Goal: Information Seeking & Learning: Check status

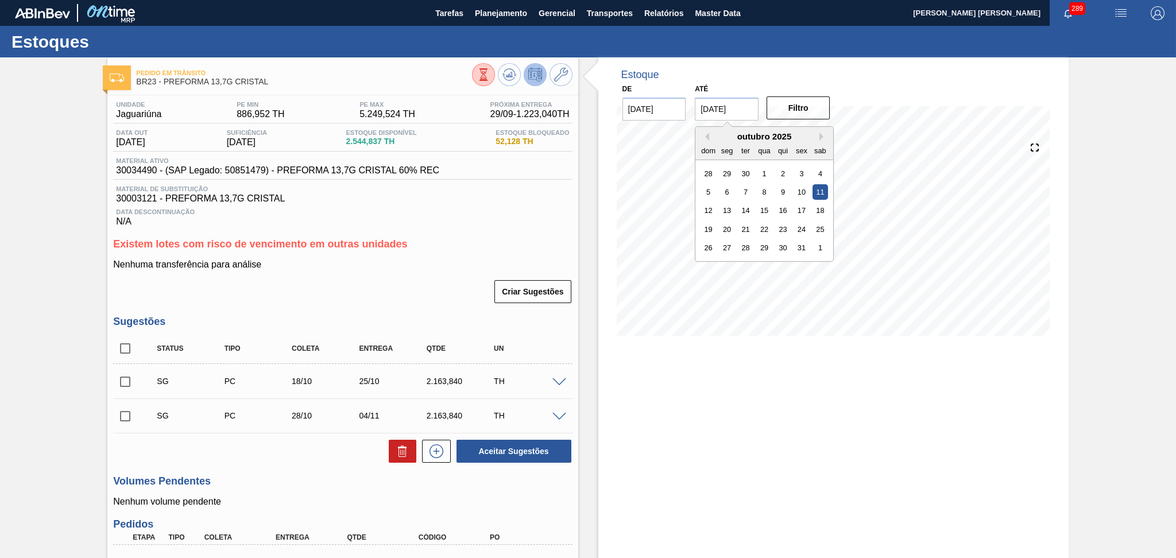
drag, startPoint x: 744, startPoint y: 110, endPoint x: 674, endPoint y: 95, distance: 71.6
click at [685, 99] on div "De 27/09/2025 Até 11/10/2025 Previous Month Next Month outubro 2025 dom seg ter…" at bounding box center [727, 101] width 230 height 40
type input "[DATE]"
click at [807, 102] on button "Filtro" at bounding box center [798, 107] width 64 height 23
click at [319, 452] on div "Aceitar Sugestões" at bounding box center [342, 451] width 459 height 25
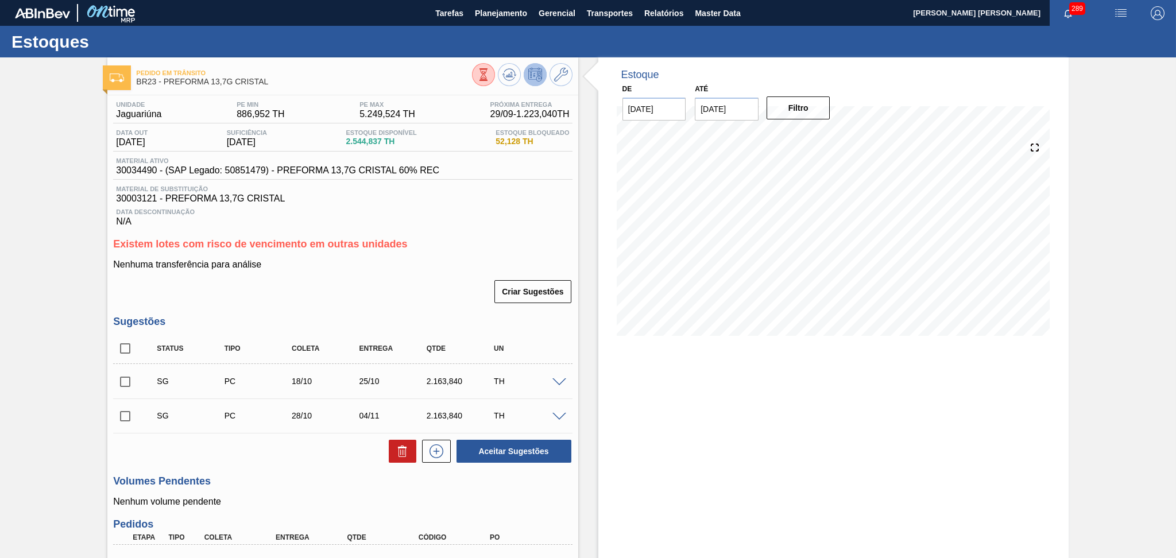
click at [122, 347] on input "checkbox" at bounding box center [125, 348] width 24 height 24
checkbox input "true"
click at [405, 461] on button at bounding box center [403, 451] width 28 height 23
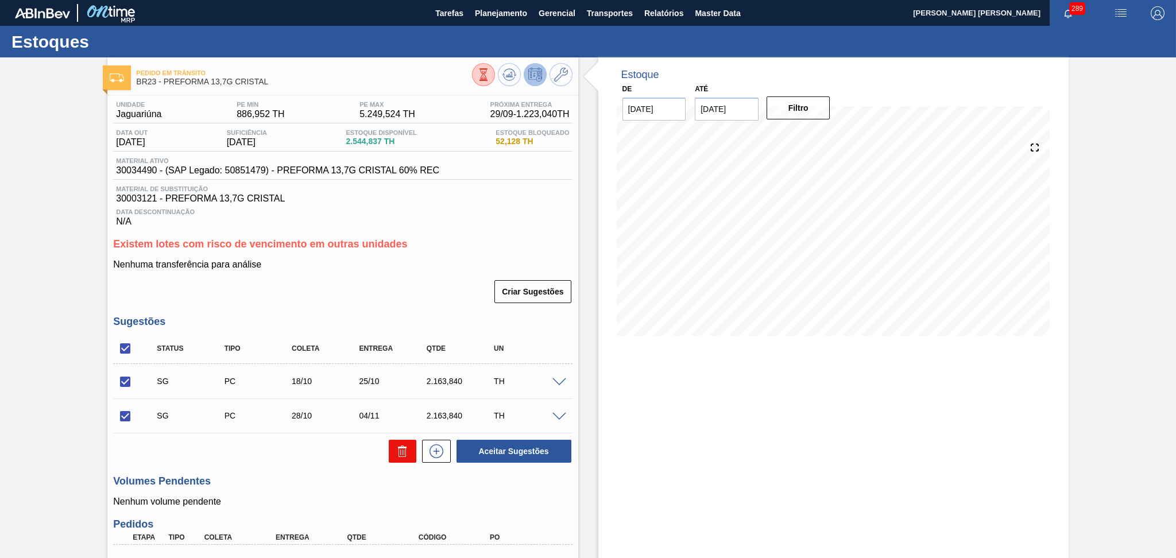
checkbox input "false"
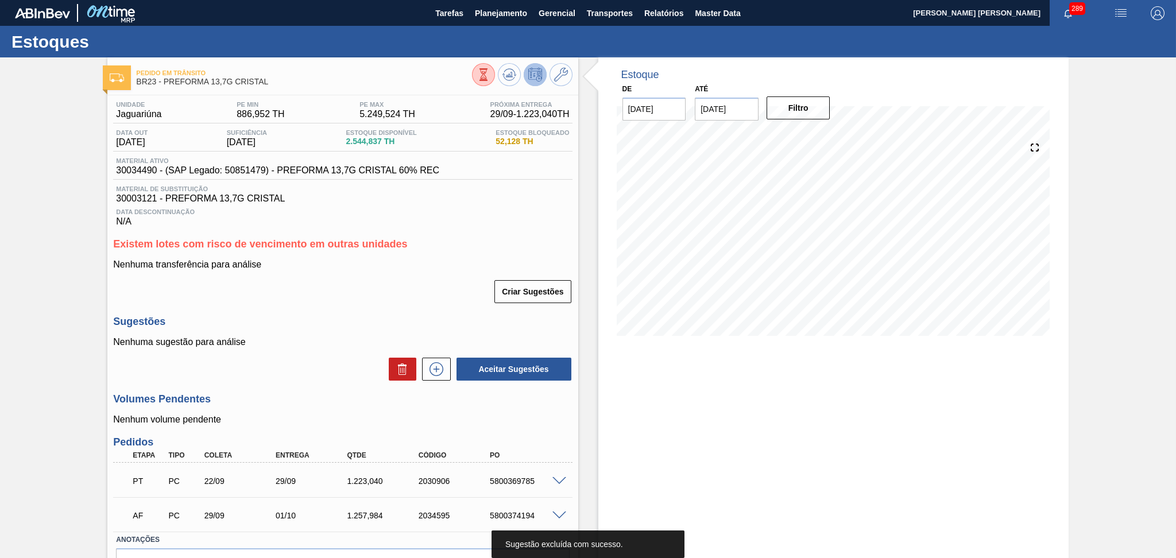
click at [319, 394] on h3 "Volumes Pendentes" at bounding box center [342, 399] width 459 height 12
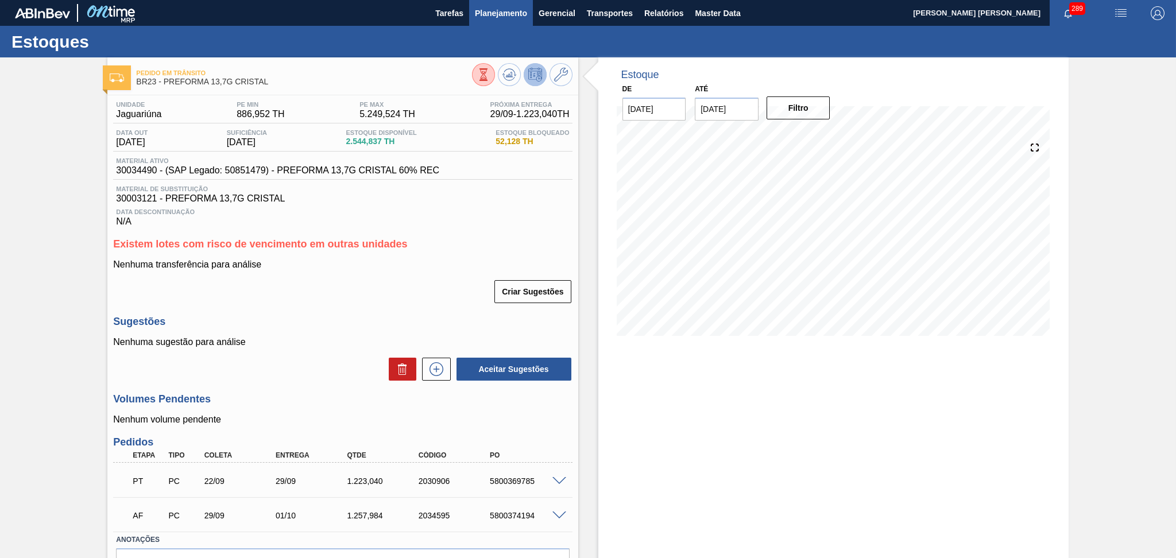
click at [511, 13] on span "Planejamento" at bounding box center [501, 13] width 52 height 14
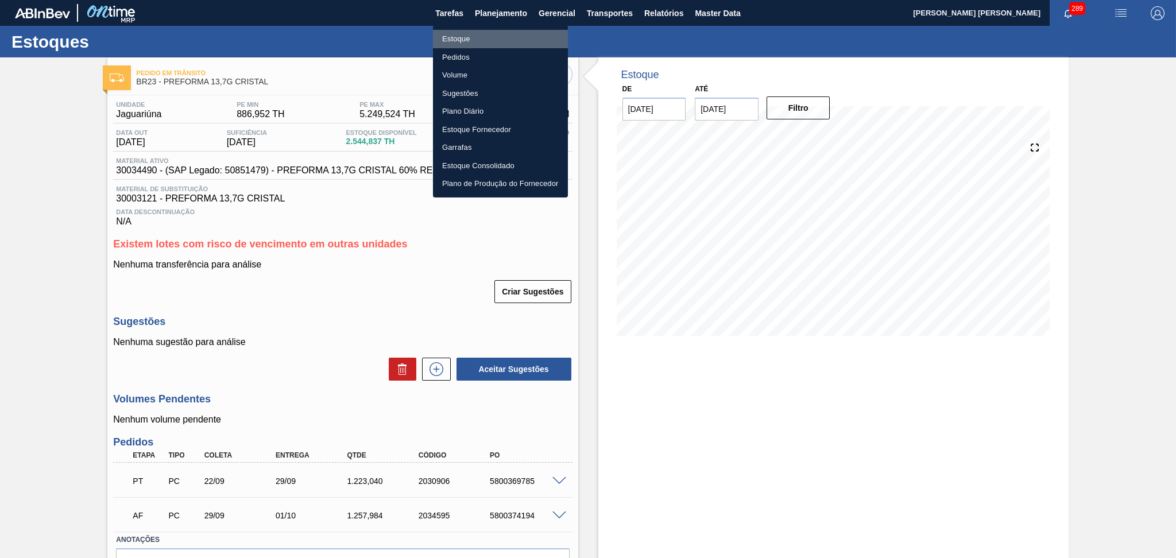
click at [483, 41] on li "Estoque" at bounding box center [500, 39] width 135 height 18
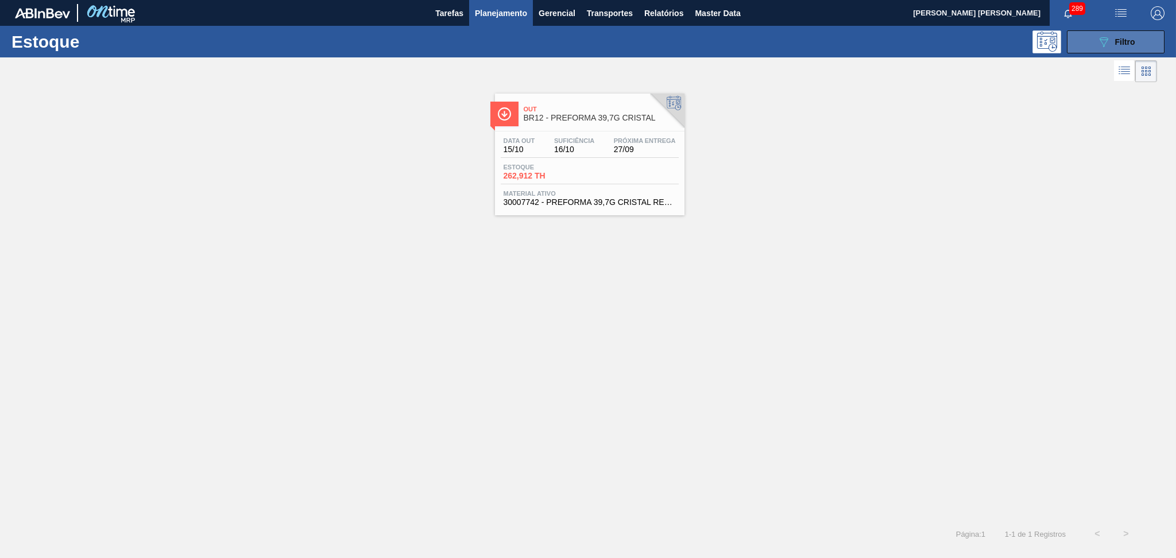
click at [1131, 38] on span "Filtro" at bounding box center [1125, 41] width 20 height 9
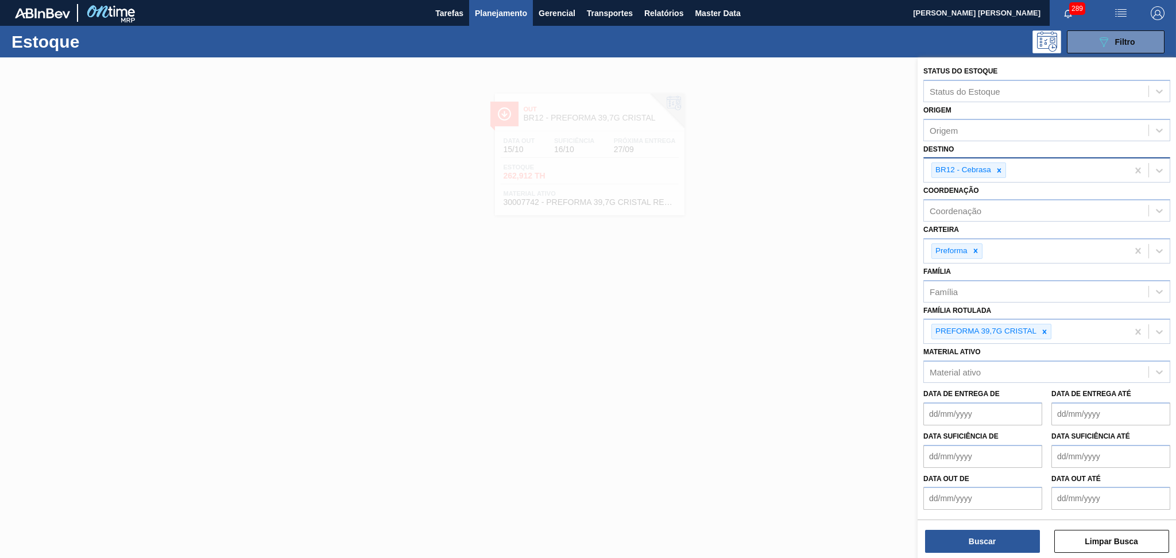
click at [997, 168] on icon at bounding box center [999, 170] width 8 height 8
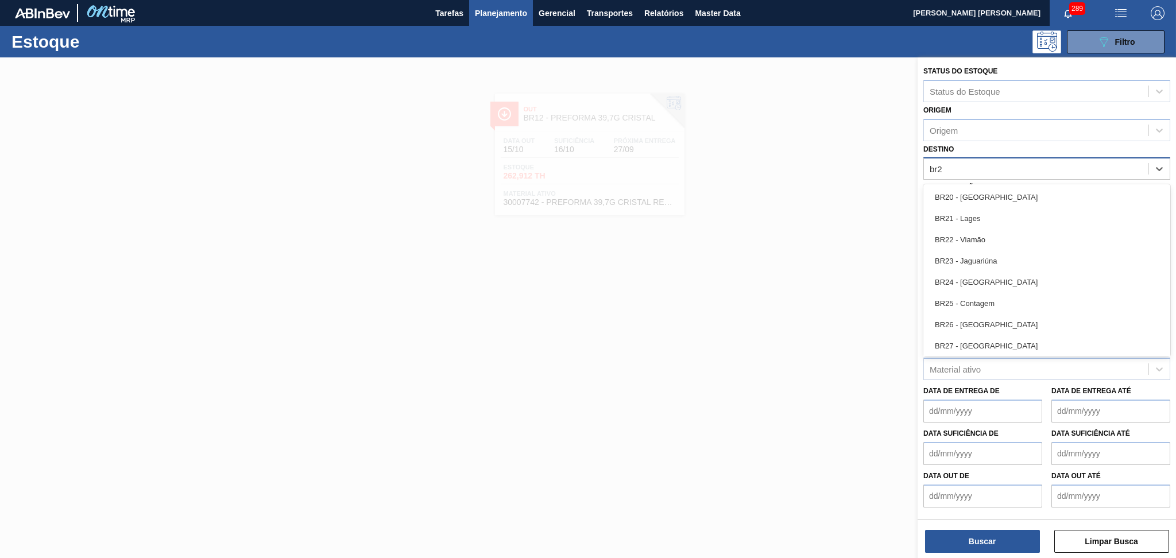
type input "br27"
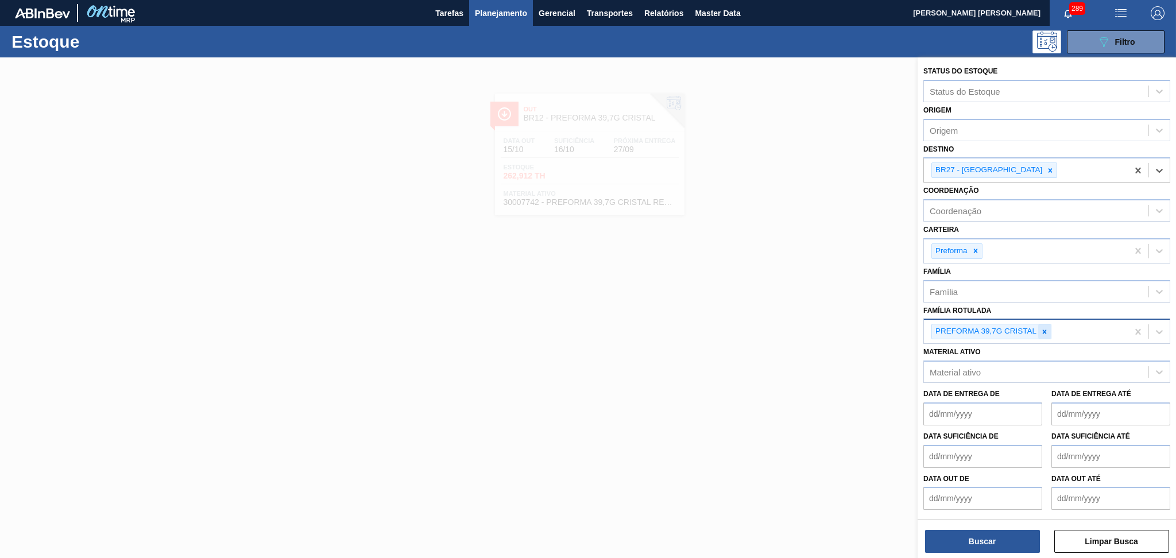
click at [1044, 328] on icon at bounding box center [1044, 332] width 8 height 8
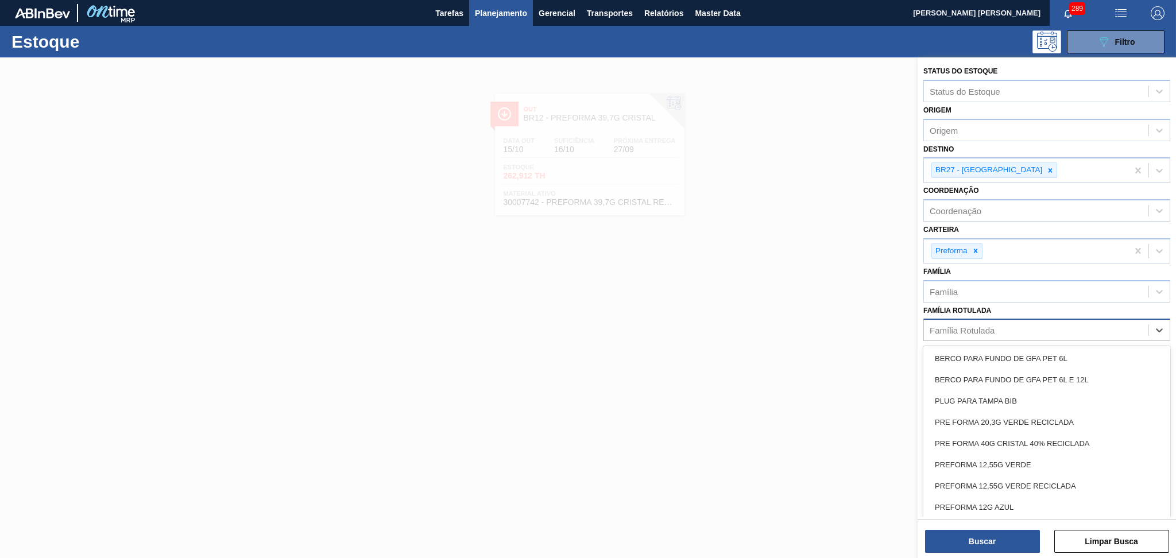
click at [983, 327] on div "Família Rotulada" at bounding box center [961, 330] width 65 height 10
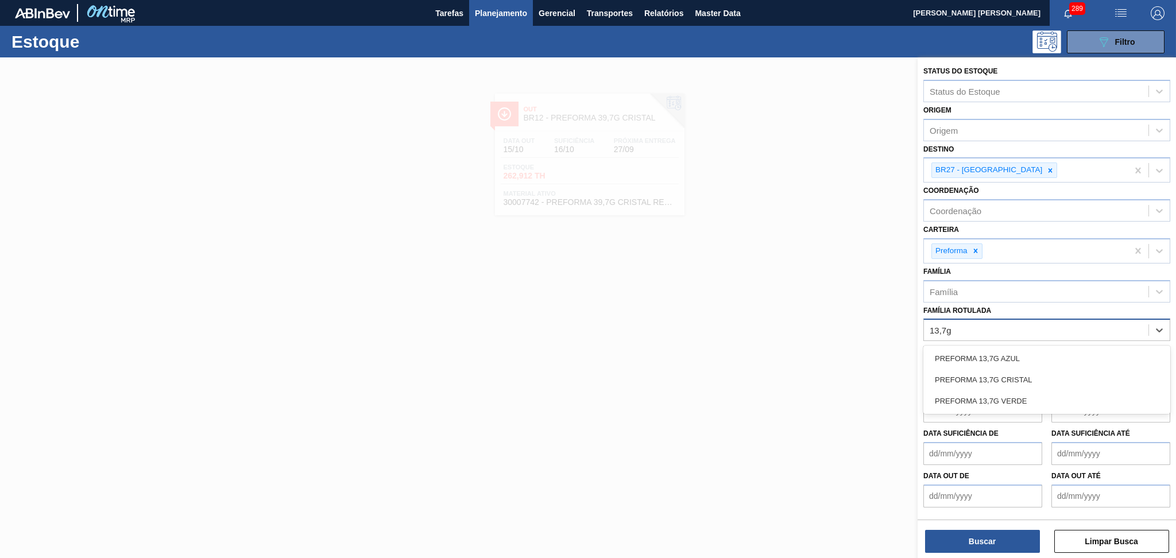
type Rotulada "13,7g v"
click at [995, 352] on div "PREFORMA 13,7G VERDE" at bounding box center [1046, 358] width 247 height 21
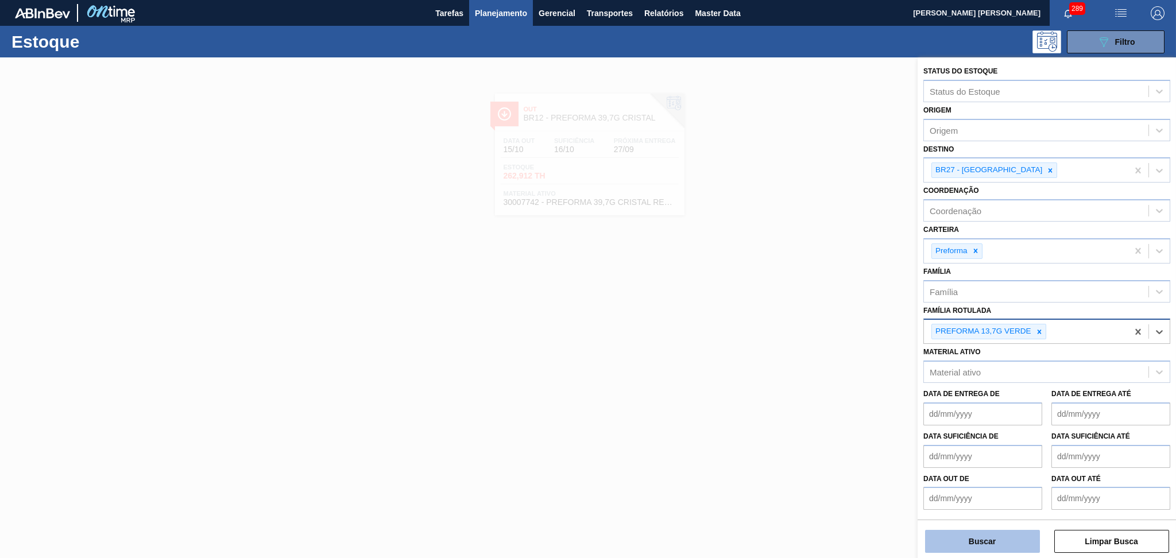
click at [958, 544] on button "Buscar" at bounding box center [982, 541] width 115 height 23
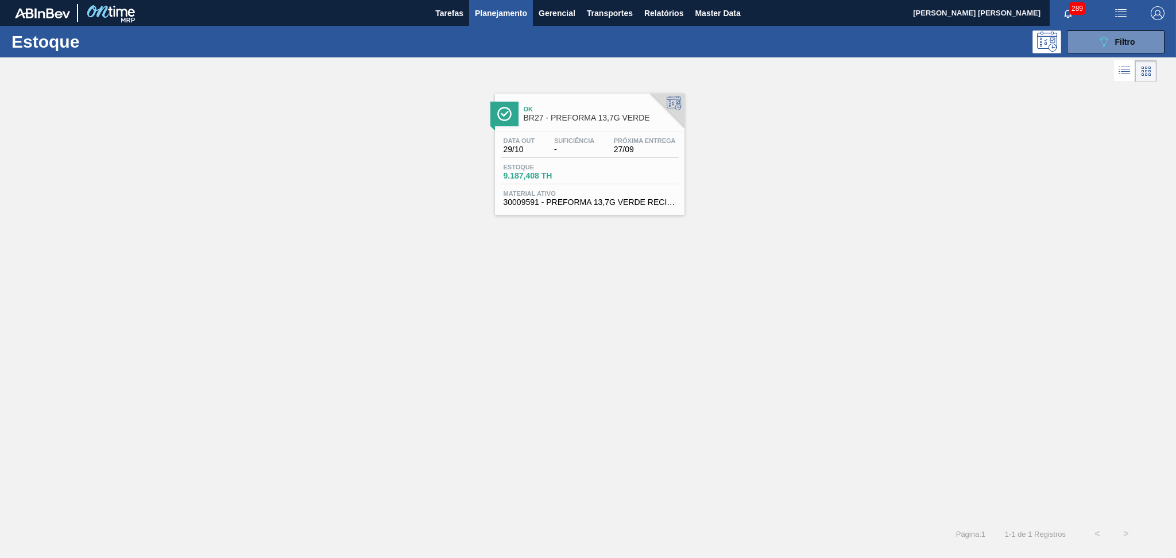
click at [518, 167] on span "Estoque" at bounding box center [543, 167] width 80 height 7
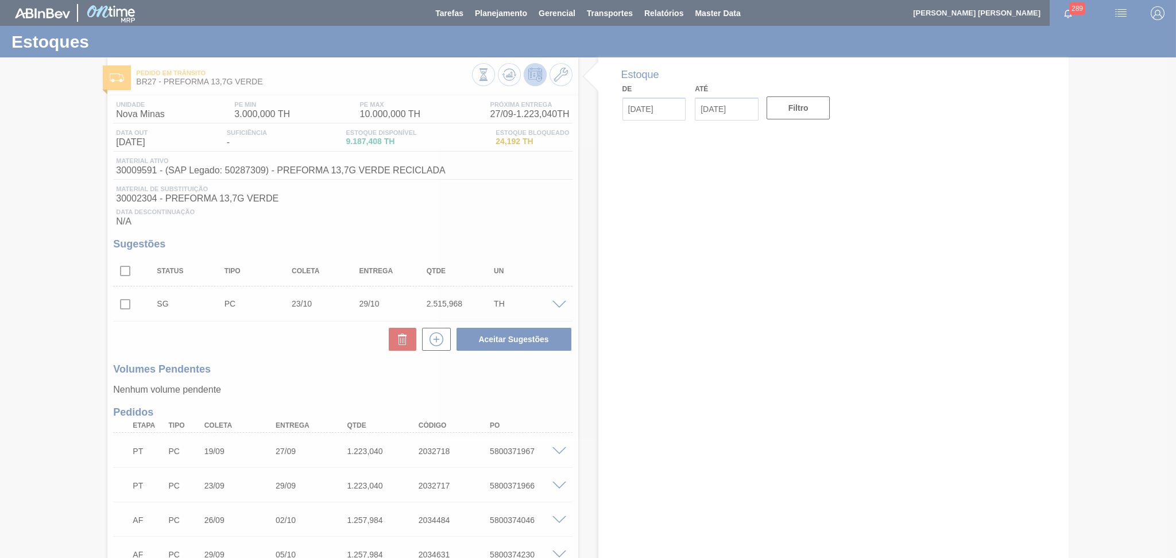
click at [383, 209] on div at bounding box center [588, 279] width 1176 height 558
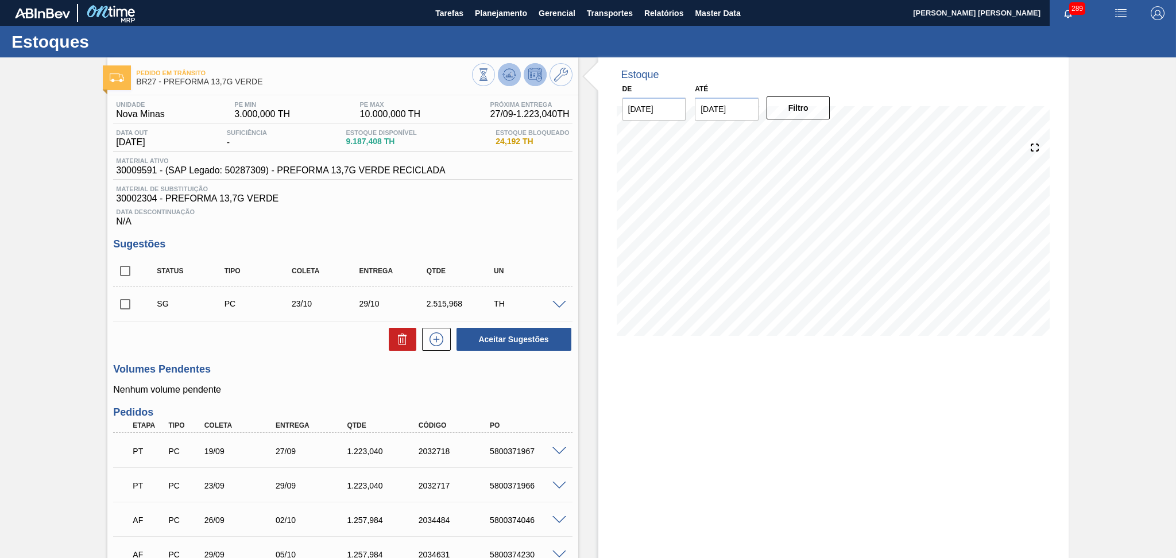
click at [508, 74] on icon at bounding box center [508, 75] width 1 height 3
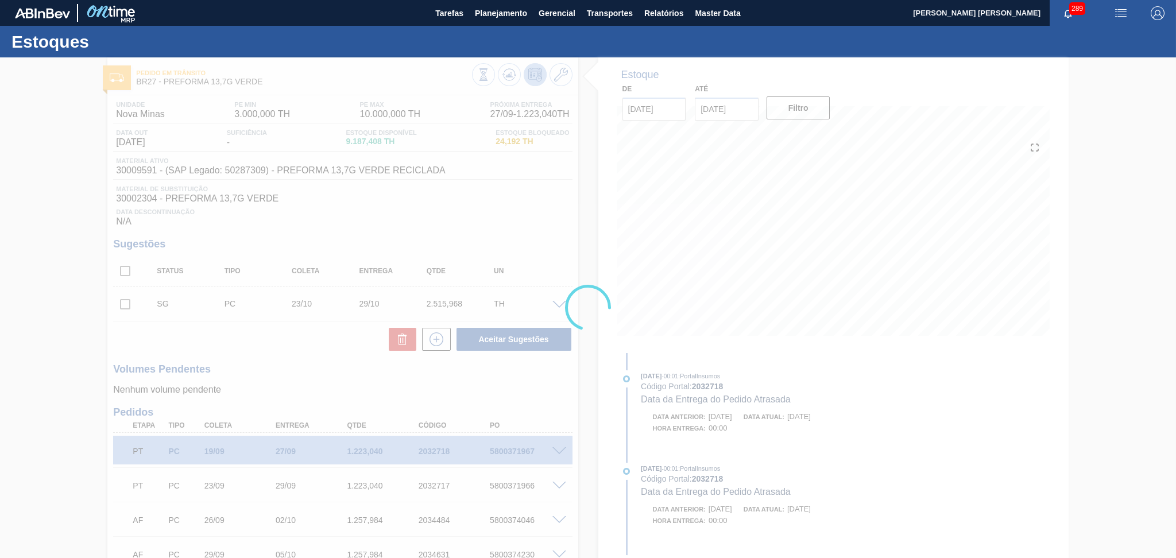
click at [474, 215] on div at bounding box center [588, 307] width 1176 height 501
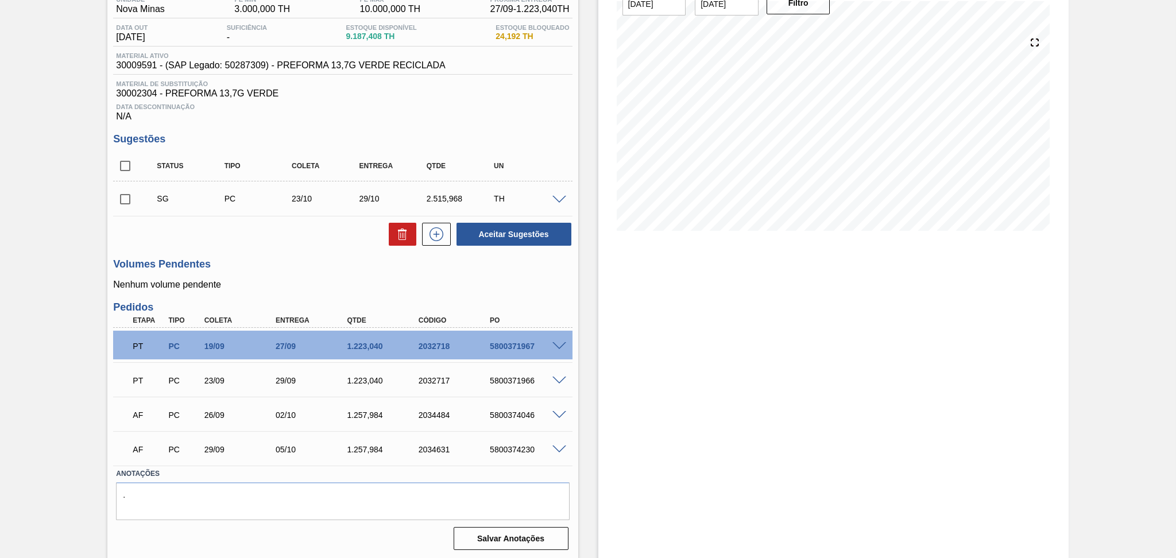
scroll to position [106, 0]
click at [556, 414] on span at bounding box center [559, 414] width 14 height 9
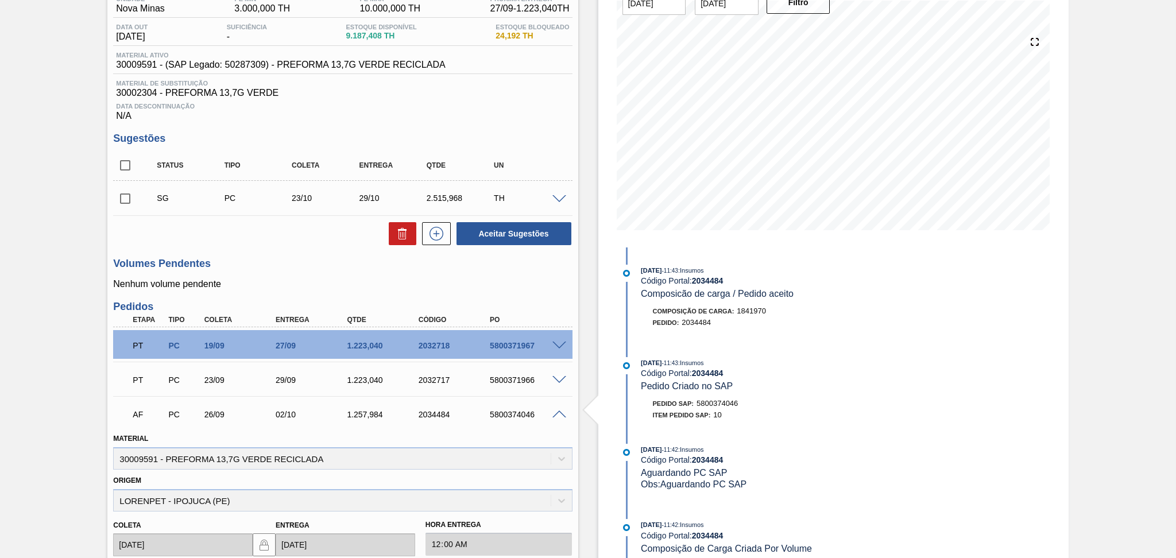
click at [556, 414] on span at bounding box center [559, 414] width 14 height 9
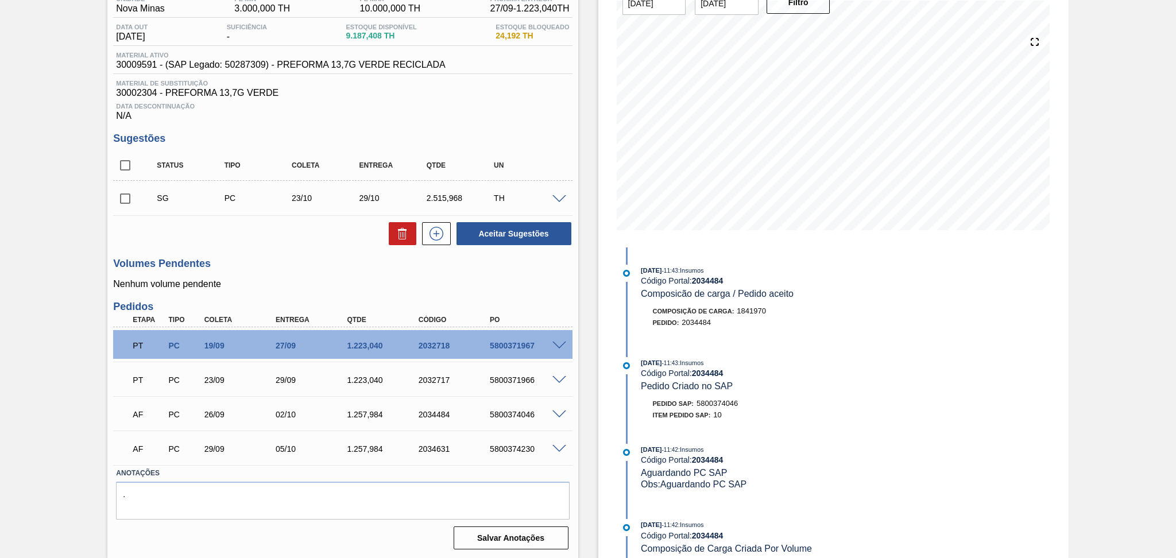
click at [557, 451] on span at bounding box center [559, 449] width 14 height 9
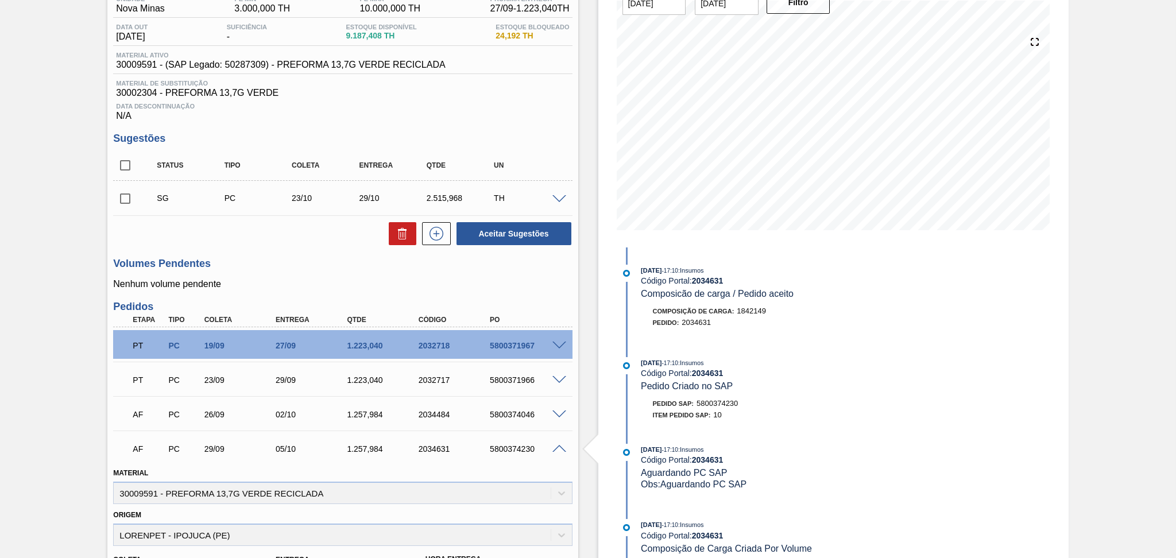
click at [557, 451] on span at bounding box center [559, 449] width 14 height 9
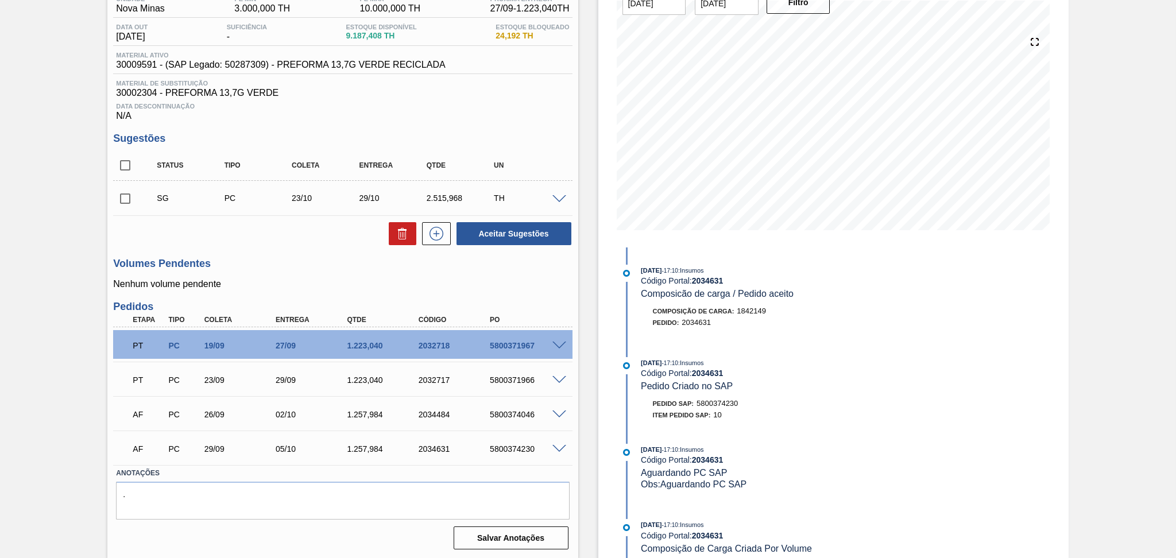
click at [557, 345] on span at bounding box center [559, 346] width 14 height 9
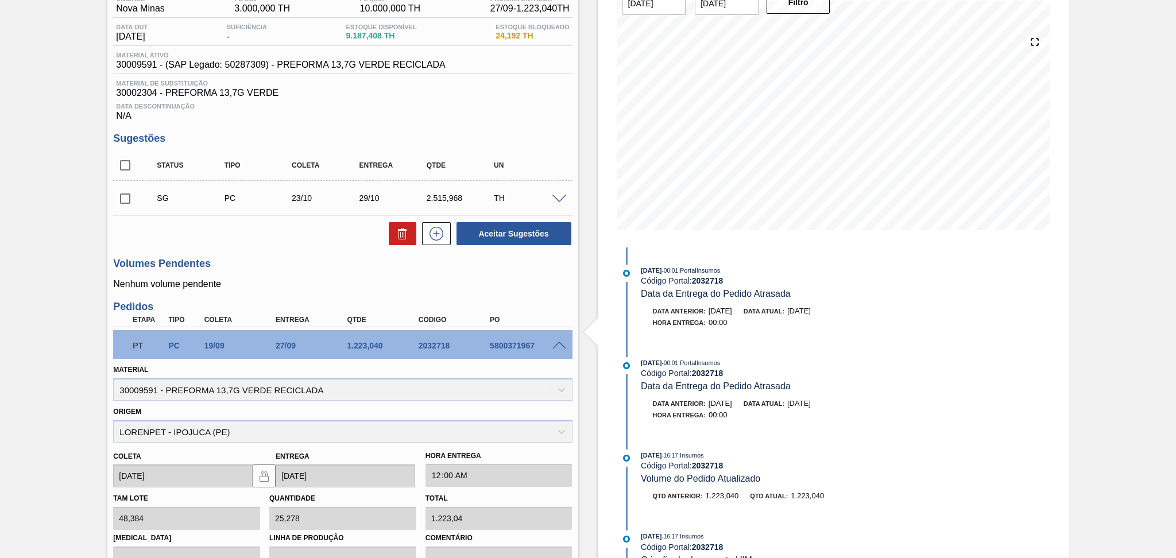
click at [557, 345] on span at bounding box center [559, 346] width 14 height 9
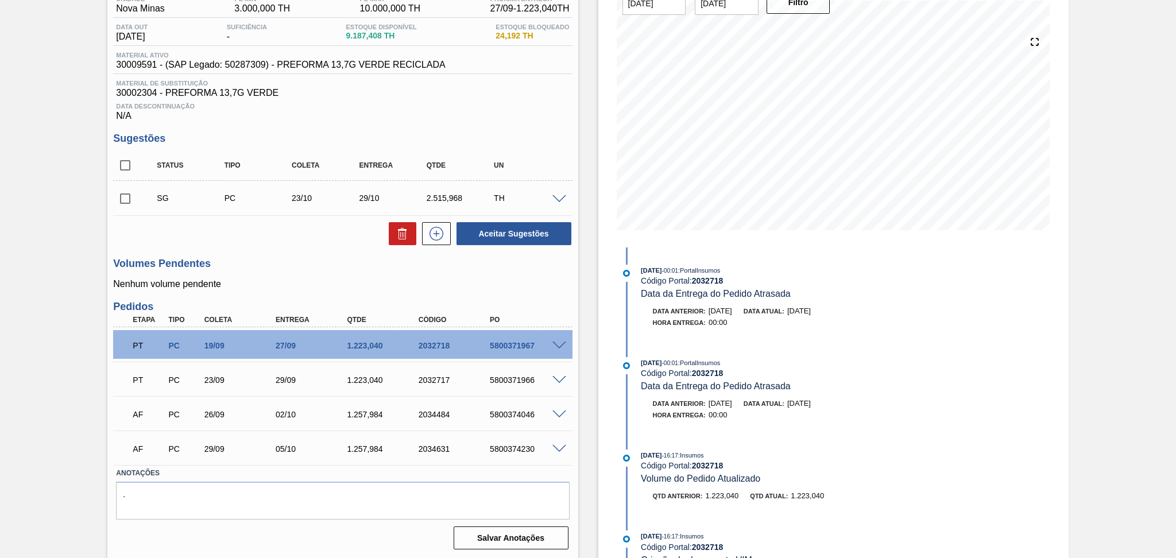
click at [556, 377] on span at bounding box center [559, 380] width 14 height 9
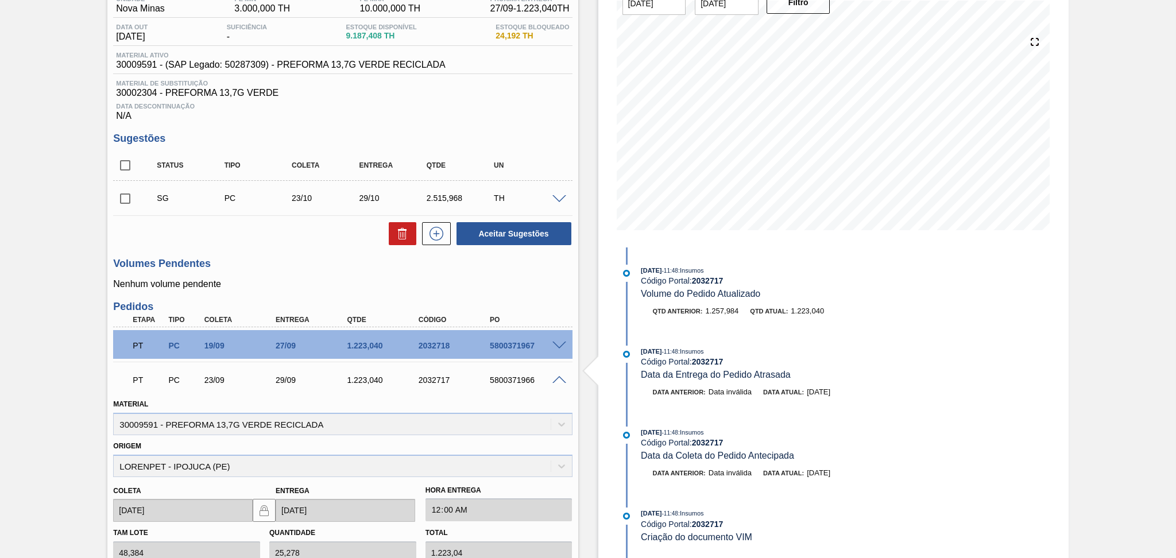
click at [556, 378] on span at bounding box center [559, 380] width 14 height 9
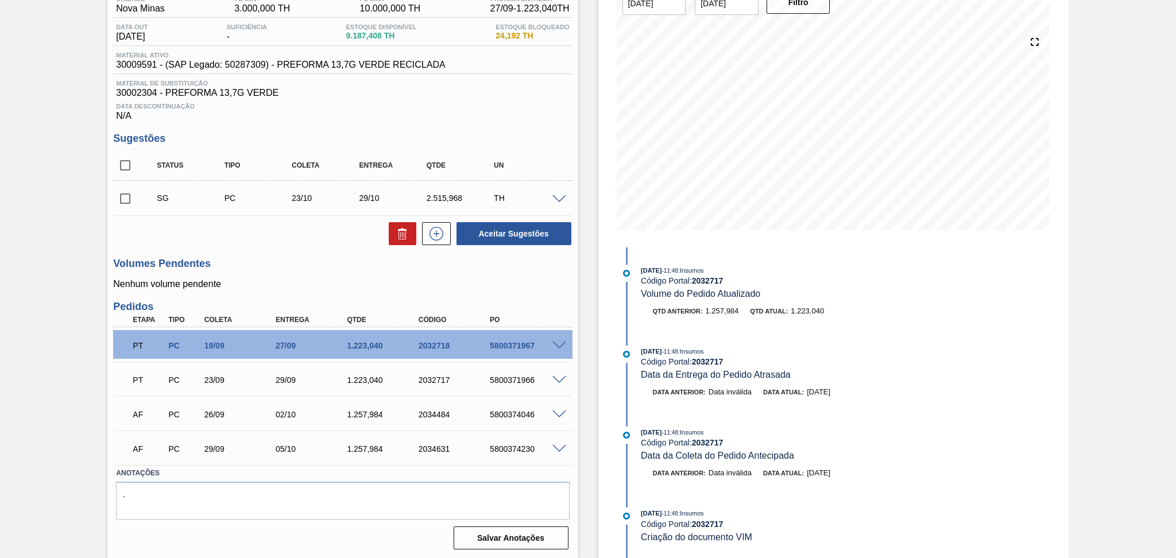
click at [288, 277] on div "Volumes Pendentes Nenhum volume pendente" at bounding box center [342, 274] width 459 height 32
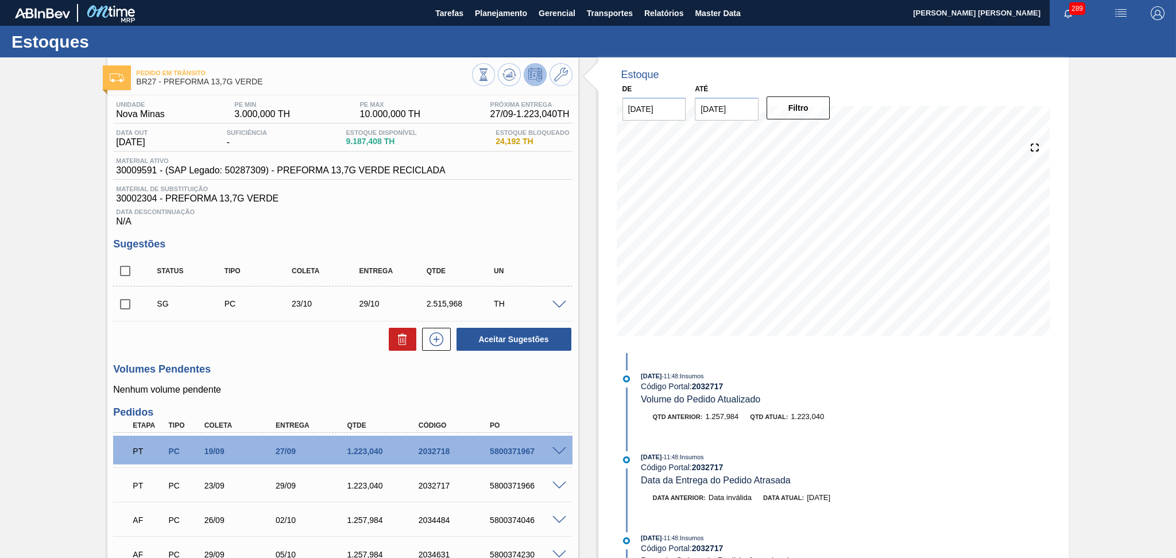
click at [496, 212] on span "Data Descontinuação" at bounding box center [342, 211] width 453 height 7
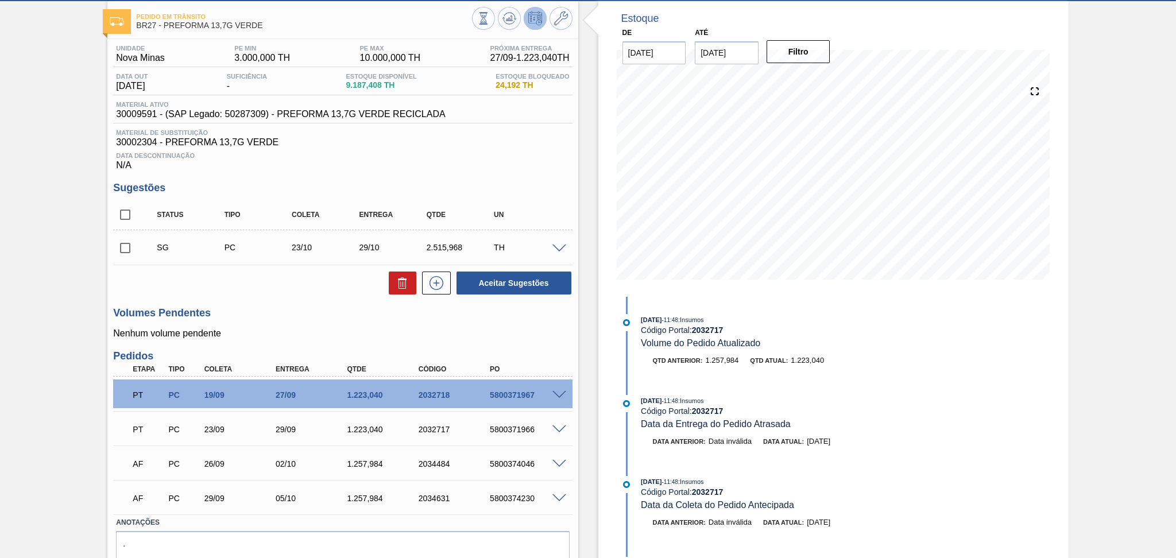
scroll to position [106, 0]
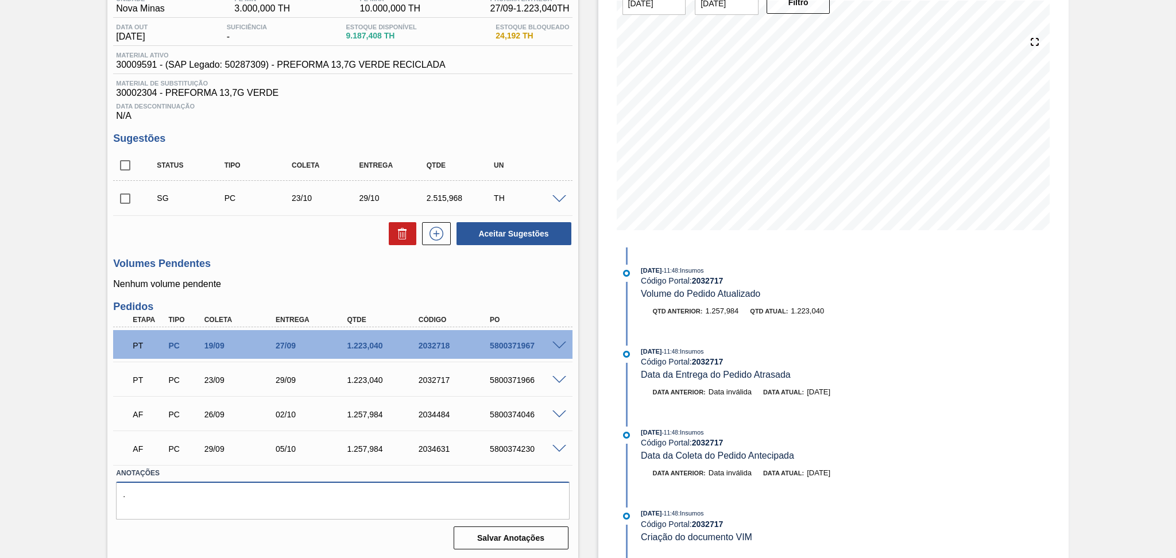
click at [313, 499] on textarea "." at bounding box center [342, 501] width 453 height 38
click at [555, 417] on div "5800374046" at bounding box center [527, 414] width 80 height 9
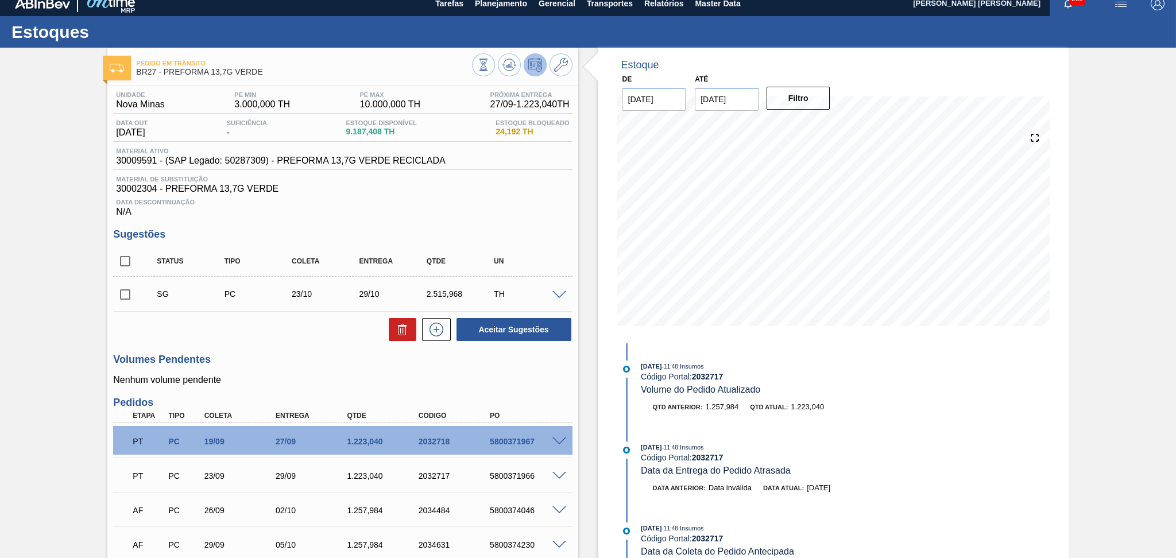
scroll to position [0, 0]
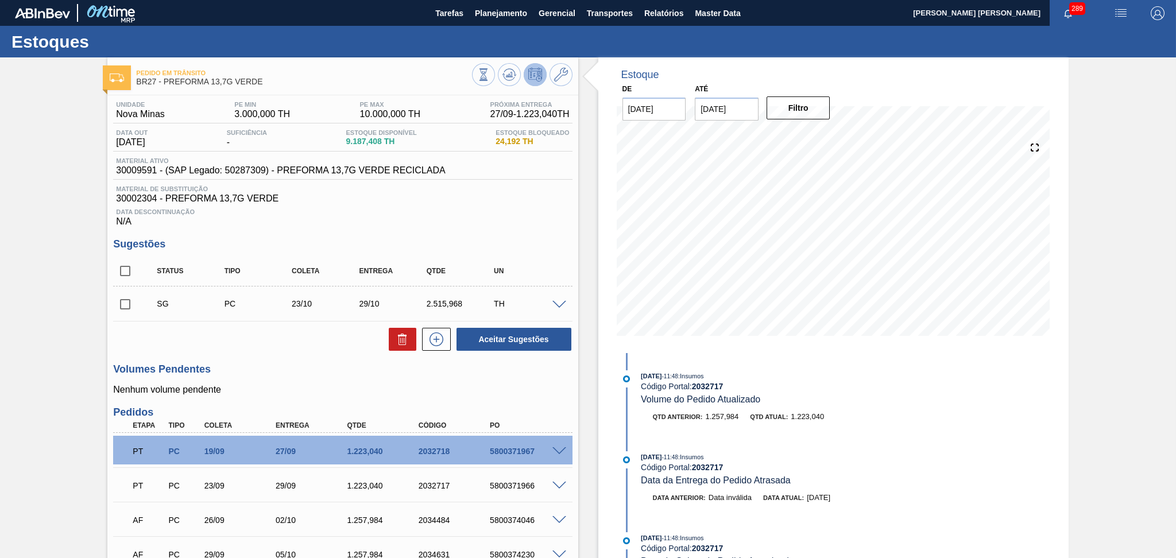
click at [262, 344] on div "Aceitar Sugestões" at bounding box center [342, 339] width 459 height 25
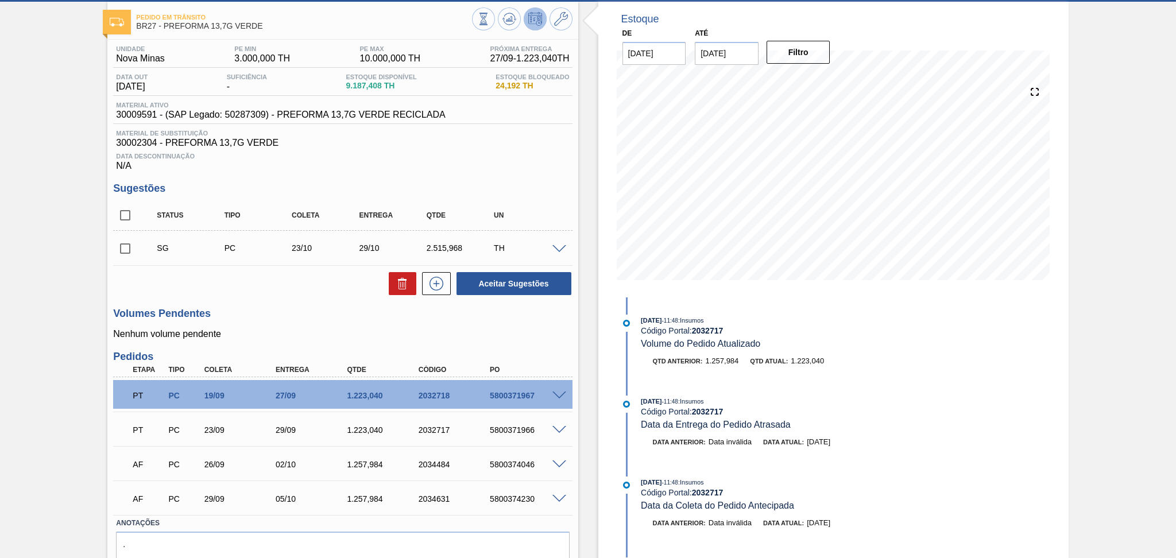
scroll to position [106, 0]
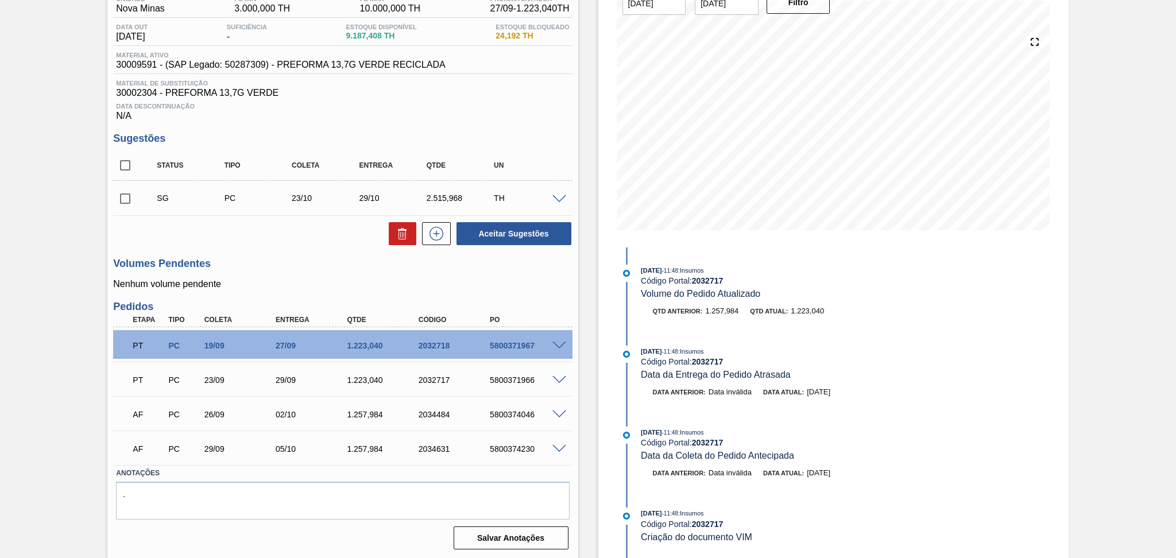
click at [555, 418] on div "5800374046" at bounding box center [527, 414] width 80 height 9
click at [555, 415] on span at bounding box center [559, 414] width 14 height 9
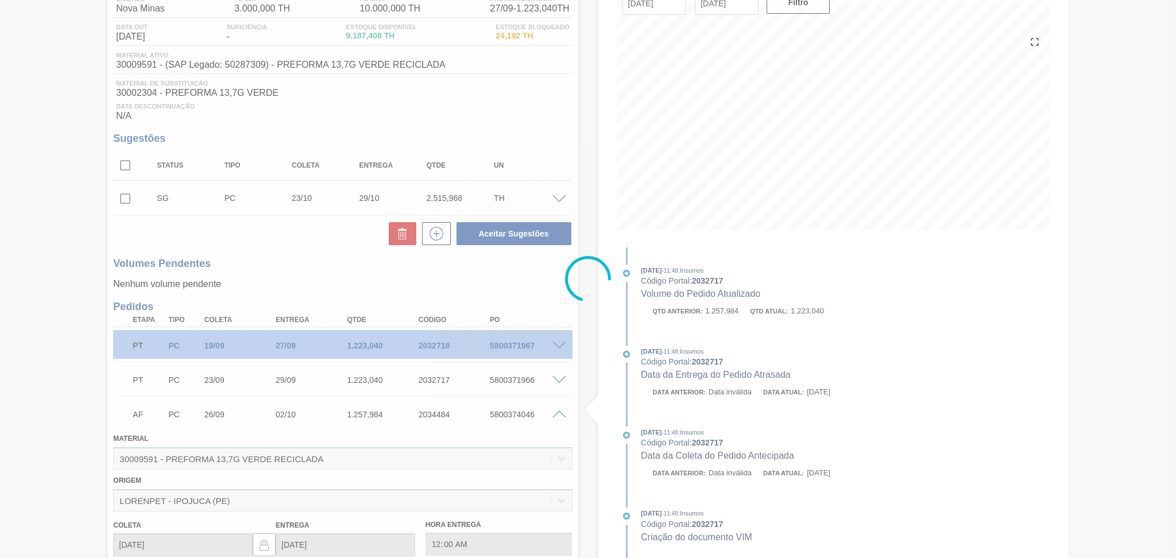
click at [555, 415] on div at bounding box center [588, 279] width 1176 height 558
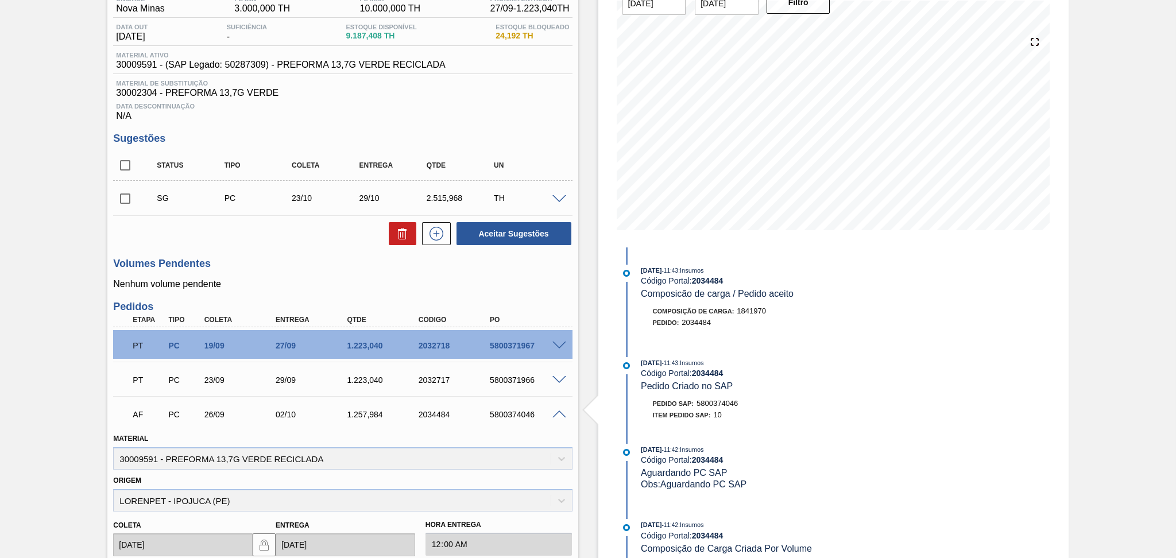
click at [555, 410] on span at bounding box center [559, 414] width 14 height 9
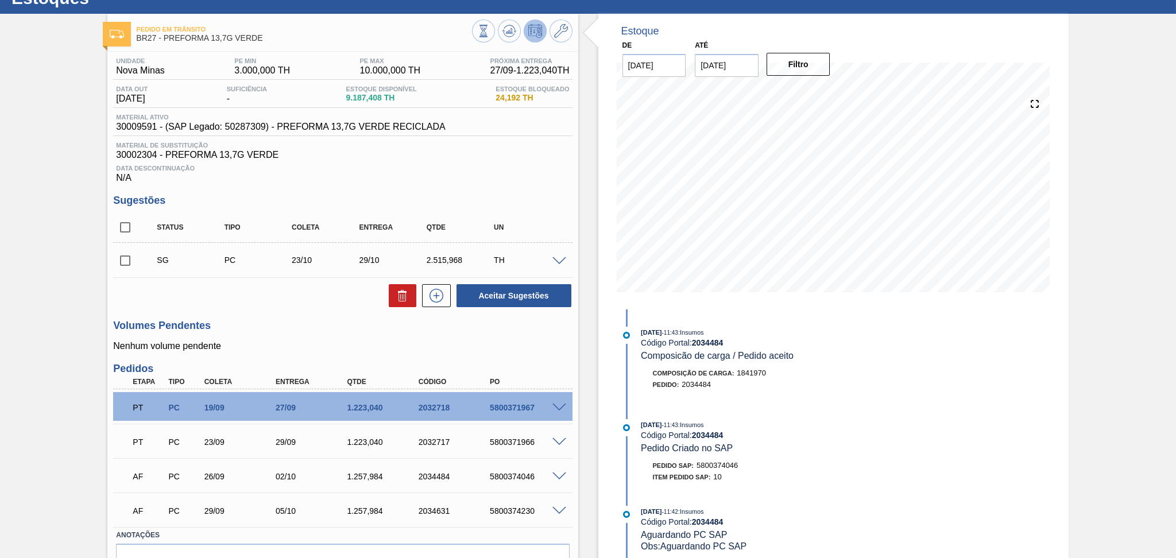
scroll to position [0, 0]
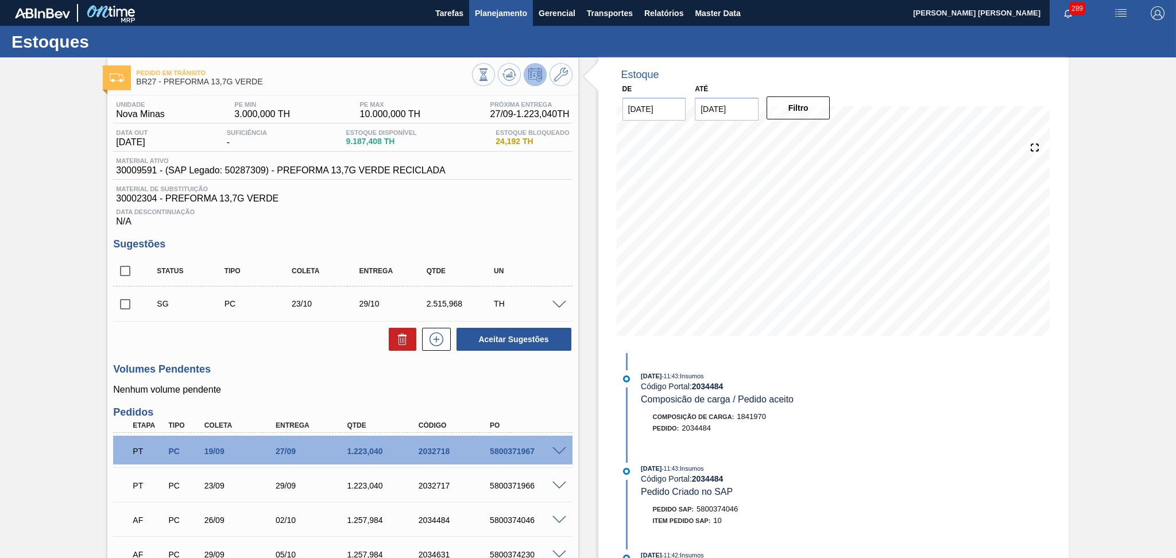
click at [502, 3] on button "Planejamento" at bounding box center [501, 13] width 64 height 26
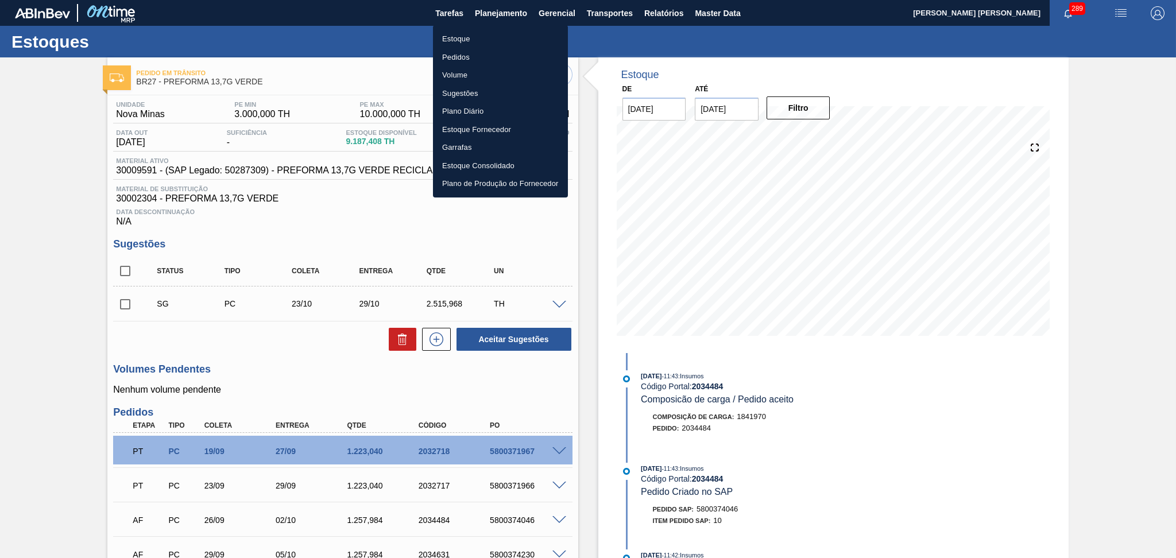
click at [597, 17] on div at bounding box center [588, 279] width 1176 height 558
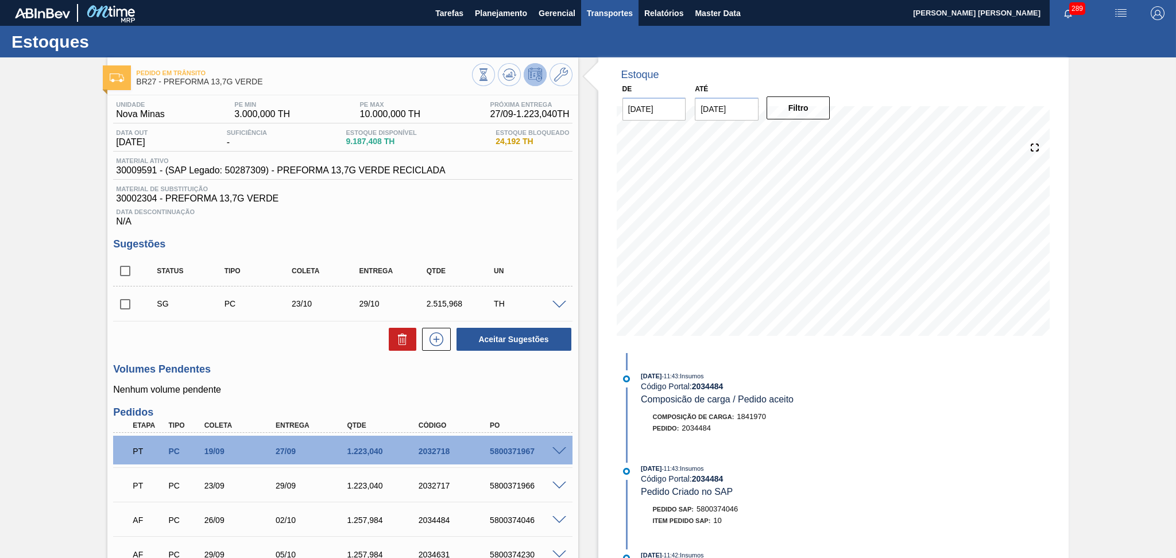
click at [598, 12] on span "Transportes" at bounding box center [610, 13] width 46 height 14
click at [596, 56] on li "Otimização de Carga" at bounding box center [609, 57] width 94 height 18
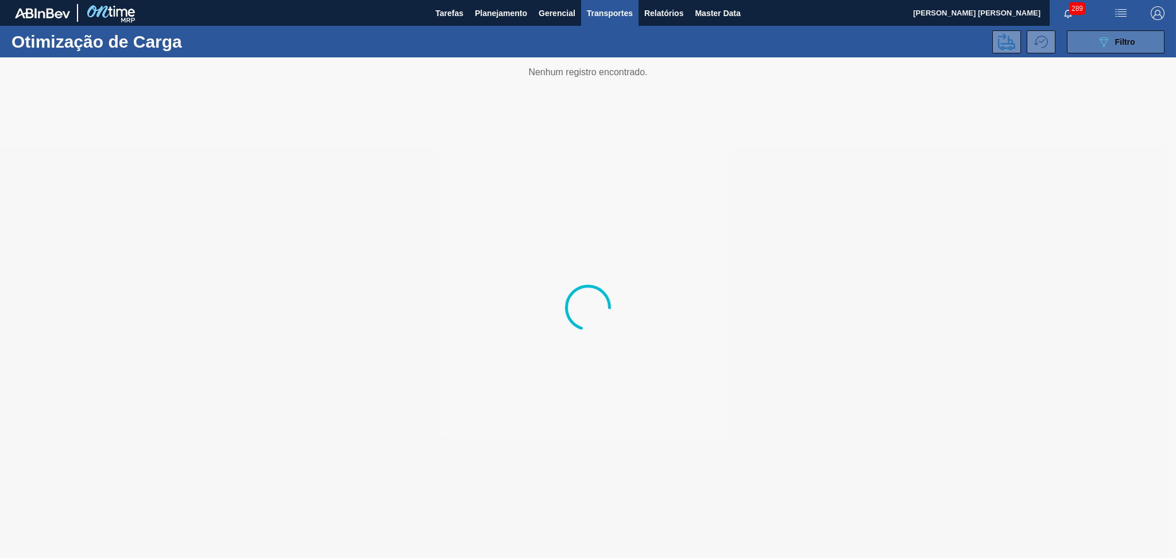
click at [1119, 48] on div "089F7B8B-B2A5-4AFE-B5C0-19BA573D28AC Filtro" at bounding box center [1115, 42] width 38 height 14
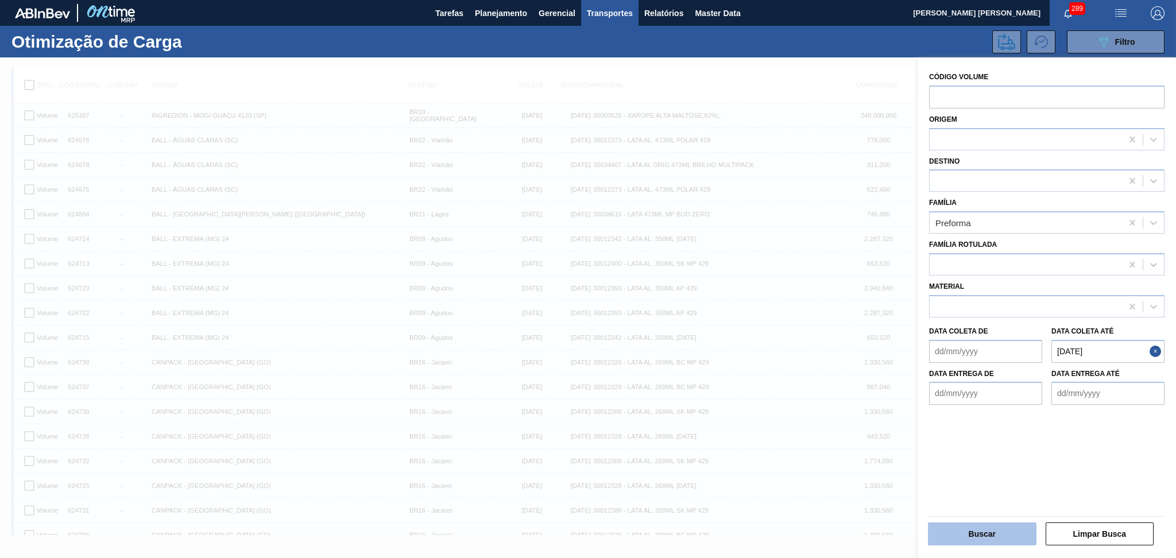
click at [984, 528] on button "Buscar" at bounding box center [982, 533] width 108 height 23
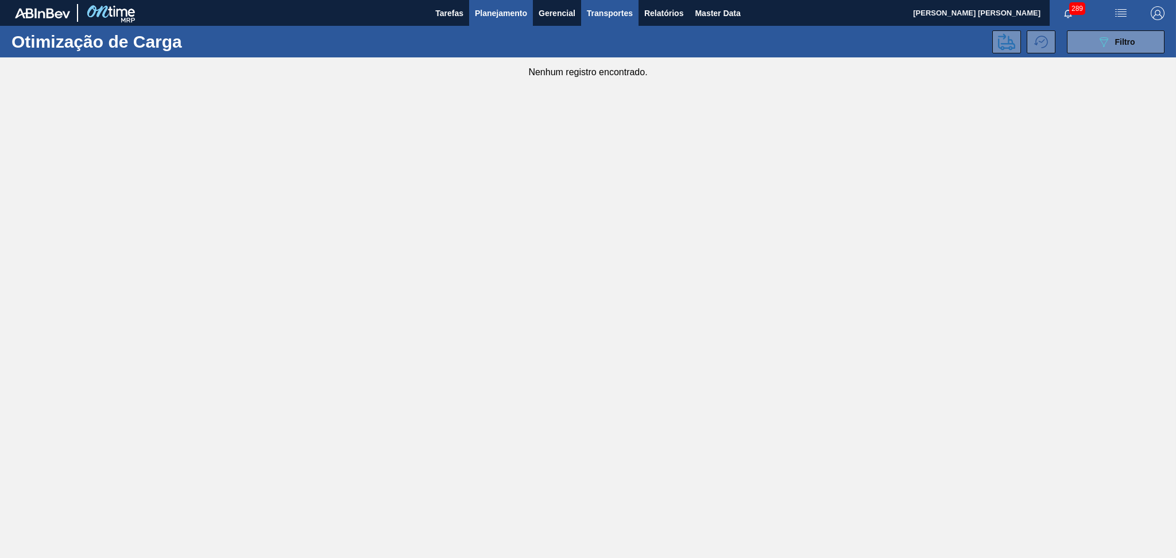
click at [494, 23] on button "Planejamento" at bounding box center [501, 13] width 64 height 26
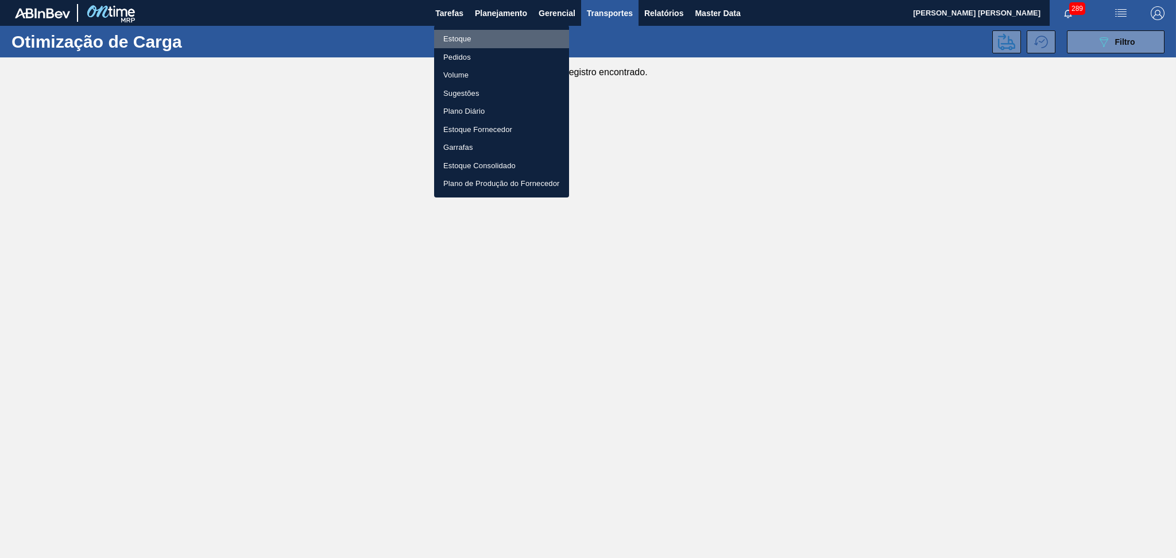
click at [485, 36] on li "Estoque" at bounding box center [501, 39] width 135 height 18
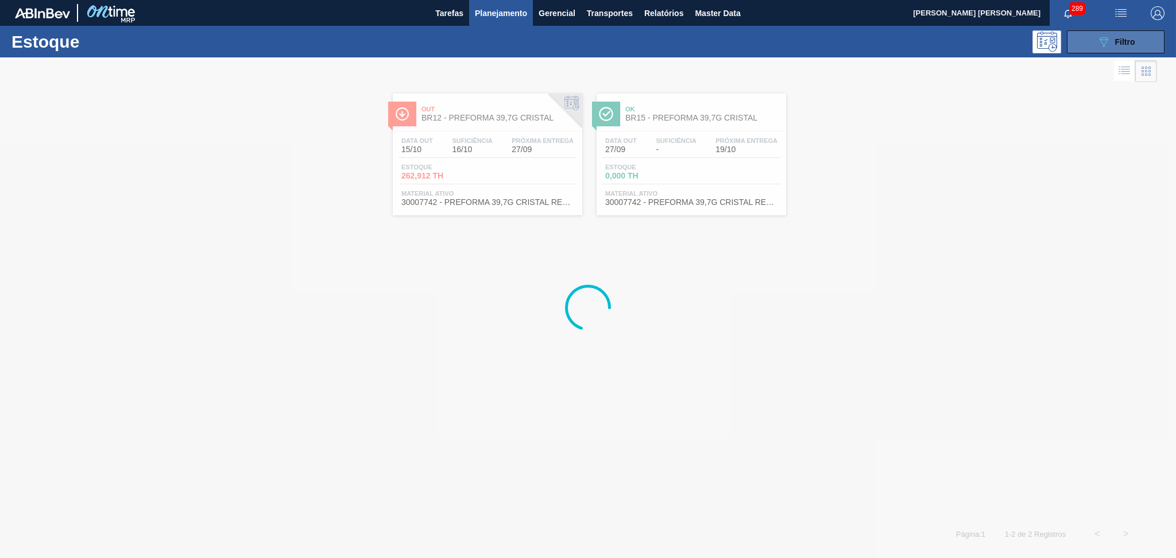
click at [1115, 46] on span "Filtro" at bounding box center [1125, 41] width 20 height 9
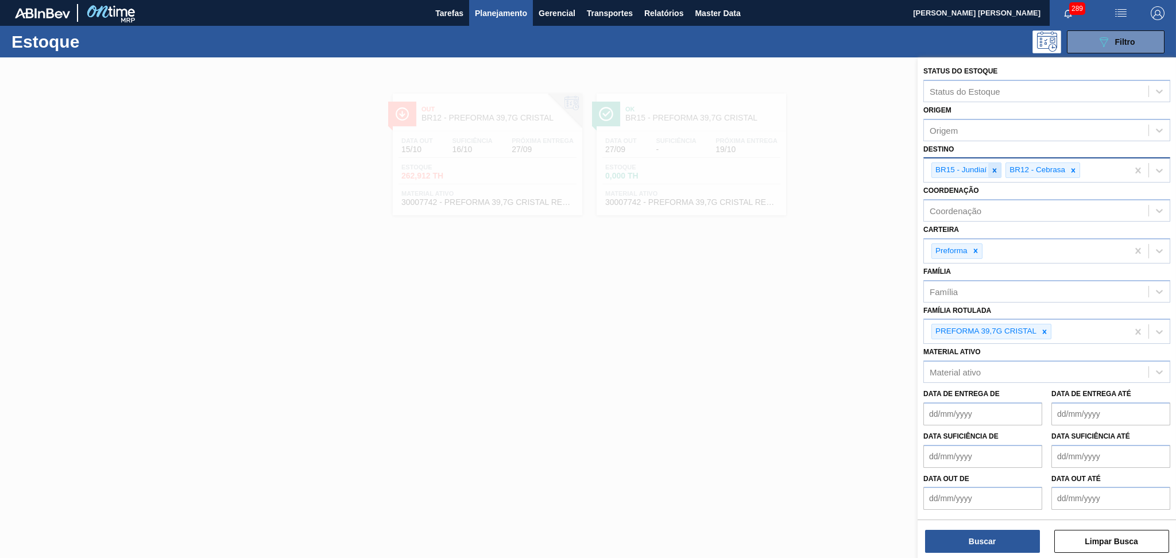
click at [998, 169] on icon at bounding box center [994, 170] width 8 height 8
click at [998, 169] on icon at bounding box center [999, 170] width 4 height 4
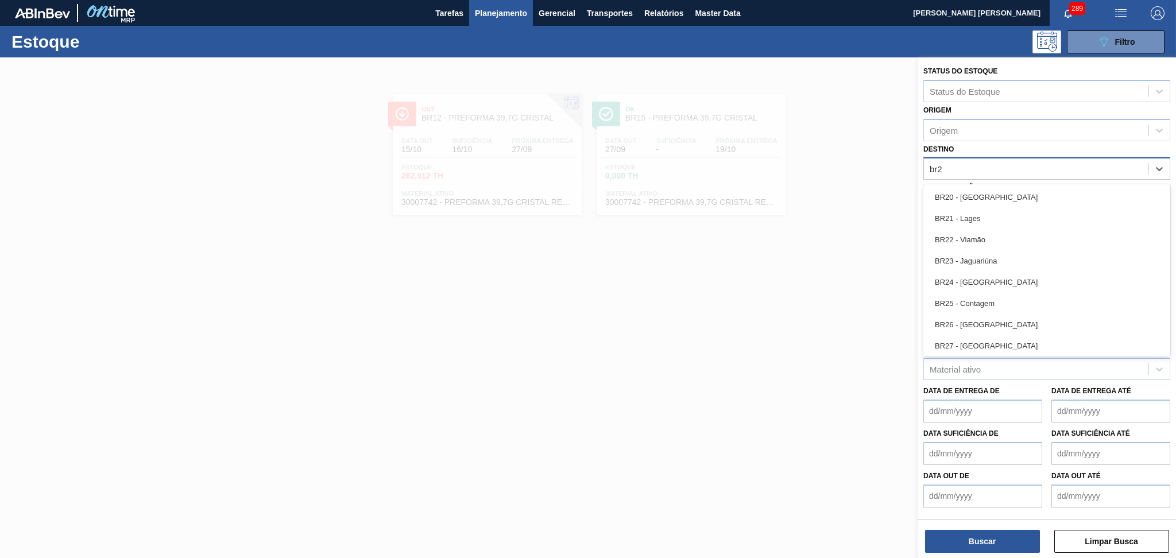
type input "br27"
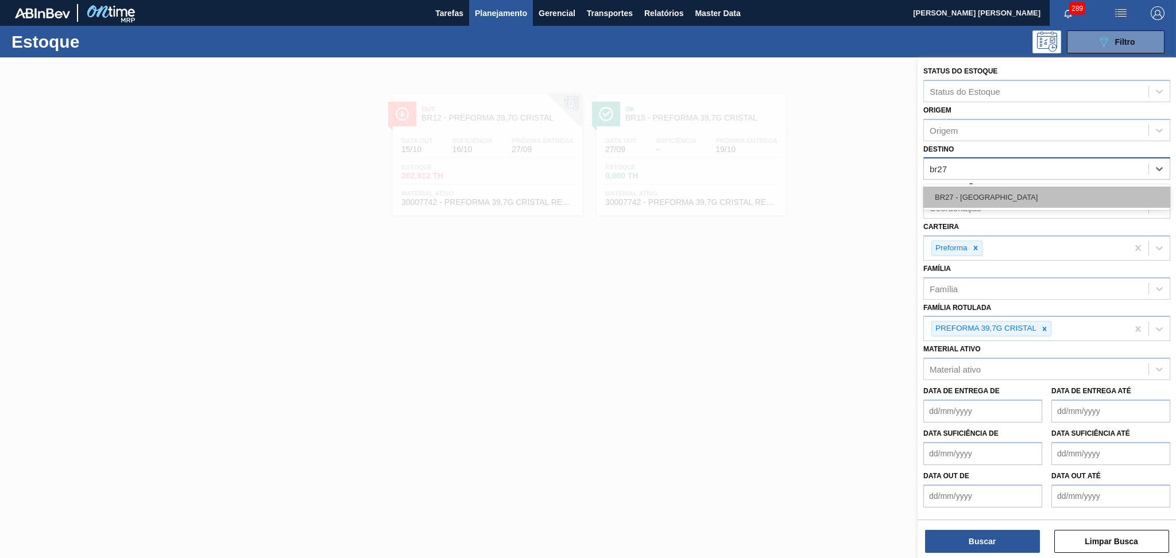
click at [998, 196] on div "BR27 - Nova Minas" at bounding box center [1046, 197] width 247 height 21
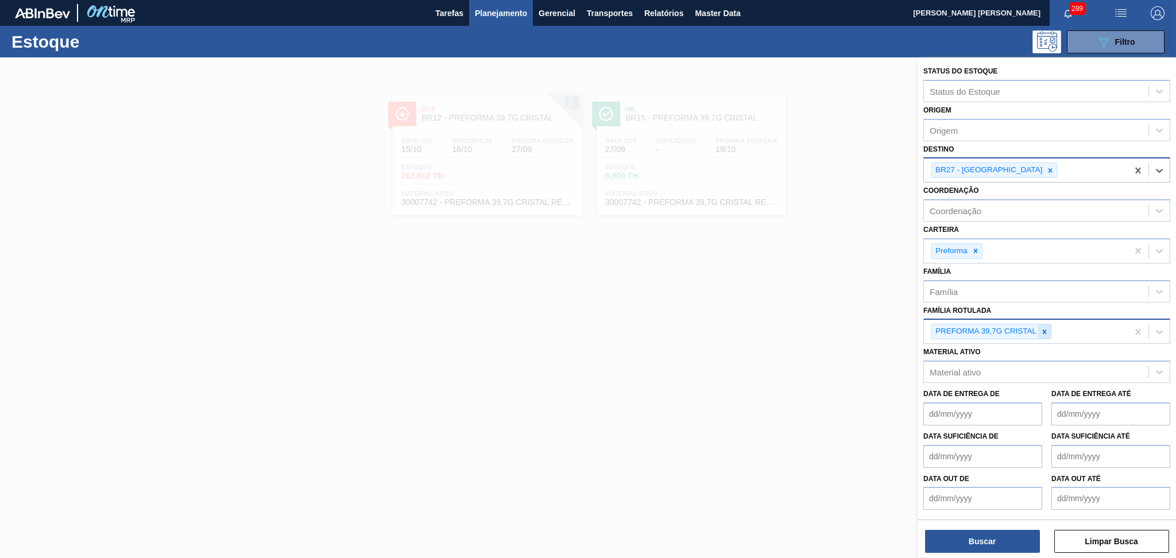
click at [1045, 328] on icon at bounding box center [1044, 332] width 8 height 8
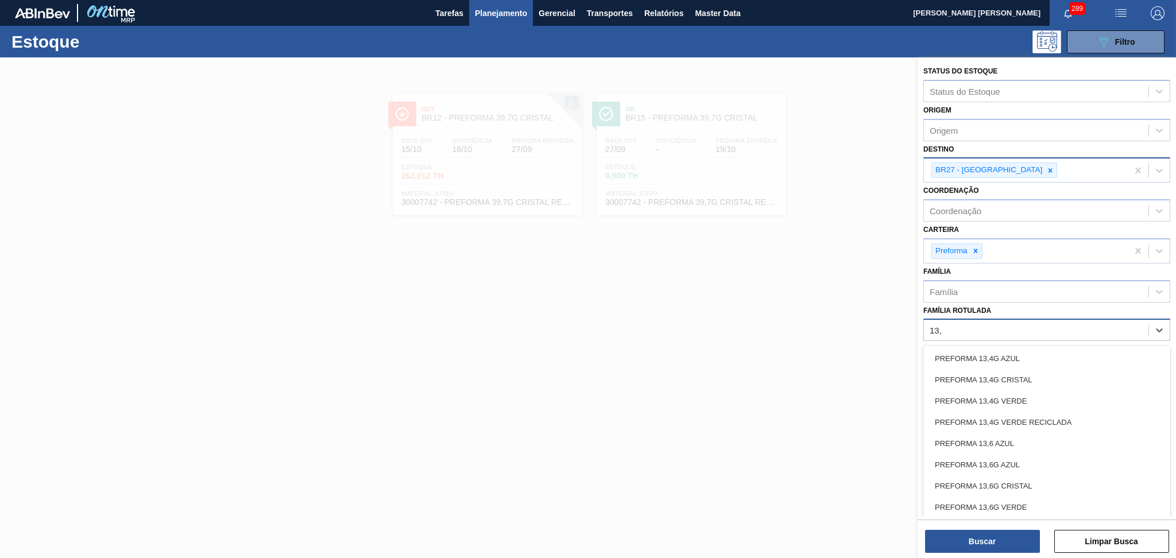
type Rotulada "13,7"
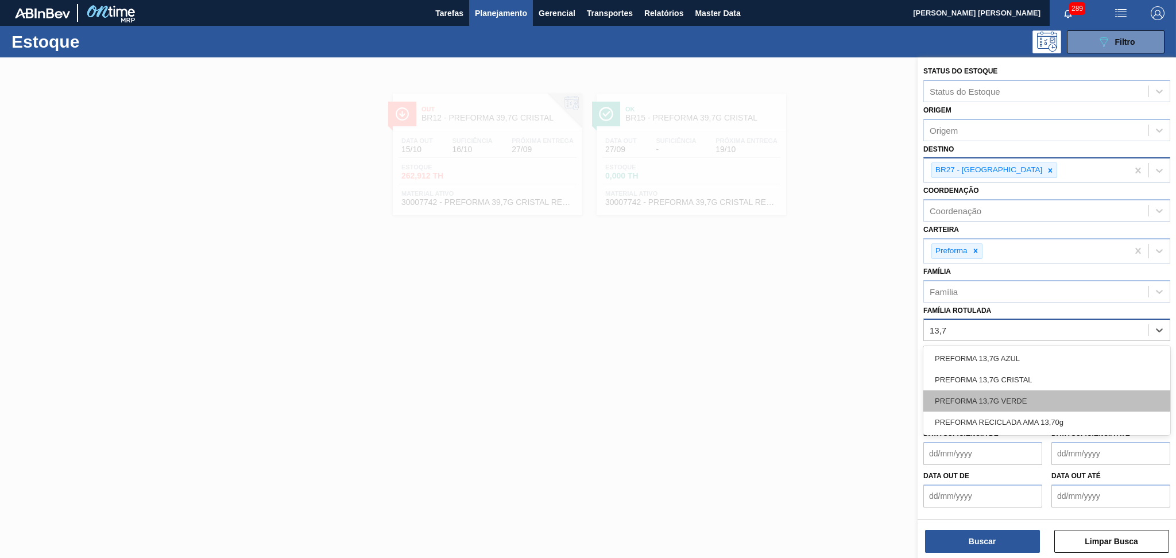
click at [1018, 394] on div "PREFORMA 13,7G VERDE" at bounding box center [1046, 400] width 247 height 21
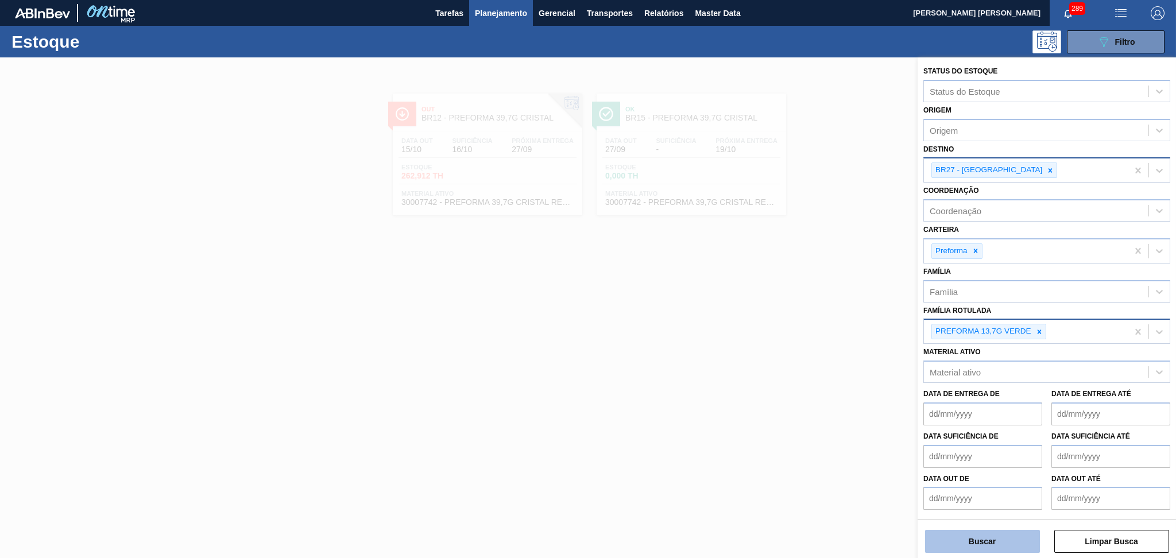
click at [996, 544] on button "Buscar" at bounding box center [982, 541] width 115 height 23
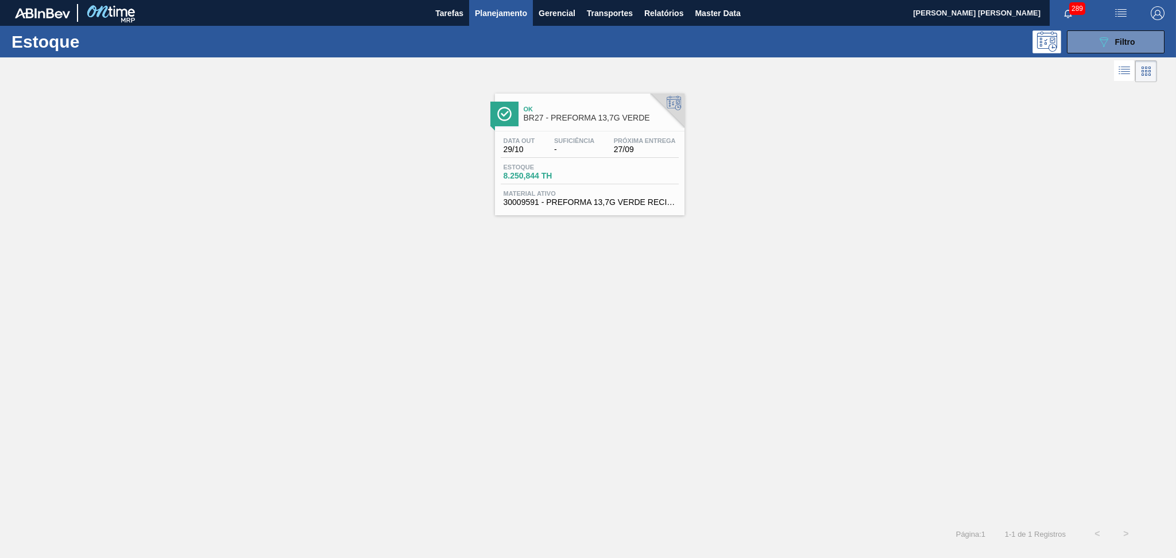
click at [558, 133] on div "Data out 29/10 Suficiência - Próxima Entrega 27/09 Estoque 8.250,844 TH Materia…" at bounding box center [589, 170] width 189 height 78
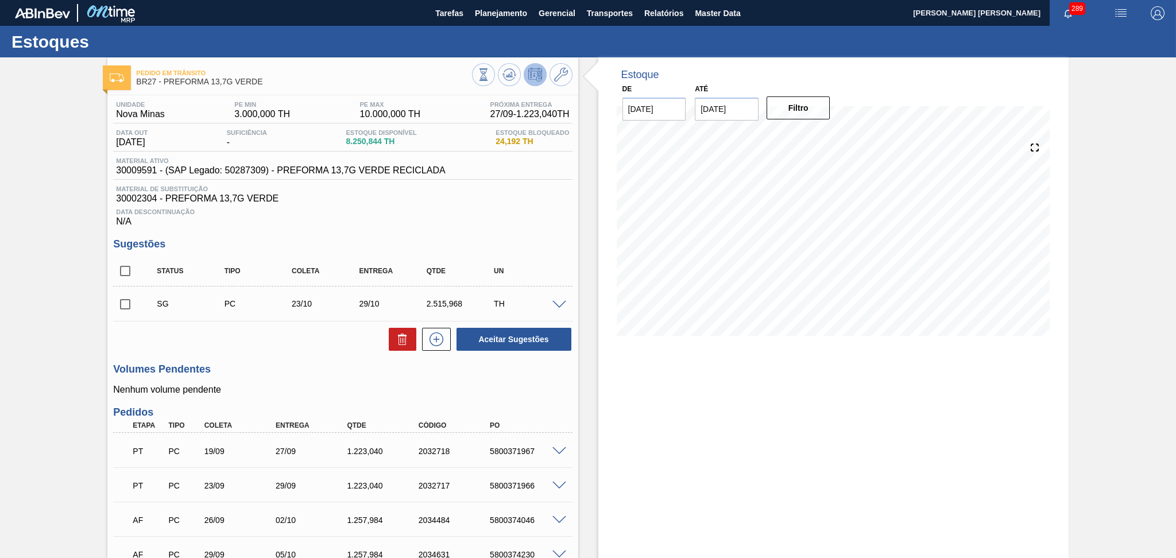
click at [528, 217] on div "Data Descontinuação N/A" at bounding box center [342, 215] width 459 height 23
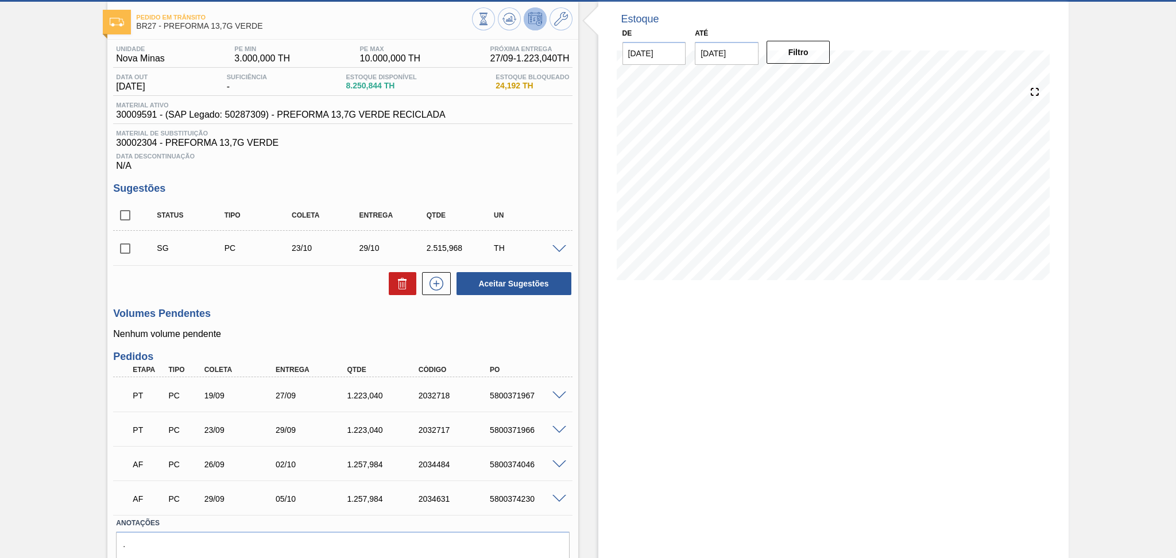
scroll to position [106, 0]
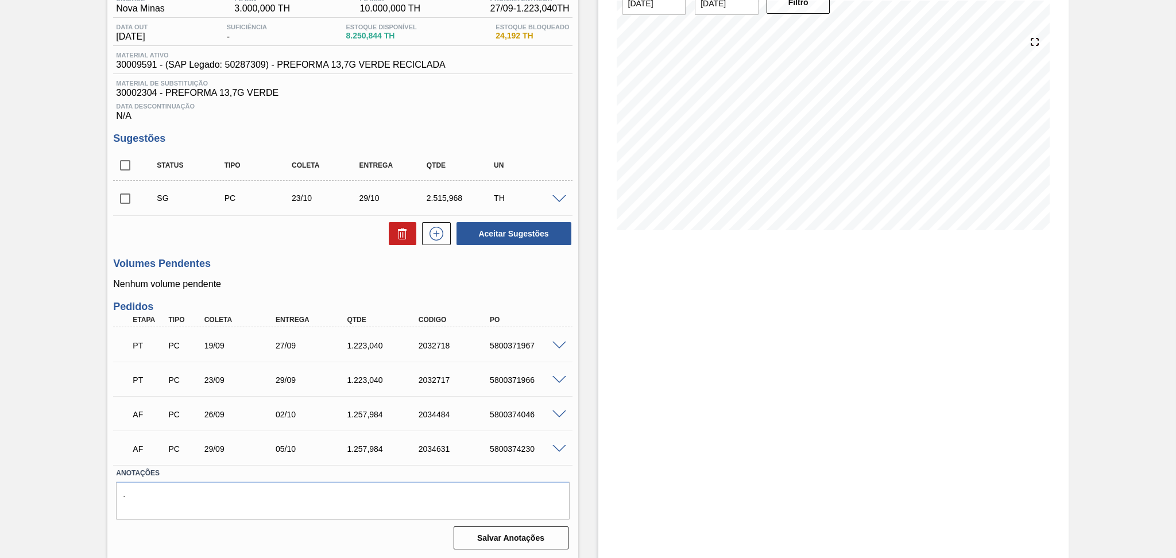
click at [274, 239] on div "Aceitar Sugestões" at bounding box center [342, 233] width 459 height 25
click at [313, 269] on h3 "Volumes Pendentes" at bounding box center [342, 264] width 459 height 12
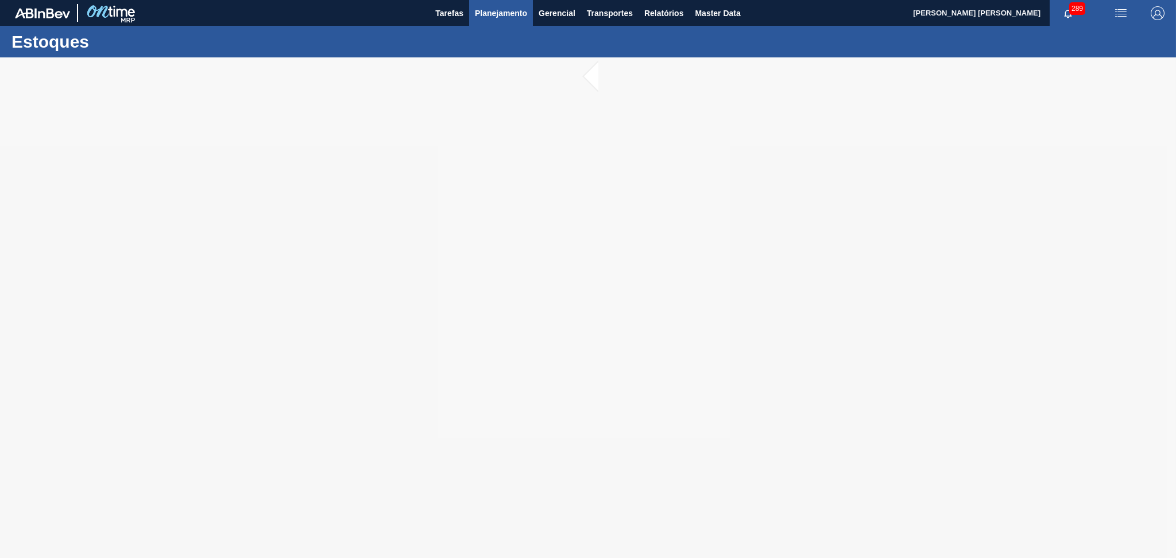
click at [516, 11] on span "Planejamento" at bounding box center [501, 13] width 52 height 14
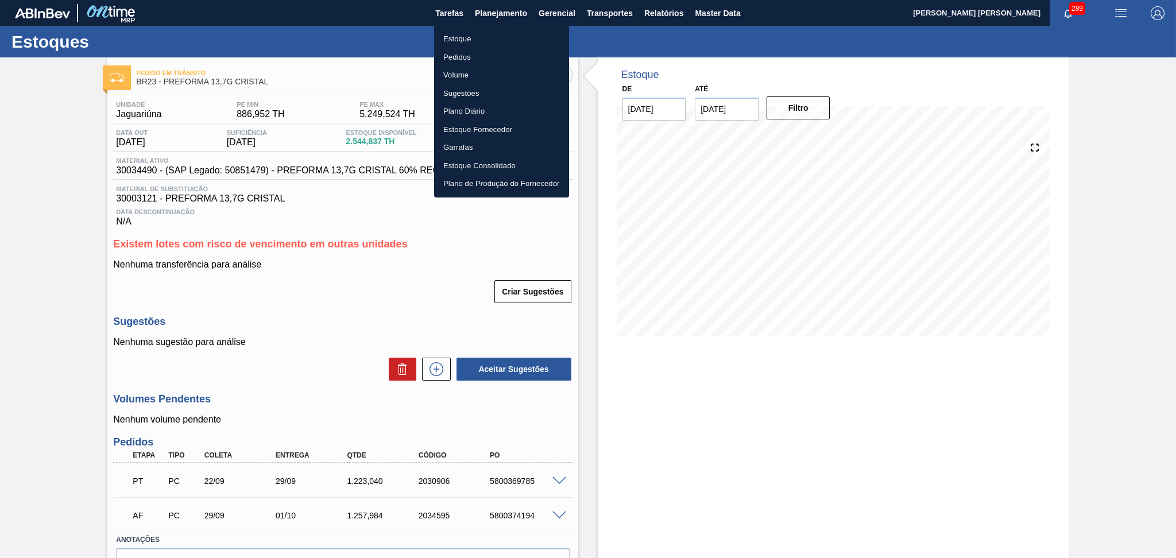
click at [462, 36] on li "Estoque" at bounding box center [501, 39] width 135 height 18
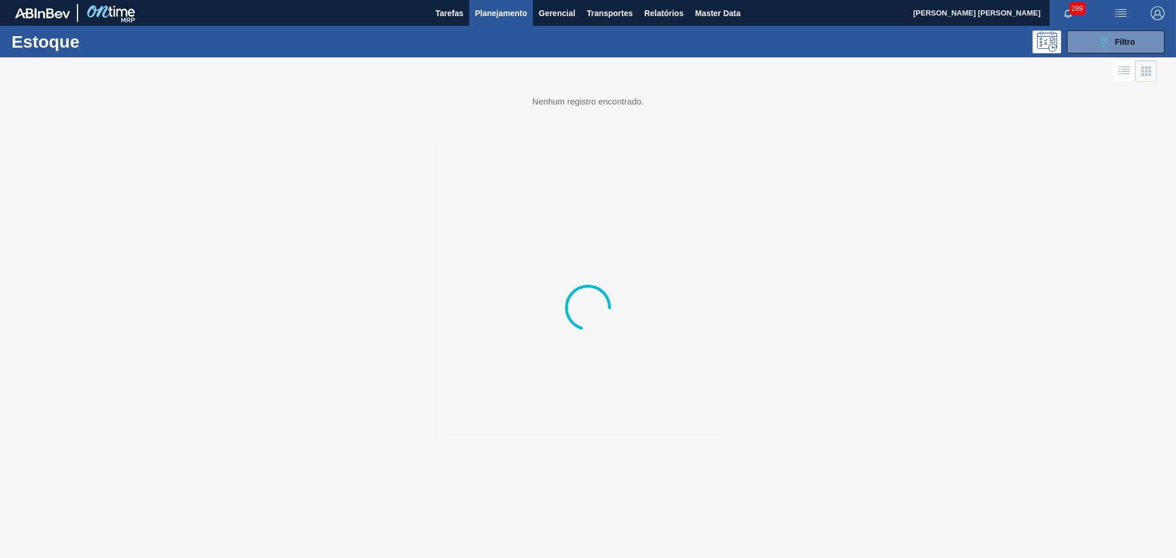
click at [1119, 40] on span "Filtro" at bounding box center [1125, 41] width 20 height 9
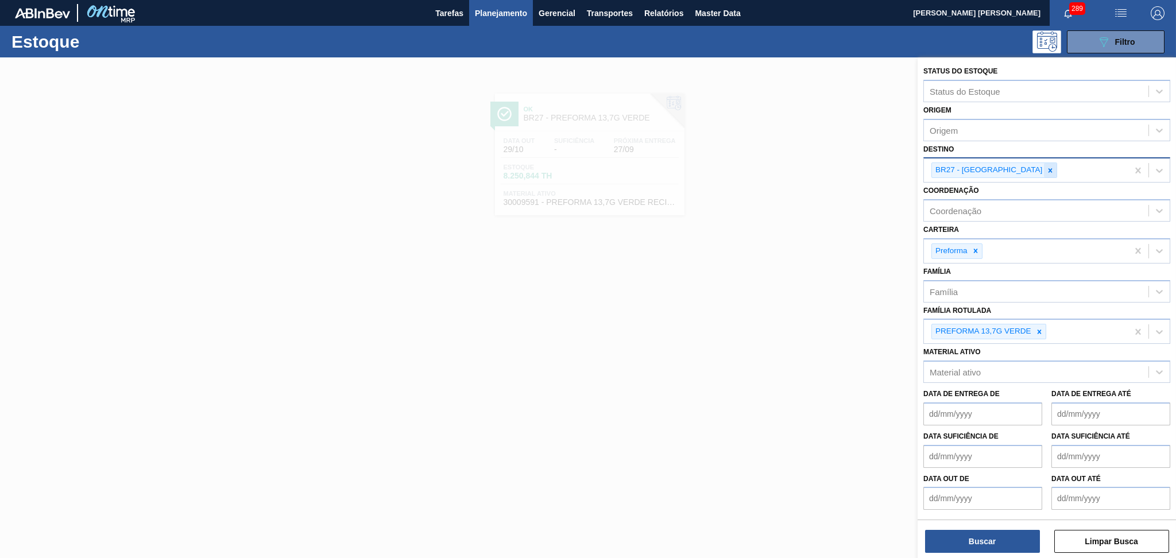
click at [1046, 167] on icon at bounding box center [1050, 170] width 8 height 8
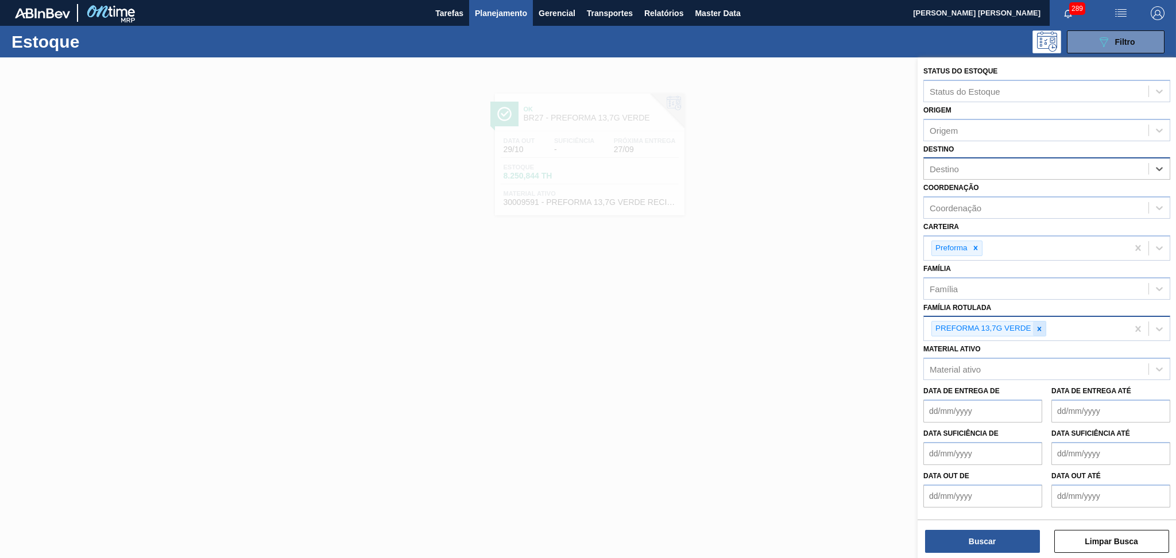
click at [1038, 327] on icon at bounding box center [1039, 329] width 8 height 8
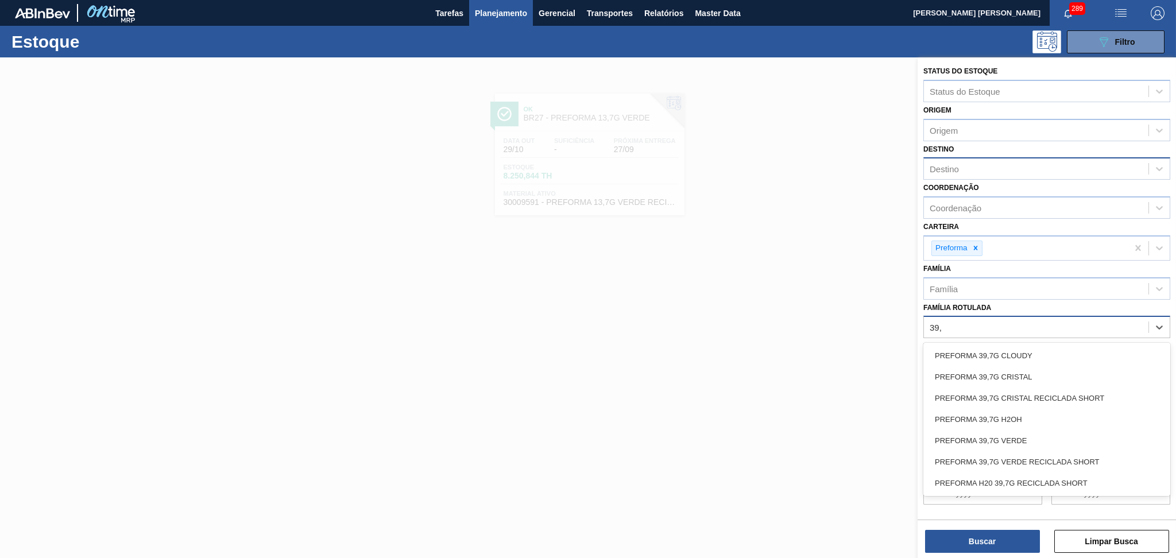
type Rotulada "39,7"
click at [1014, 370] on div "PREFORMA 39,7G CRISTAL" at bounding box center [1046, 376] width 247 height 21
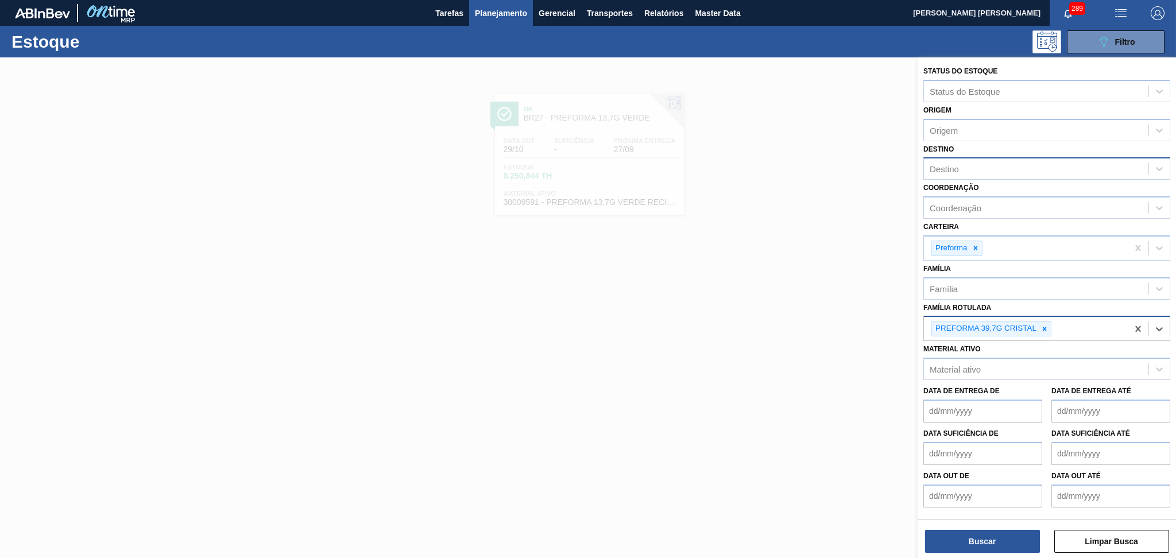
click at [952, 164] on div "Destino" at bounding box center [943, 169] width 29 height 10
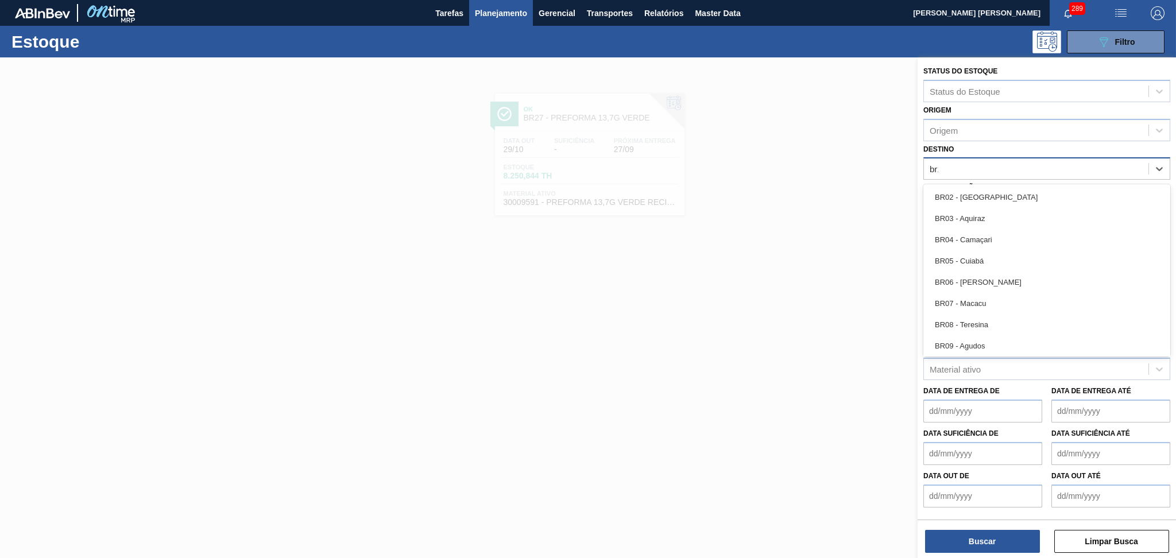
type input "br15"
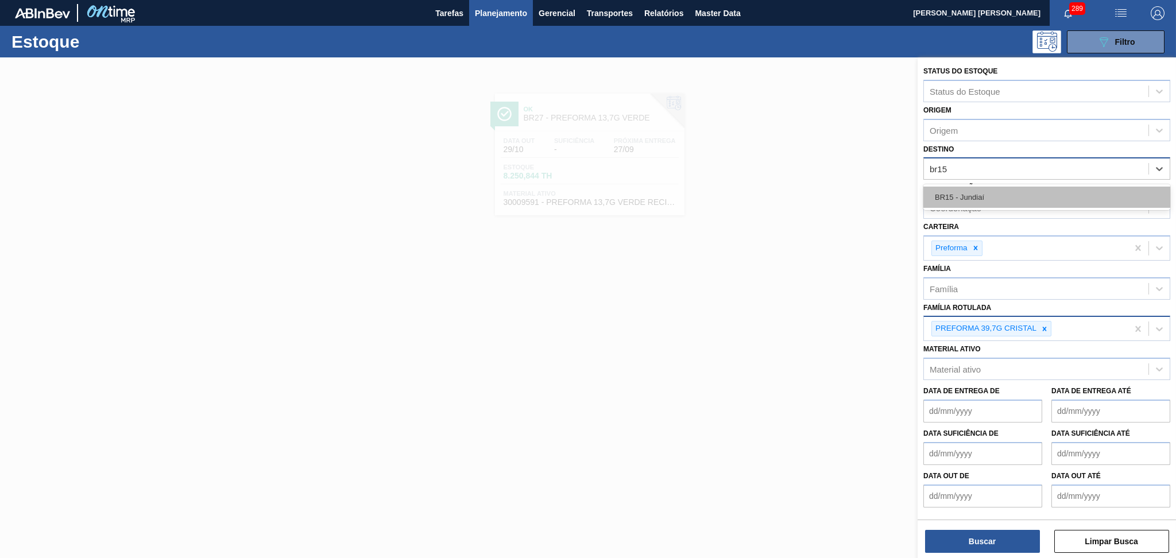
click at [971, 193] on div "BR15 - Jundiaí" at bounding box center [1046, 197] width 247 height 21
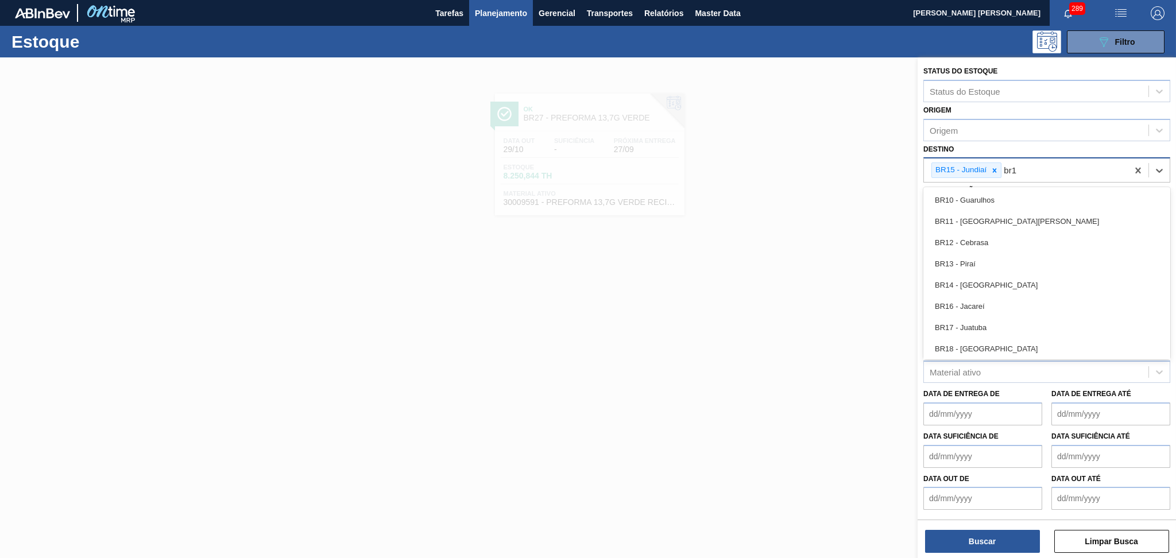
type input "br12"
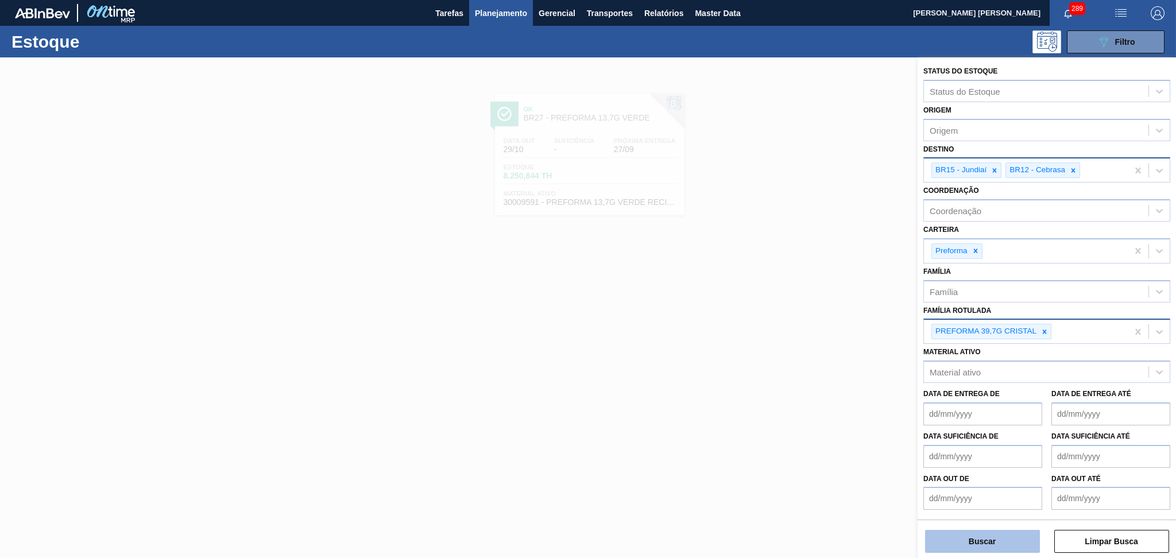
click at [1002, 549] on button "Buscar" at bounding box center [982, 541] width 115 height 23
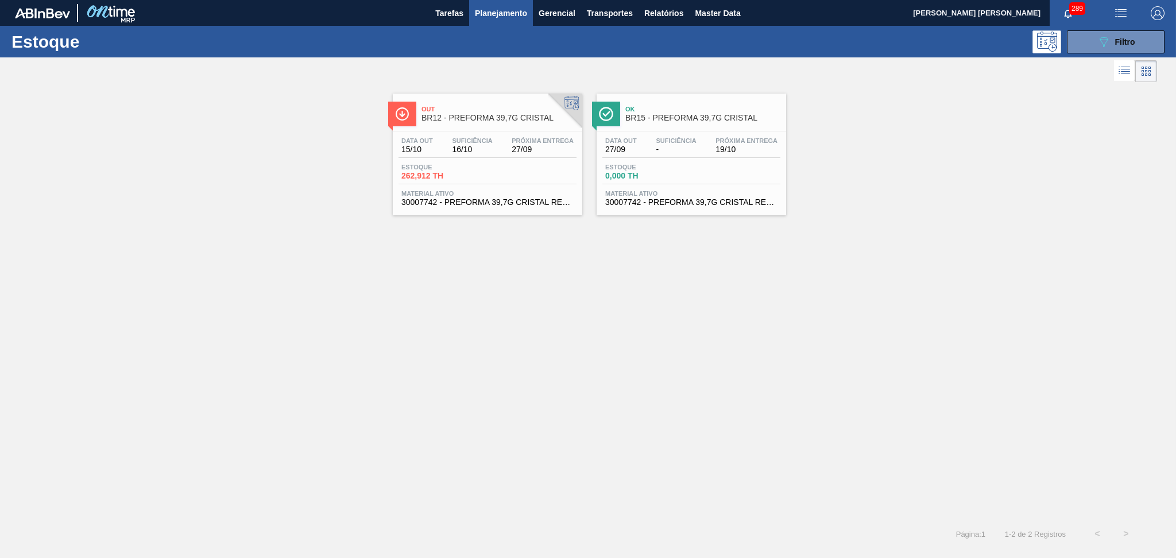
click at [548, 156] on div "Data out 15/10 Suficiência 16/10 Próxima Entrega 27/09" at bounding box center [487, 147] width 178 height 21
click at [727, 165] on div "Estoque 0,000 TH" at bounding box center [691, 174] width 178 height 21
click at [637, 124] on div "Ok BR15 - PREFORMA 39,7G CRISTAL" at bounding box center [702, 114] width 155 height 26
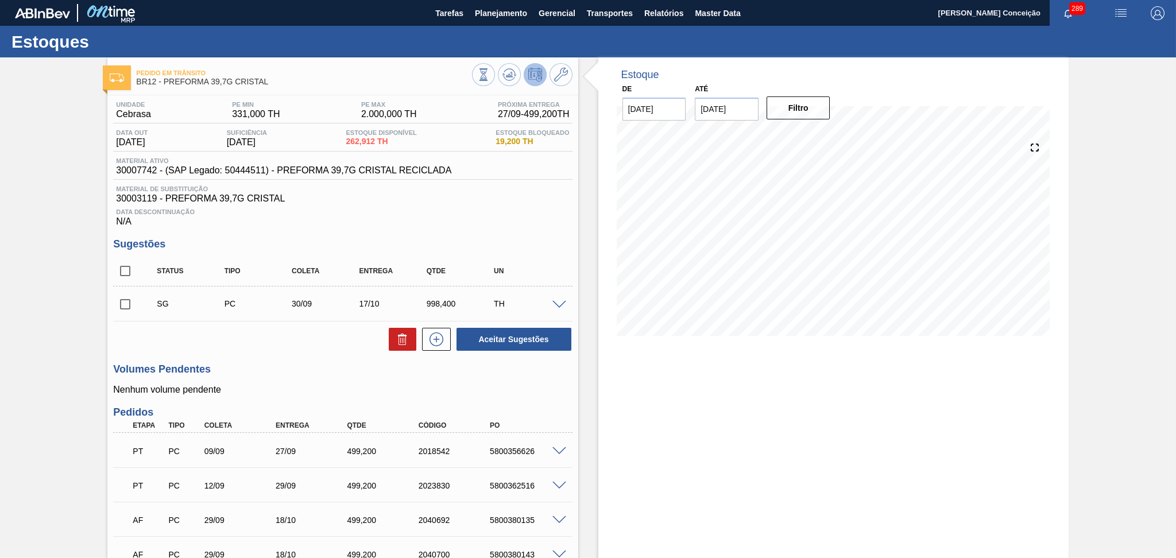
click at [265, 333] on div "Aceitar Sugestões" at bounding box center [342, 339] width 459 height 25
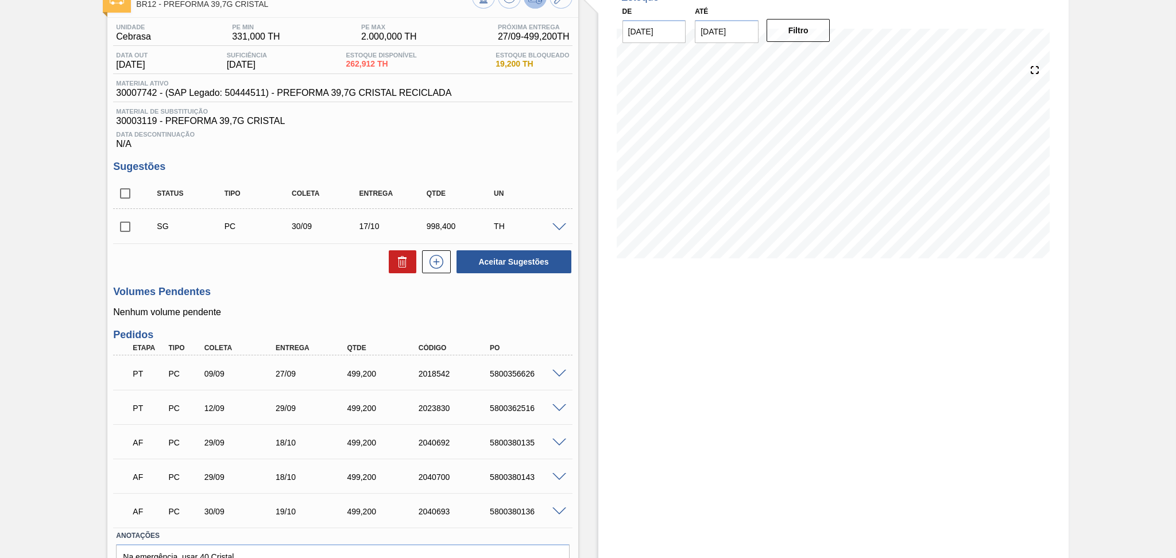
scroll to position [140, 0]
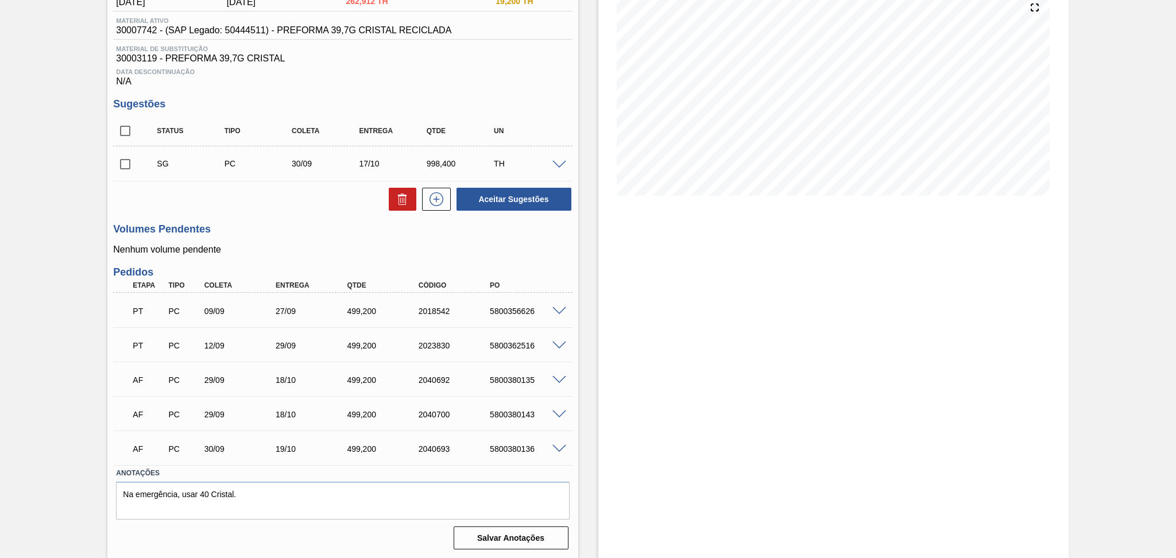
click at [506, 379] on div "5800380135" at bounding box center [527, 379] width 80 height 9
copy div "5800380135"
click at [517, 421] on div "AF PC 29/09 18/10 499,200 2040700 5800380143" at bounding box center [339, 413] width 428 height 23
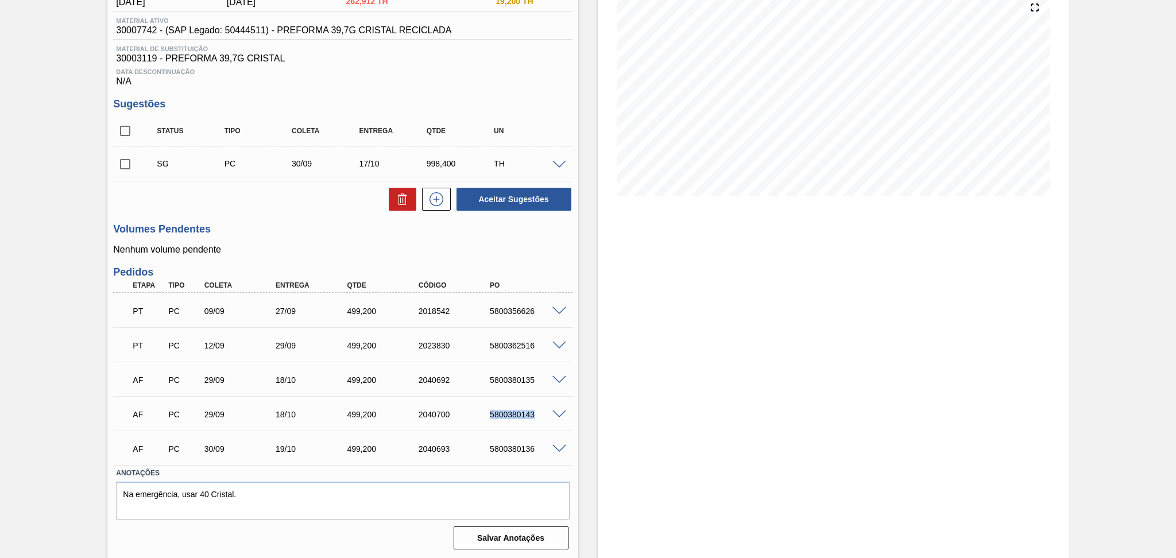
copy div "5800380143"
click at [513, 453] on div "AF PC 30/09 19/10 499,200 2040693 5800380136" at bounding box center [339, 447] width 428 height 23
copy div "5800380136"
click at [312, 347] on div "29/09" at bounding box center [313, 345] width 80 height 9
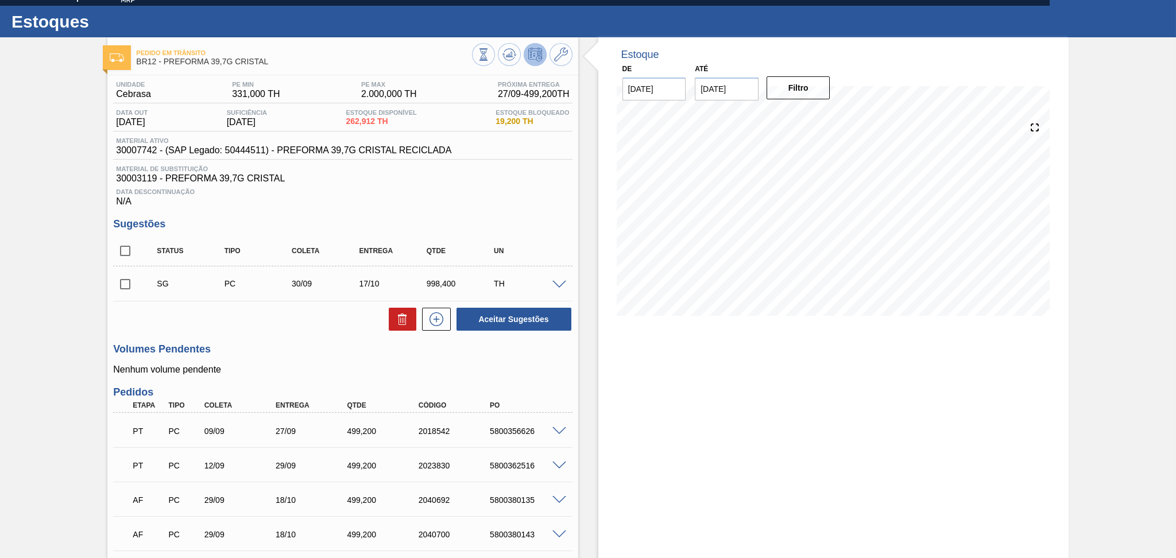
scroll to position [0, 0]
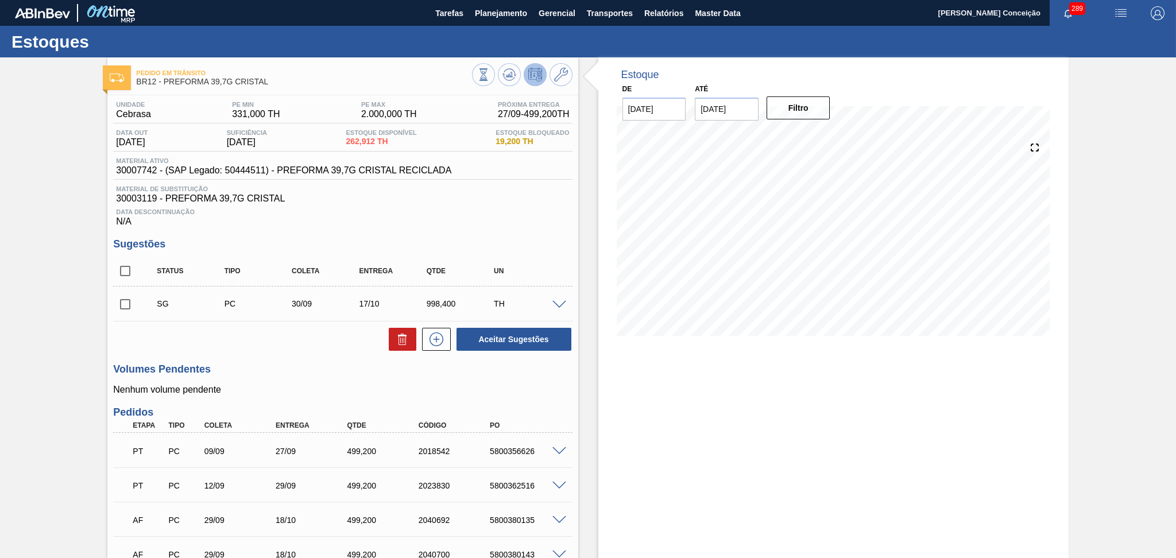
click at [442, 215] on div "Data Descontinuação N/A" at bounding box center [342, 215] width 459 height 23
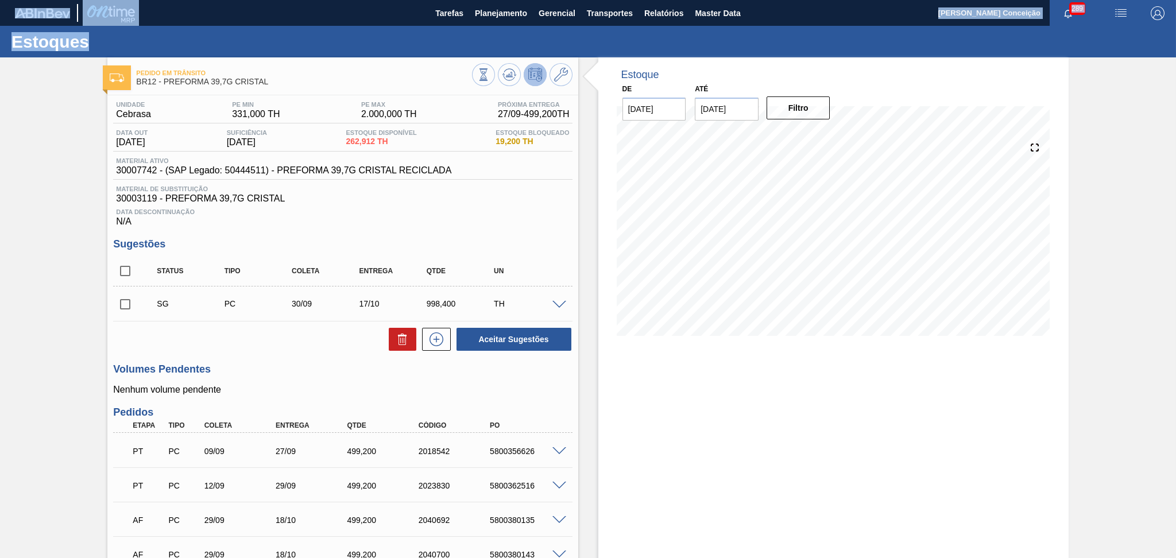
drag, startPoint x: 566, startPoint y: 8, endPoint x: 549, endPoint y: -29, distance: 41.1
click at [549, 0] on html "Tarefas Planejamento Gerencial Transportes Relatórios Master Data Aline Apareci…" at bounding box center [588, 0] width 1176 height 0
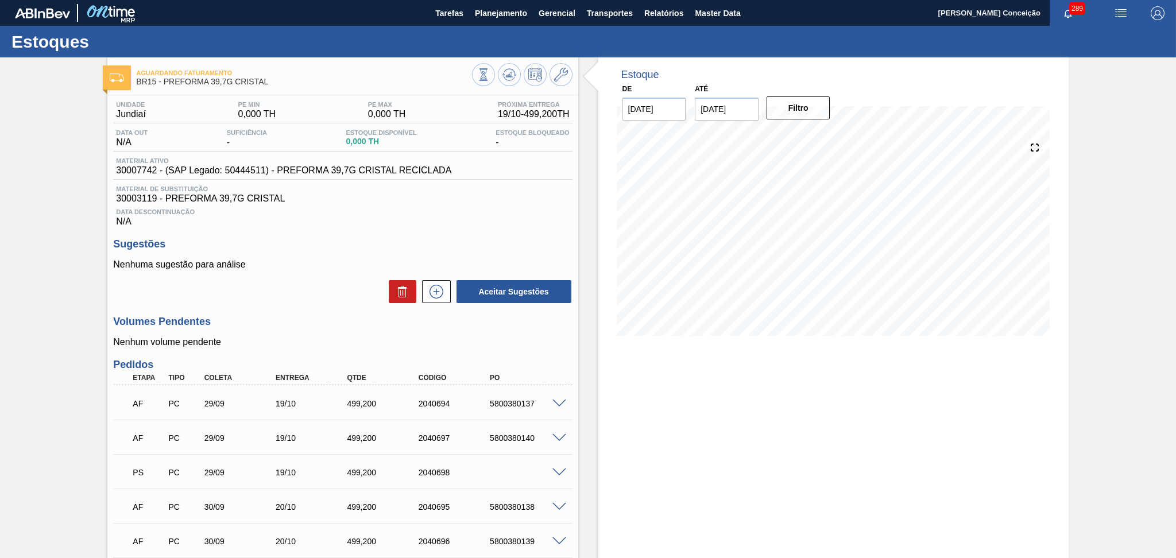
click at [283, 309] on div "Unidade Jundiaí PE MIN 0,000 TH PE MAX 0,000 TH Próxima Entrega 19/10 - 499,200…" at bounding box center [342, 387] width 470 height 585
click at [511, 70] on icon at bounding box center [509, 75] width 14 height 14
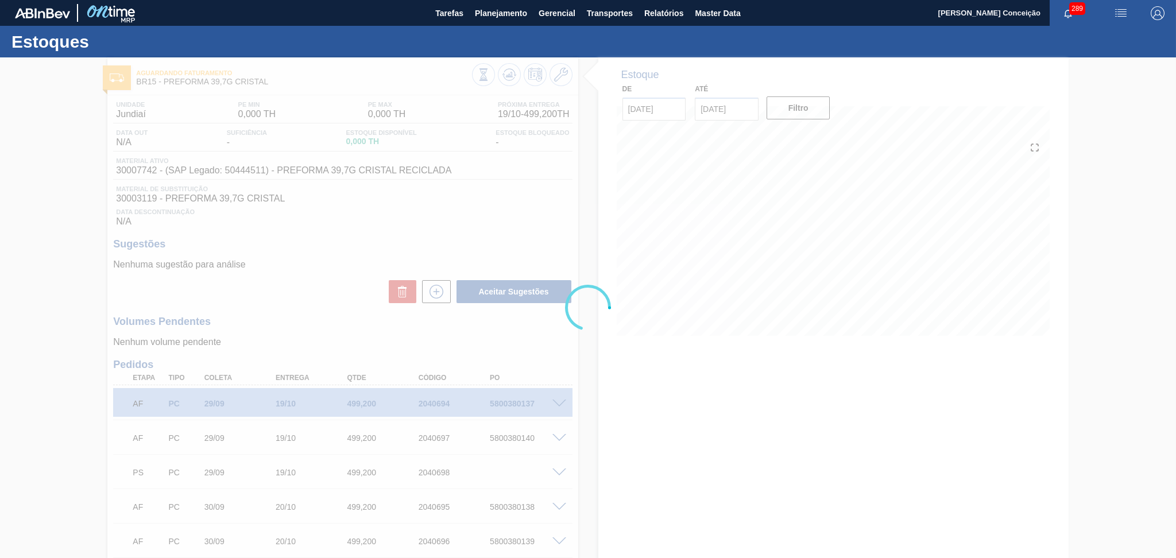
click at [464, 220] on div "Estoques Aguardando Faturamento BR15 - PREFORMA 39,7G CRISTAL Unidade Jundiaí P…" at bounding box center [588, 356] width 1176 height 660
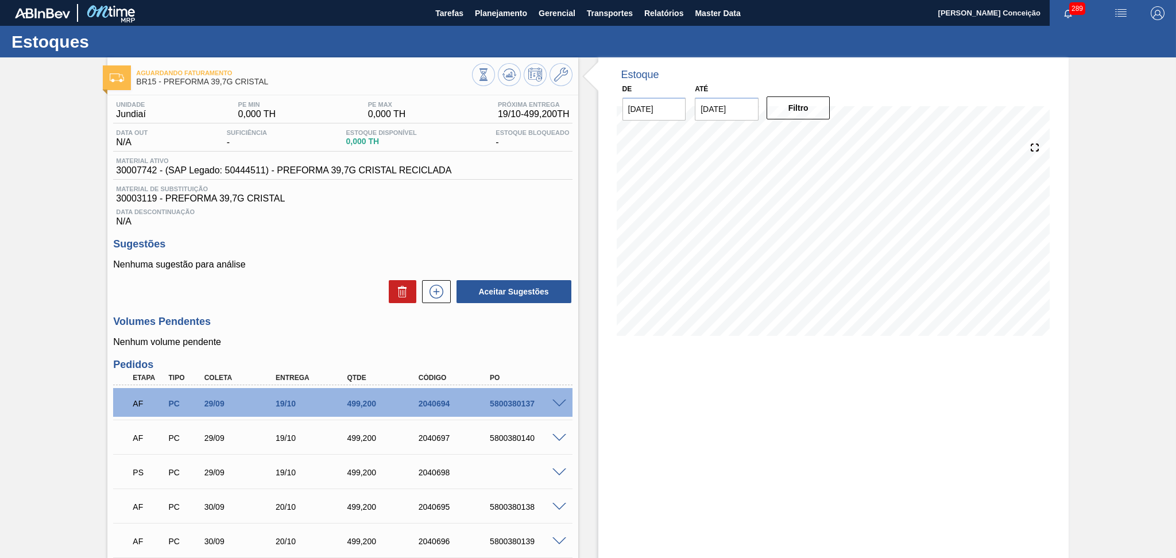
click at [309, 272] on div "Nenhuma sugestão para análise Aceitar Sugestões" at bounding box center [342, 281] width 459 height 45
click at [315, 281] on div "Aceitar Sugestões" at bounding box center [342, 291] width 459 height 25
click at [500, 76] on button at bounding box center [509, 74] width 23 height 23
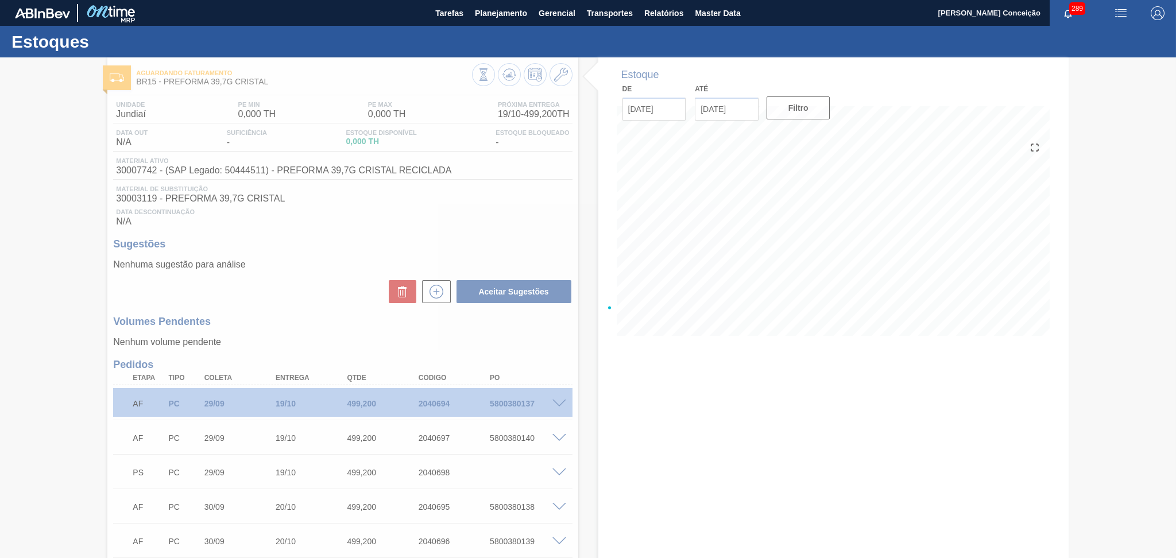
click at [509, 407] on div at bounding box center [588, 307] width 1176 height 501
click at [599, 369] on div at bounding box center [588, 307] width 1176 height 501
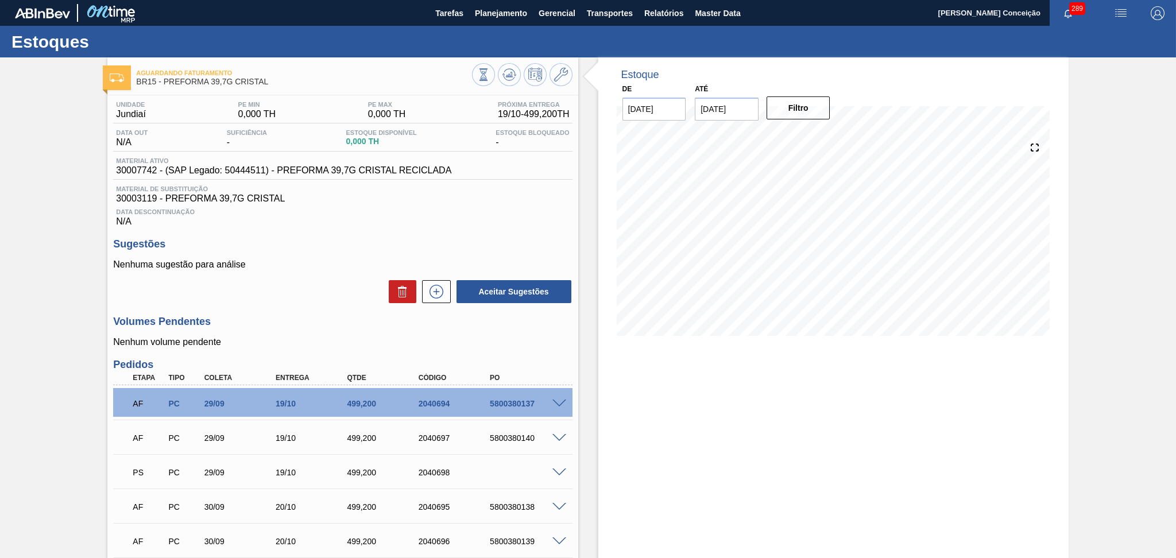
scroll to position [127, 0]
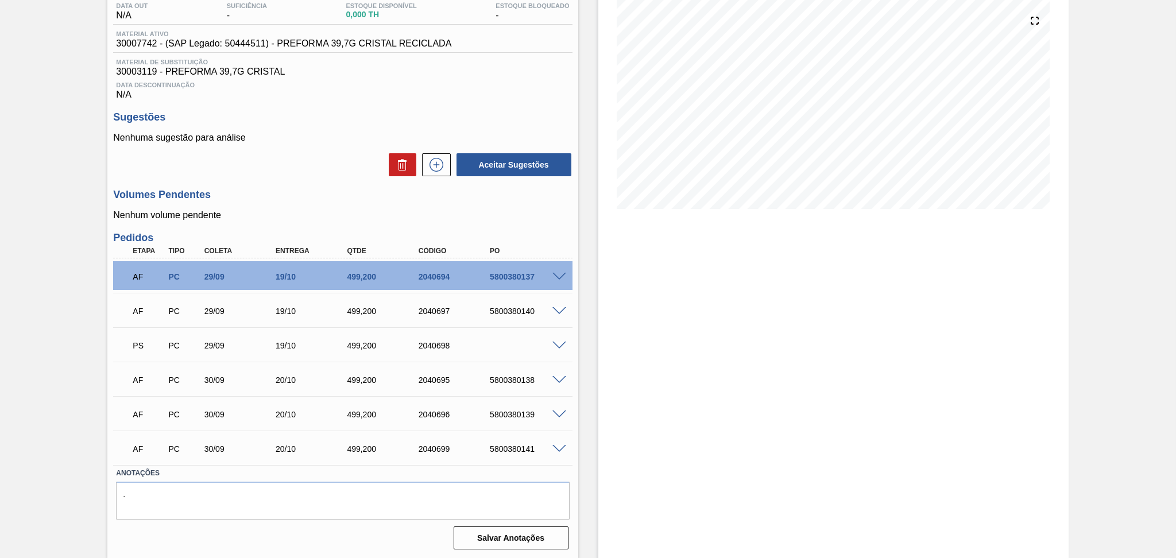
click at [522, 277] on div "5800380137" at bounding box center [527, 276] width 80 height 9
copy div "5800380137"
click at [517, 317] on div "AF PC 29/09 19/10 499,200 2040697 5800380140" at bounding box center [339, 309] width 428 height 23
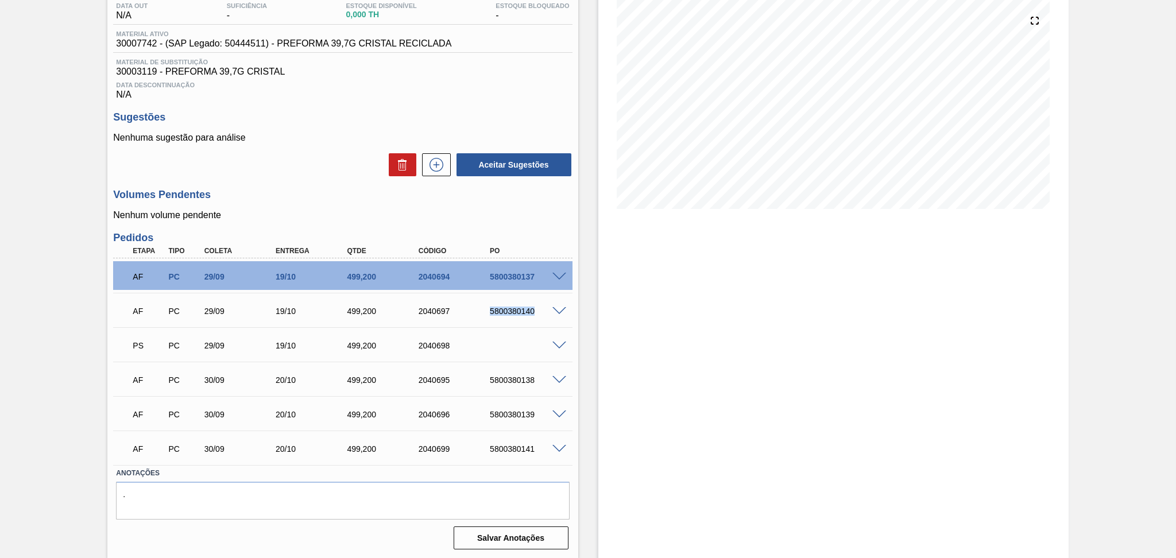
copy div "5800380140"
click at [513, 389] on div "AF PC 30/09 20/10 499,200 2040695 5800380138" at bounding box center [339, 378] width 428 height 23
click at [513, 381] on div "5800380138" at bounding box center [527, 379] width 80 height 9
copy div "5800380138"
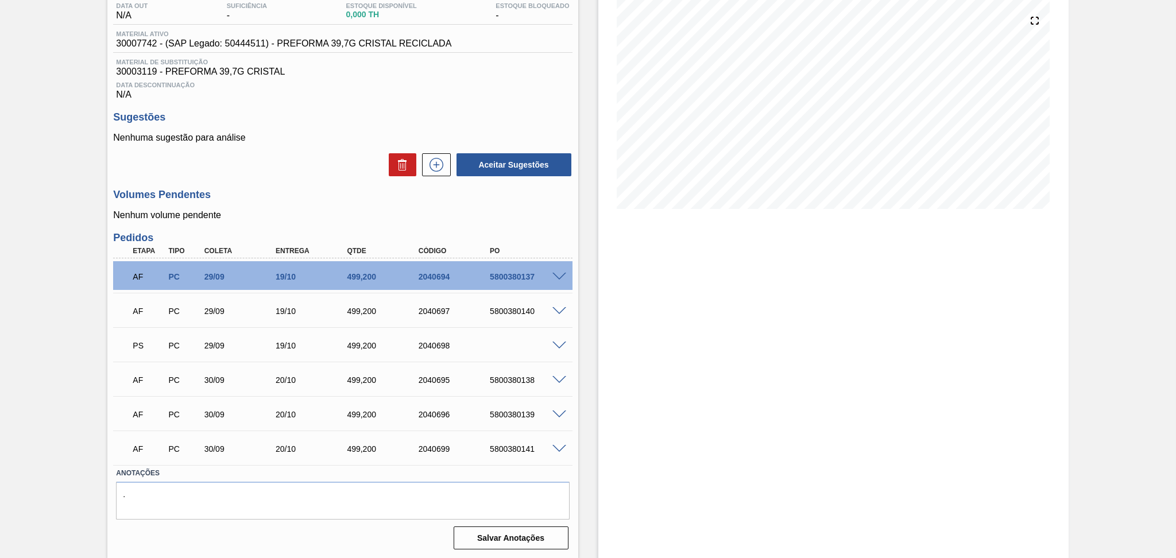
click at [526, 411] on div "5800380139" at bounding box center [527, 414] width 80 height 9
copy div "5800380139"
click at [518, 449] on div "5800380141" at bounding box center [527, 448] width 80 height 9
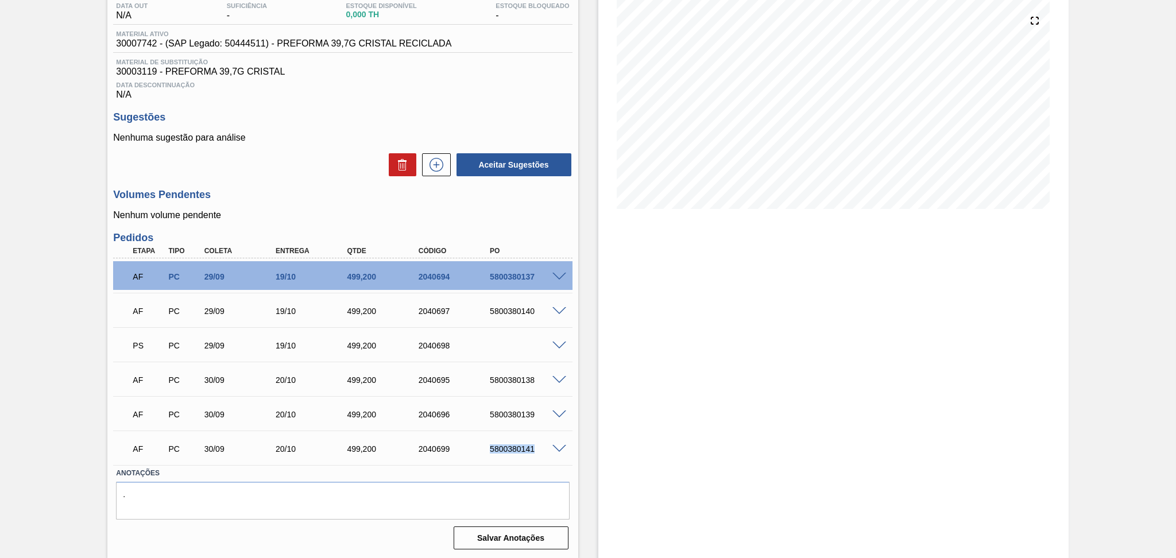
copy div "5800380141"
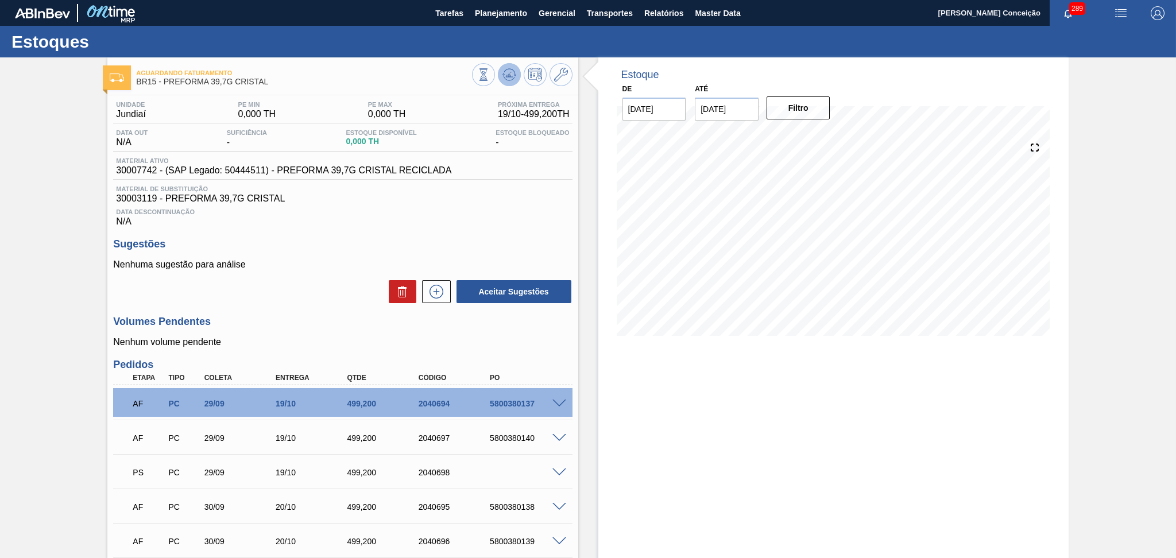
click at [515, 69] on icon at bounding box center [509, 75] width 14 height 14
click at [297, 340] on p "Nenhum volume pendente" at bounding box center [342, 342] width 459 height 10
click at [511, 77] on icon at bounding box center [509, 75] width 14 height 14
click at [464, 327] on h3 "Volumes Pendentes" at bounding box center [342, 322] width 459 height 12
click at [510, 81] on icon at bounding box center [509, 75] width 14 height 14
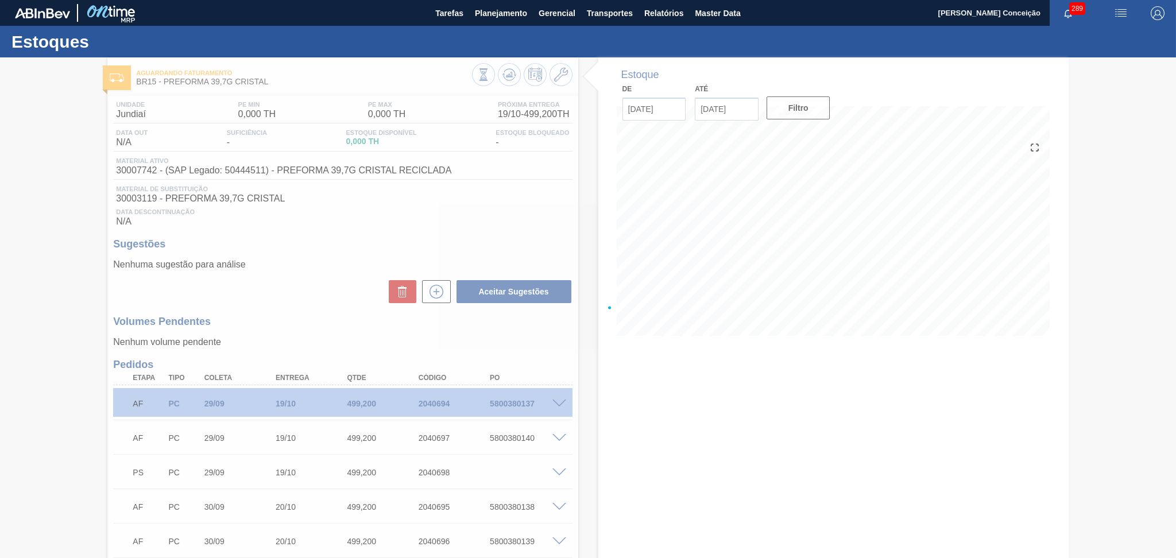
drag, startPoint x: 511, startPoint y: 333, endPoint x: 460, endPoint y: 356, distance: 55.7
click at [460, 356] on div at bounding box center [588, 307] width 1176 height 501
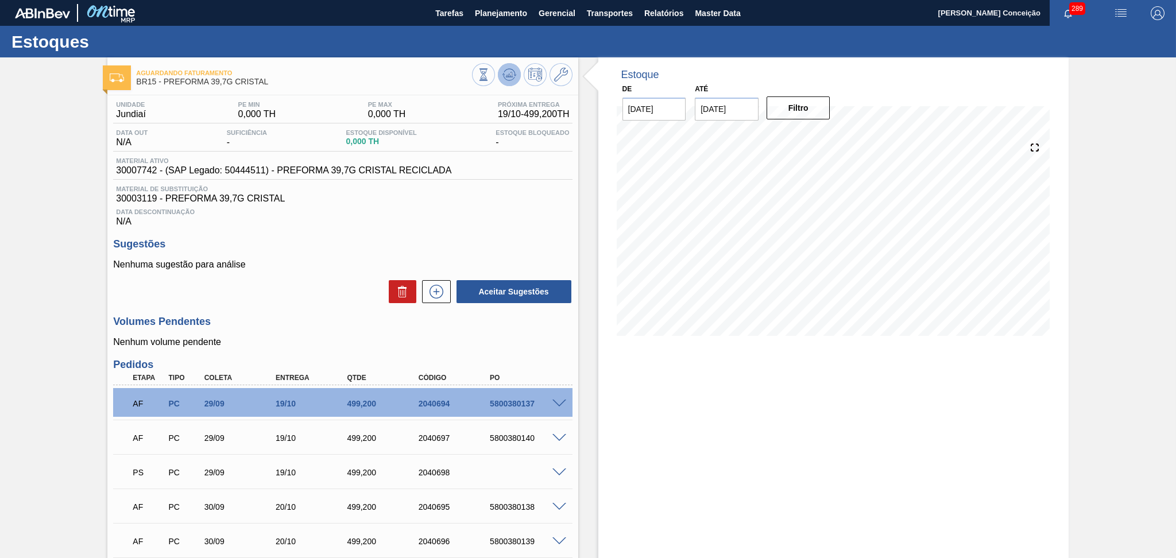
click at [500, 75] on button at bounding box center [509, 74] width 23 height 23
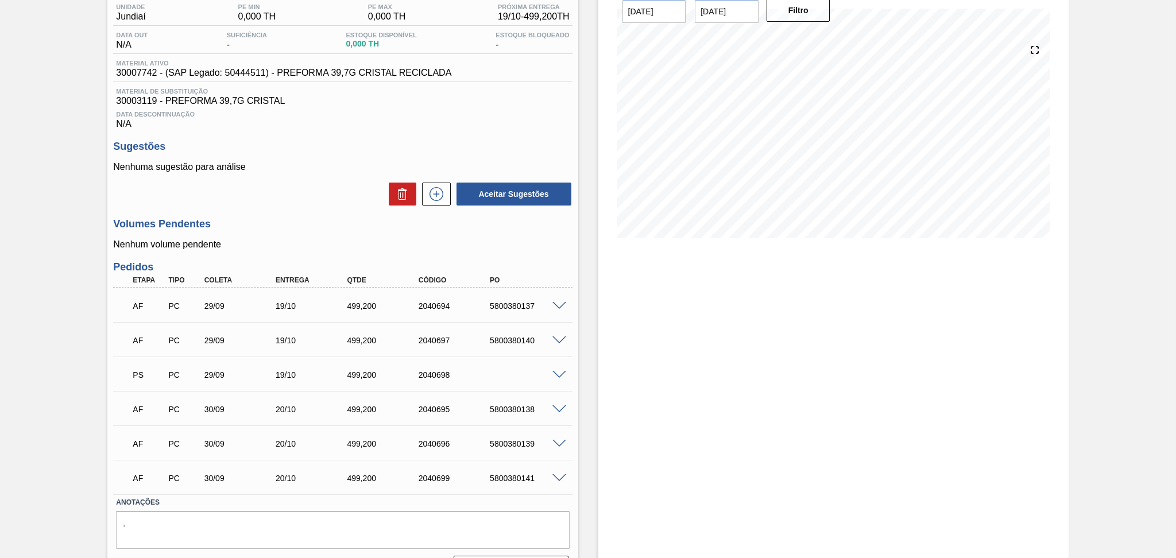
scroll to position [127, 0]
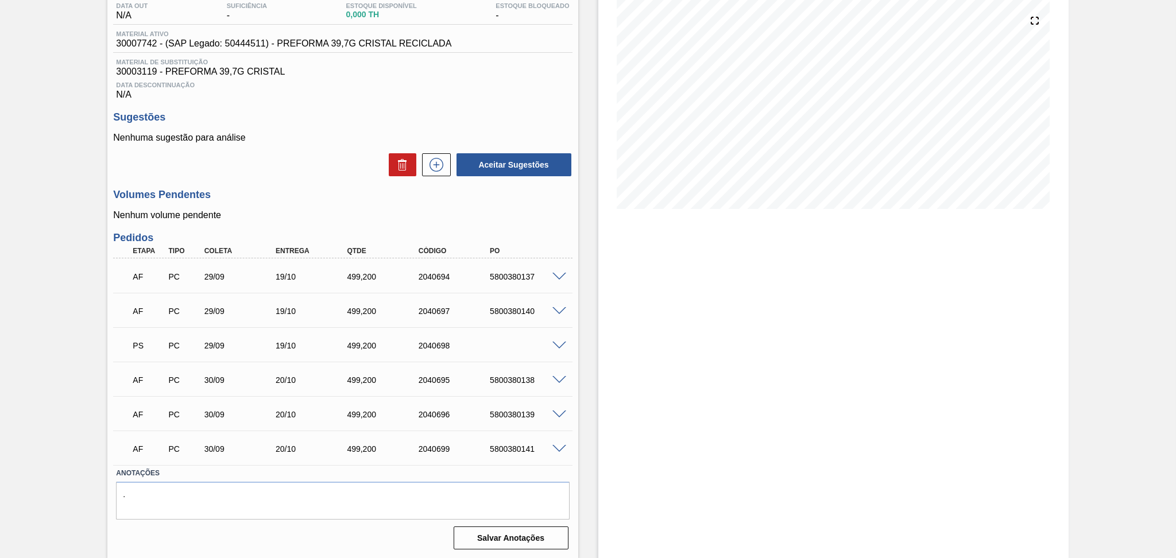
click at [558, 338] on div "PS PC 29/09 19/10 499,[PHONE_NUMBER]" at bounding box center [342, 344] width 459 height 29
click at [558, 343] on span at bounding box center [559, 346] width 14 height 9
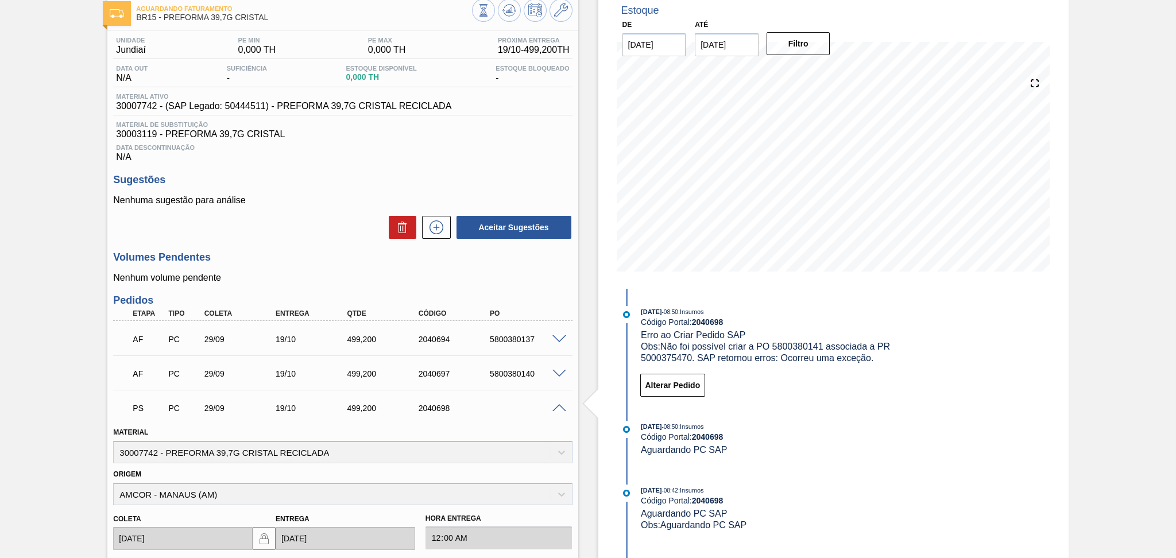
scroll to position [0, 0]
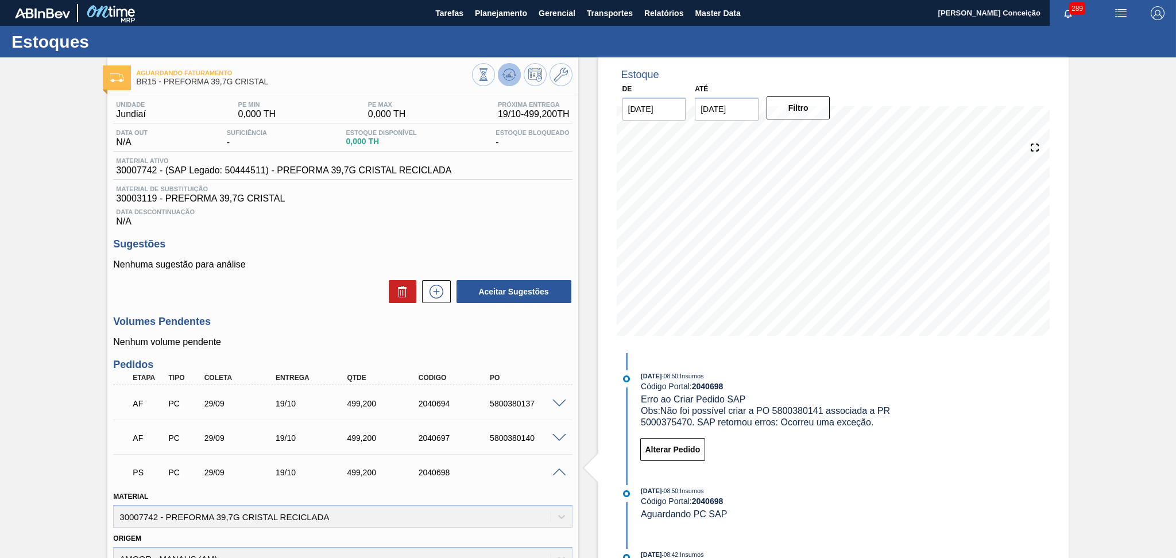
click at [510, 71] on icon at bounding box center [509, 75] width 14 height 14
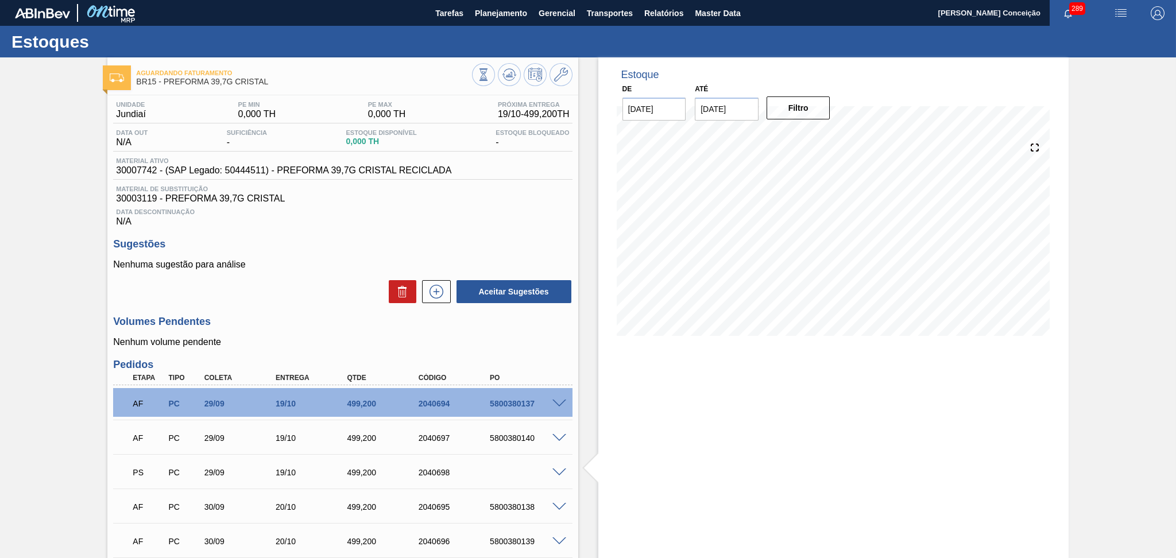
click at [558, 473] on span at bounding box center [559, 472] width 14 height 9
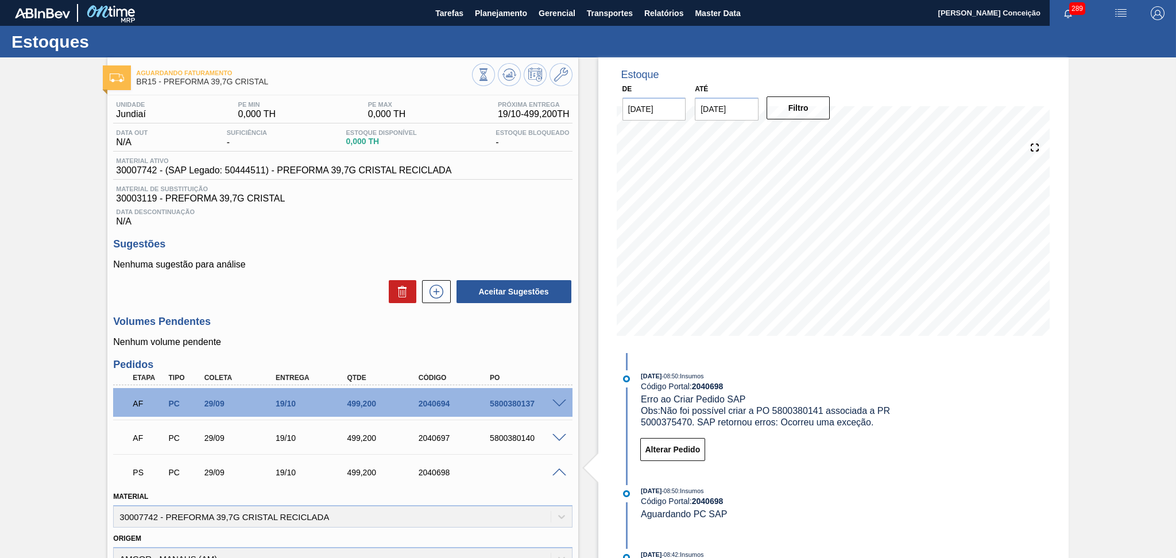
click at [558, 473] on span at bounding box center [559, 472] width 14 height 9
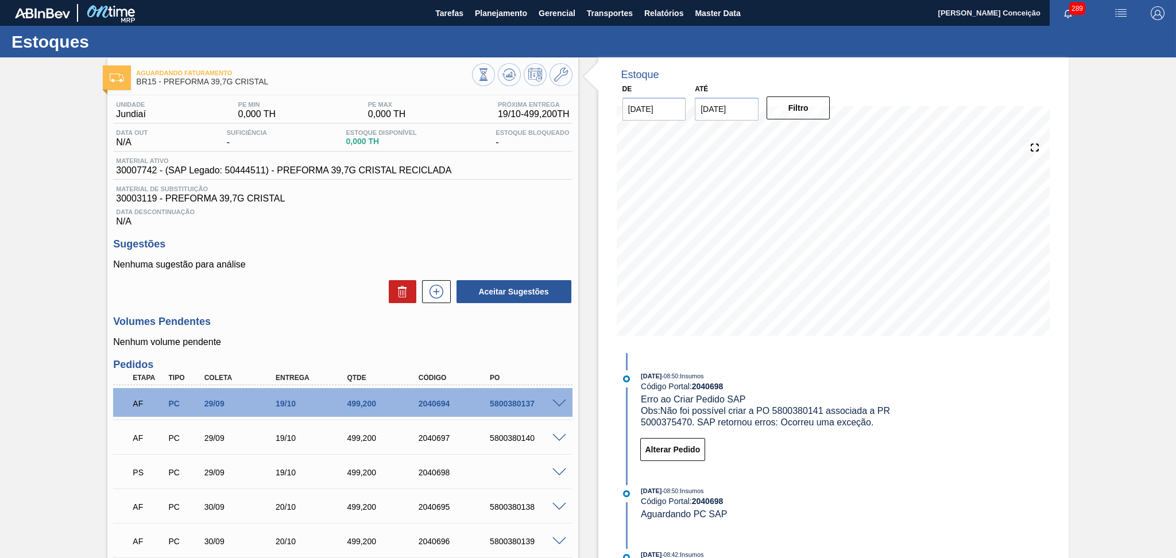
click at [410, 321] on h3 "Volumes Pendentes" at bounding box center [342, 322] width 459 height 12
click at [510, 73] on icon at bounding box center [510, 74] width 1 height 5
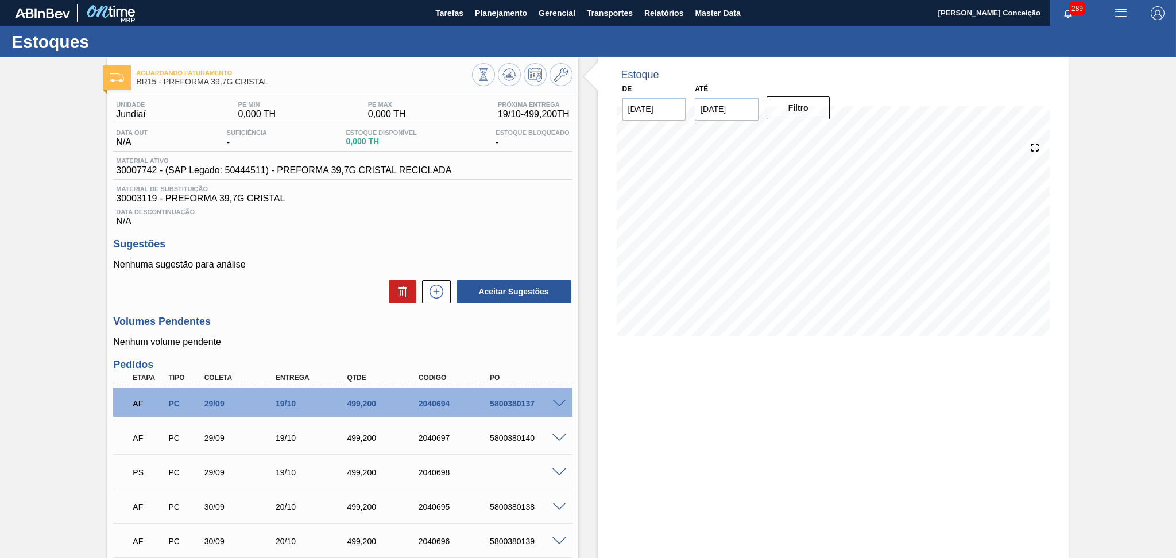
click at [554, 472] on span at bounding box center [559, 472] width 14 height 9
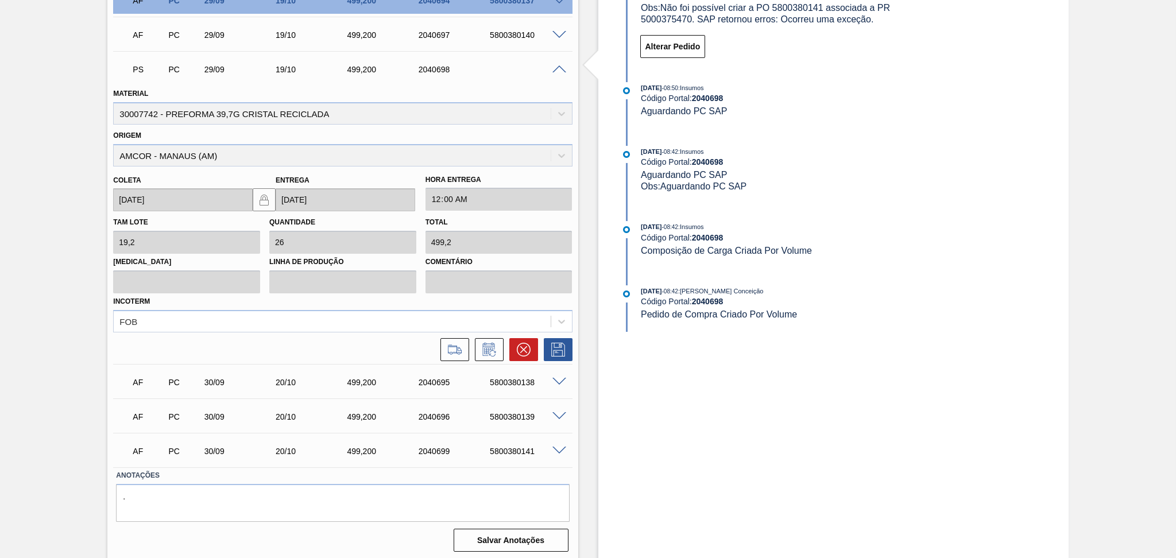
scroll to position [404, 0]
click at [666, 408] on div "Estoque De [DATE] Até [DATE] Filtro 30/09 Projeção de Estoque 0 [DOMAIN_NAME] 0…" at bounding box center [833, 106] width 470 height 907
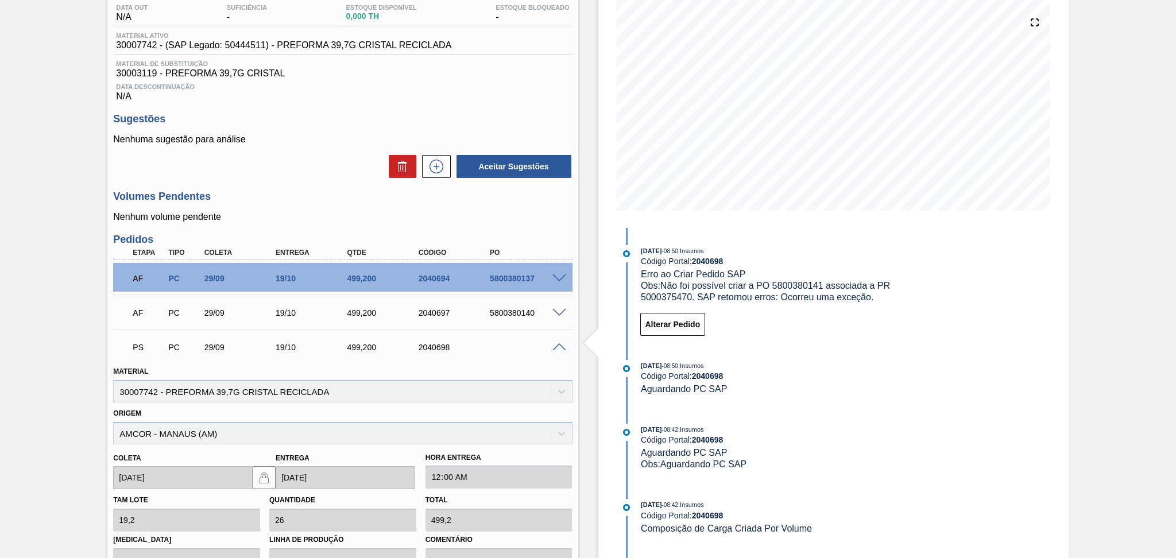
scroll to position [98, 0]
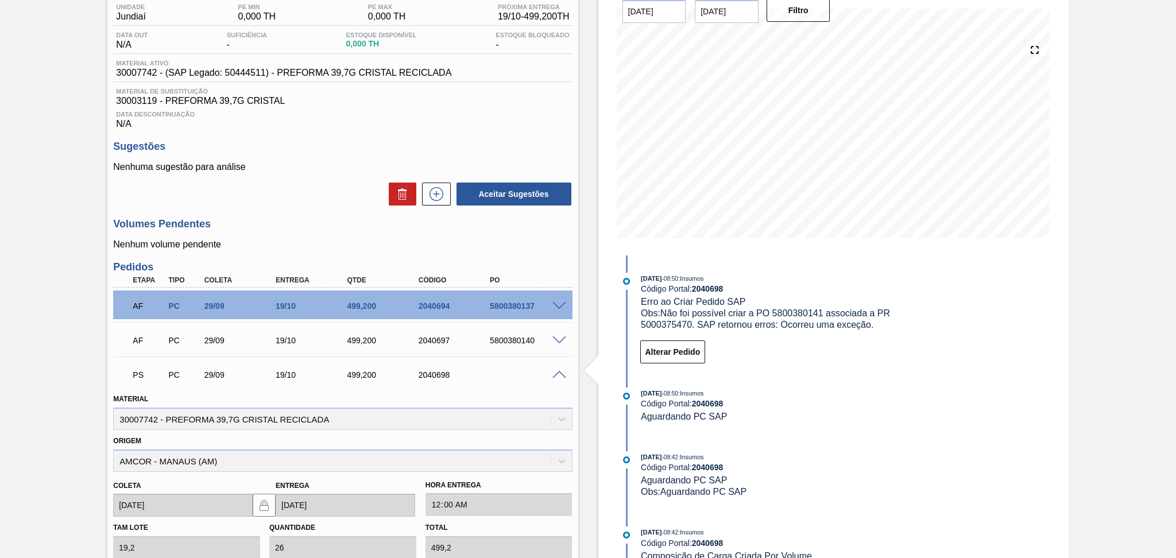
drag, startPoint x: 666, startPoint y: 408, endPoint x: 773, endPoint y: 455, distance: 117.4
click at [773, 455] on div "[DATE] 08:42 : Insumos" at bounding box center [777, 456] width 273 height 11
click at [775, 312] on span "Obs: Não foi possível criar a PO 5800380141 associada a PR 5000375470. SAP reto…" at bounding box center [766, 318] width 251 height 21
copy span "5800380141"
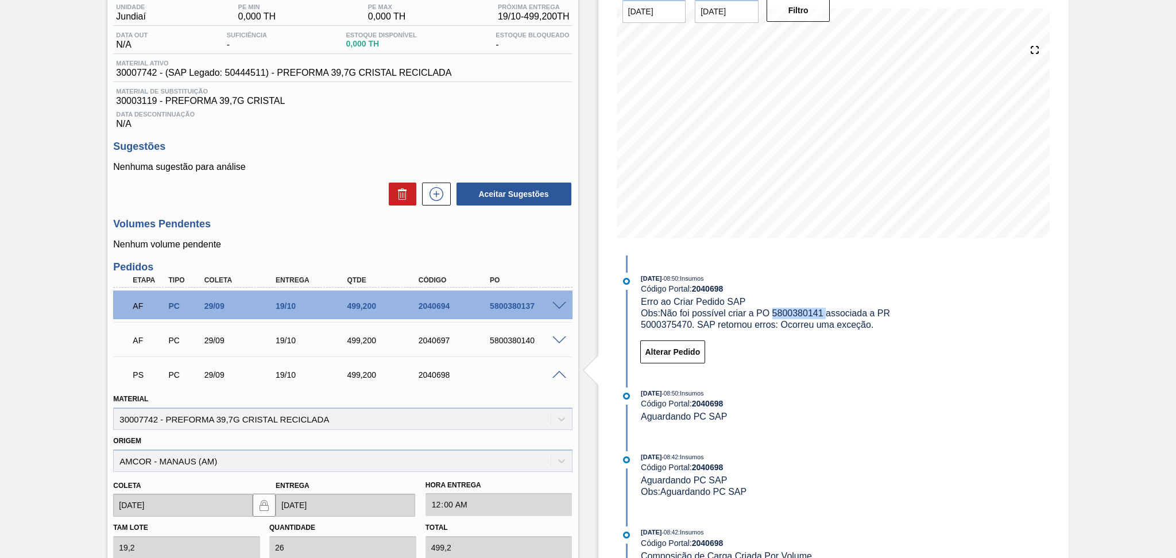
scroll to position [0, 0]
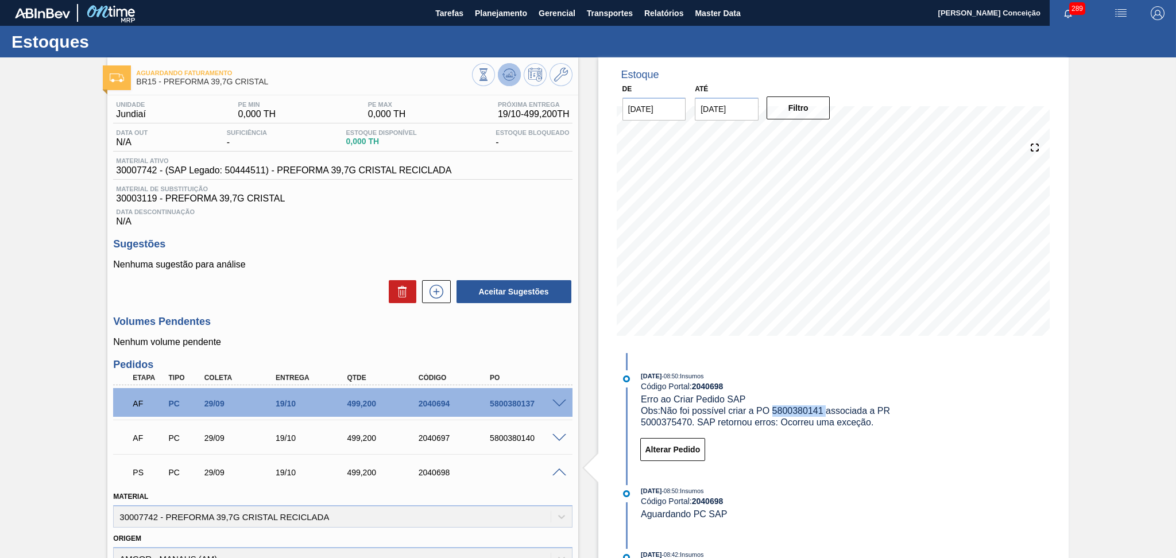
click at [511, 68] on icon at bounding box center [509, 75] width 14 height 14
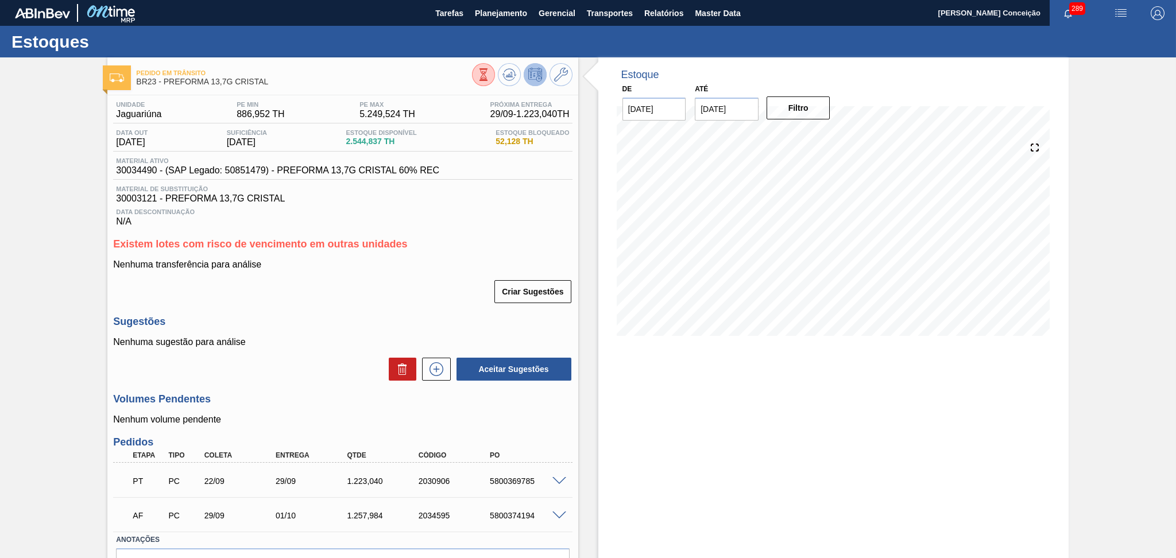
click at [443, 271] on div "Nenhuma transferência para análise Criar Sugestões" at bounding box center [342, 281] width 459 height 45
click at [490, 13] on span "Planejamento" at bounding box center [501, 13] width 52 height 14
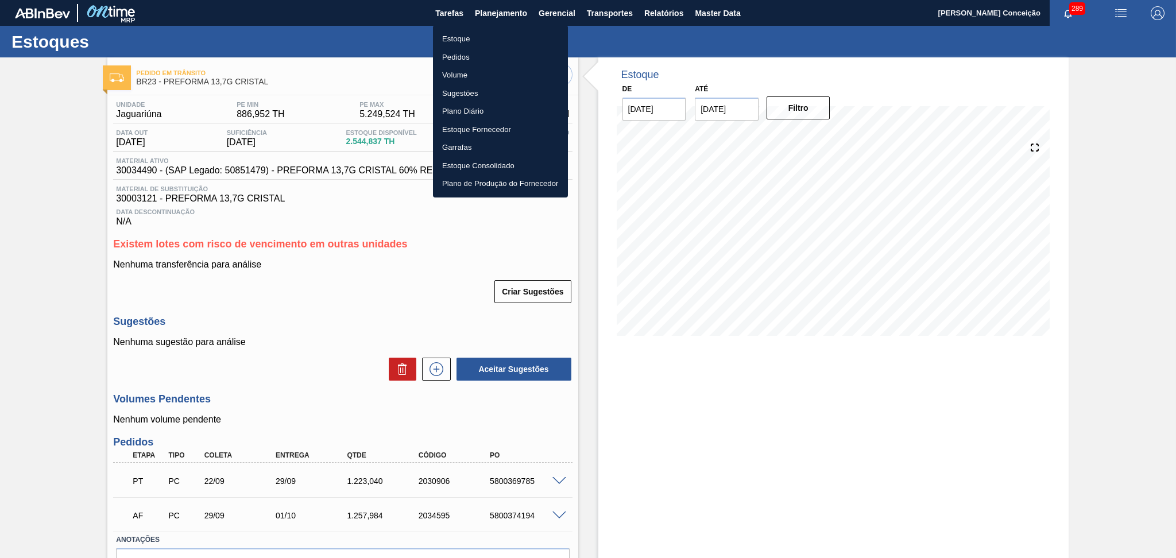
click at [444, 41] on li "Estoque" at bounding box center [500, 39] width 135 height 18
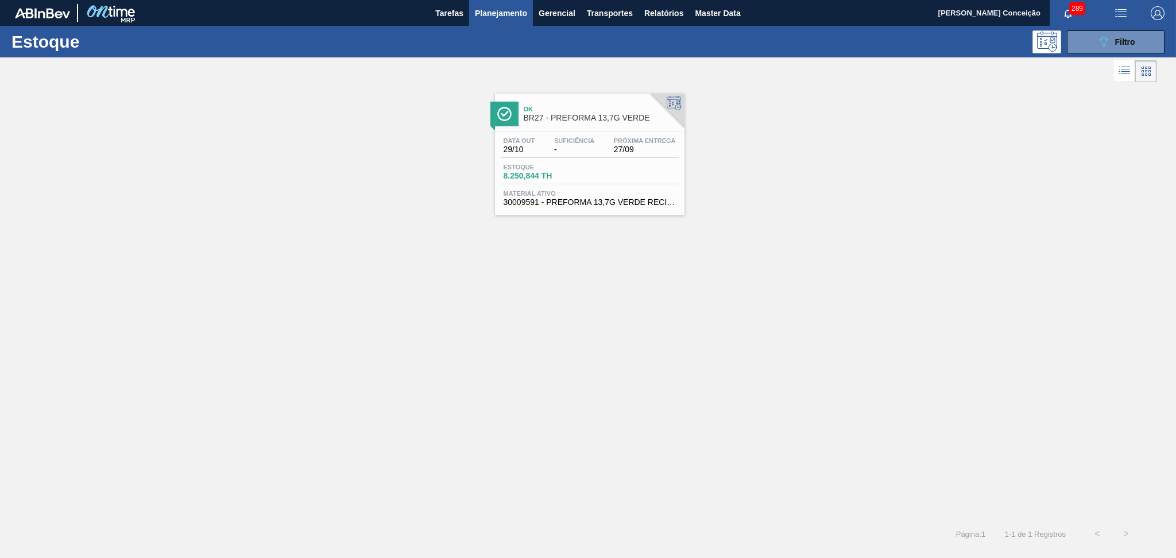
click at [643, 170] on div "Estoque 8.250,844 TH" at bounding box center [590, 174] width 178 height 21
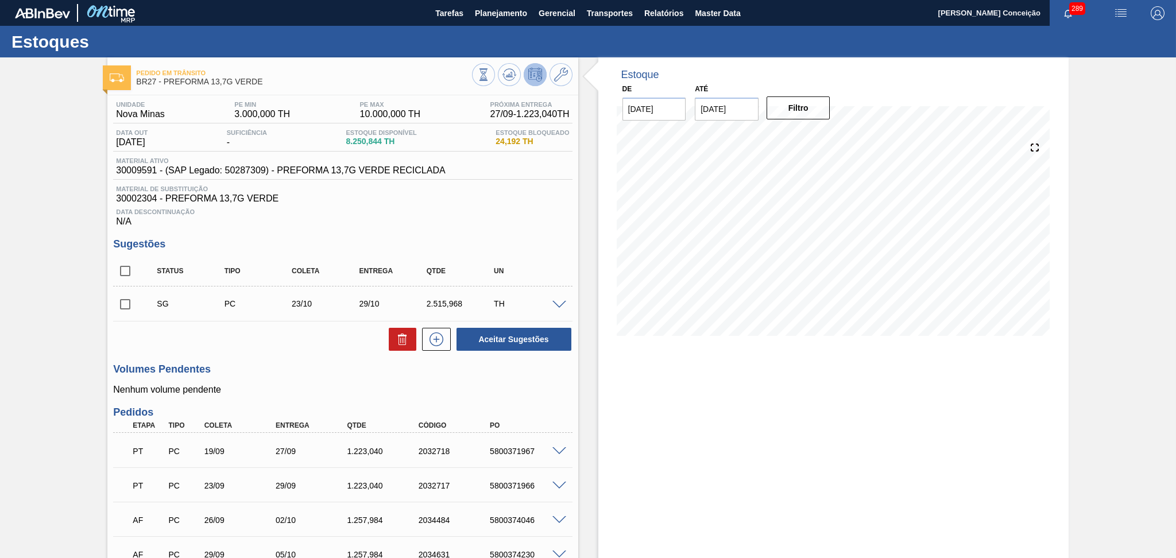
click at [270, 352] on div "Unidade Nova Minas PE MIN 3.000,000 TH PE MAX 10.000,000 TH Próxima Entrega 27/…" at bounding box center [342, 377] width 470 height 564
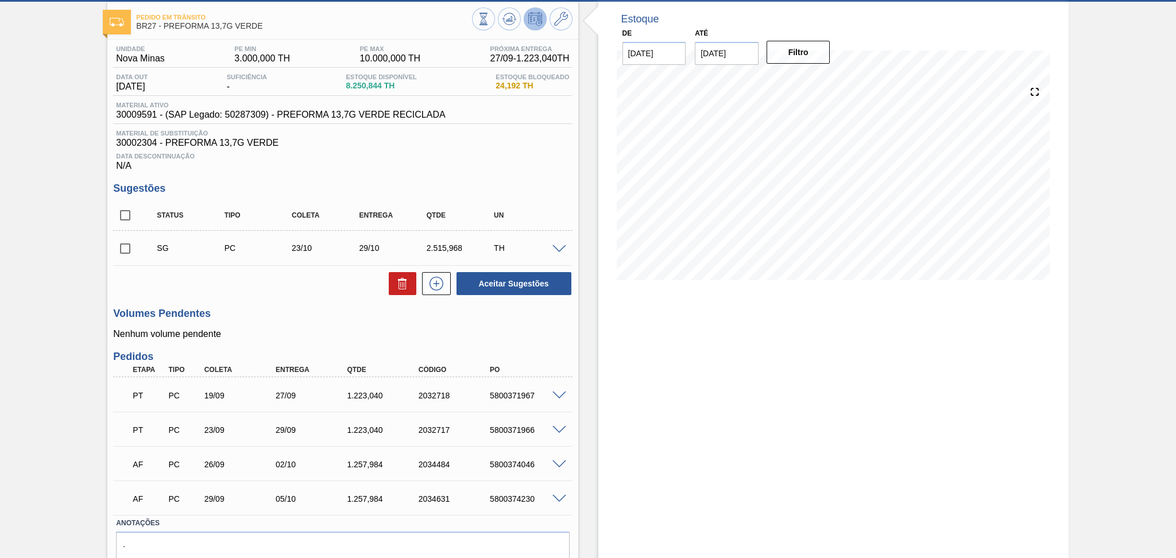
scroll to position [106, 0]
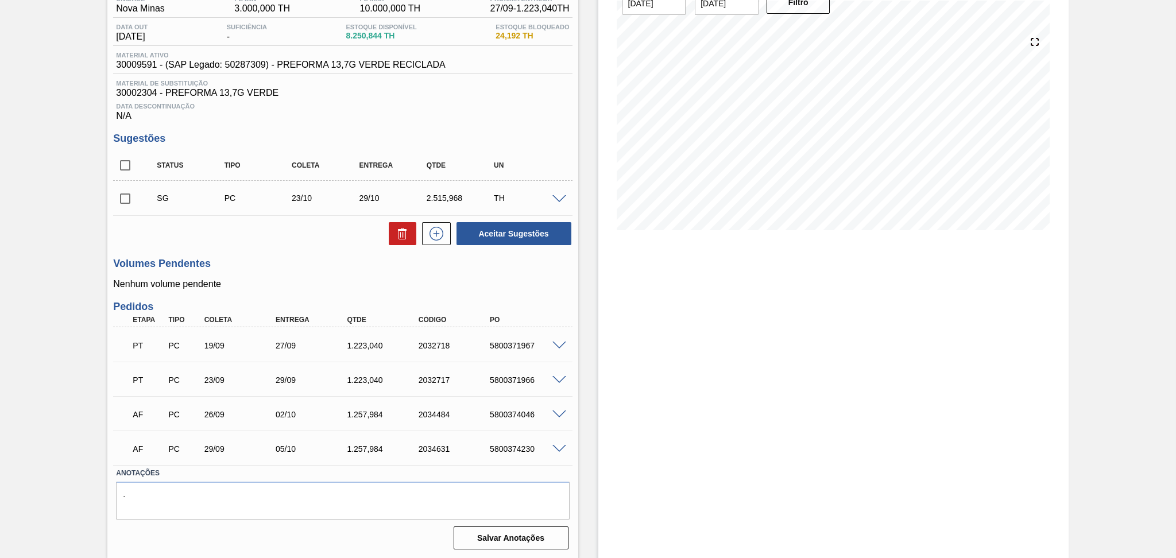
click at [230, 253] on div "Unidade Nova Minas PE MIN 3.000,000 TH PE MAX 10.000,000 TH Próxima Entrega 27/…" at bounding box center [342, 272] width 470 height 564
click at [287, 251] on div "Unidade Nova Minas PE MIN 3.000,000 TH PE MAX 10.000,000 TH Próxima Entrega 27/…" at bounding box center [342, 272] width 470 height 564
click at [274, 257] on div "Unidade Nova Minas PE MIN 3.000,000 TH PE MAX 10.000,000 TH Próxima Entrega 27/…" at bounding box center [342, 272] width 470 height 564
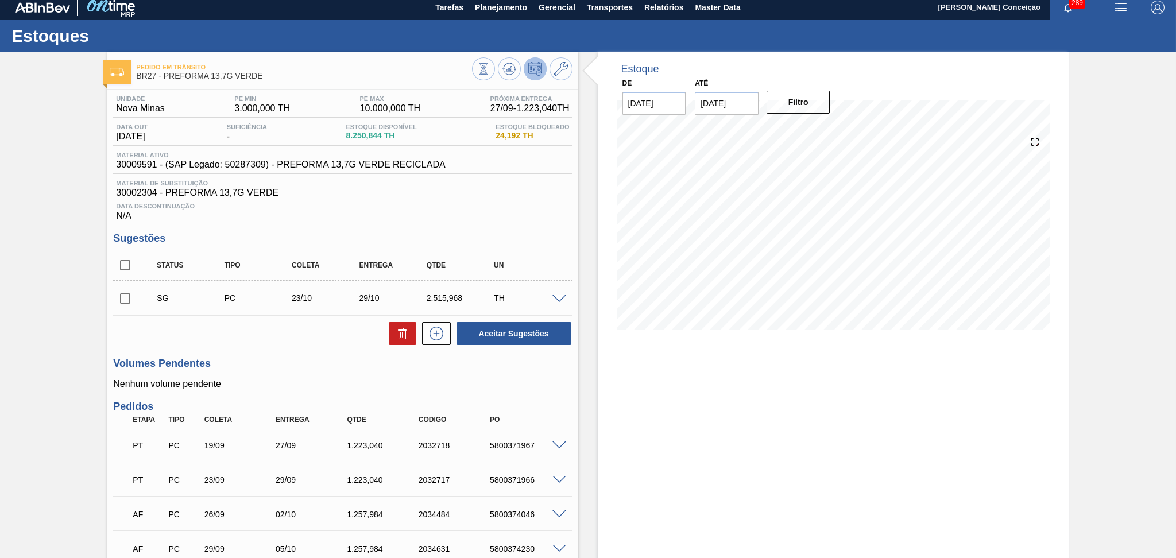
scroll to position [0, 0]
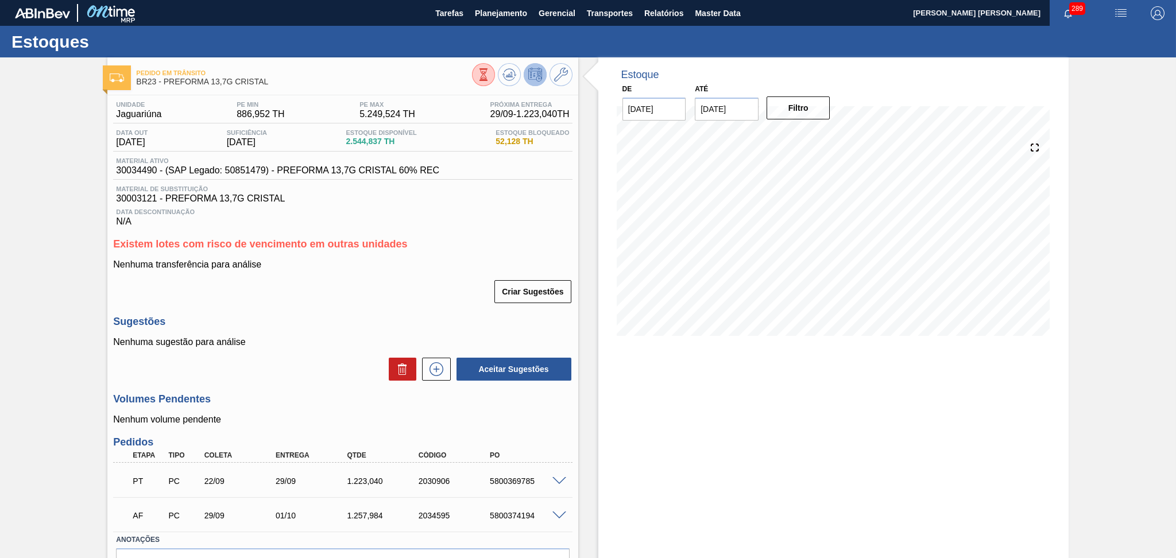
click at [351, 323] on h3 "Sugestões" at bounding box center [342, 322] width 459 height 12
click at [273, 324] on h3 "Sugestões" at bounding box center [342, 322] width 459 height 12
click at [391, 301] on div "Criar Sugestões" at bounding box center [342, 291] width 459 height 25
click at [391, 320] on h3 "Sugestões" at bounding box center [342, 322] width 459 height 12
click at [490, 16] on span "Planejamento" at bounding box center [501, 13] width 52 height 14
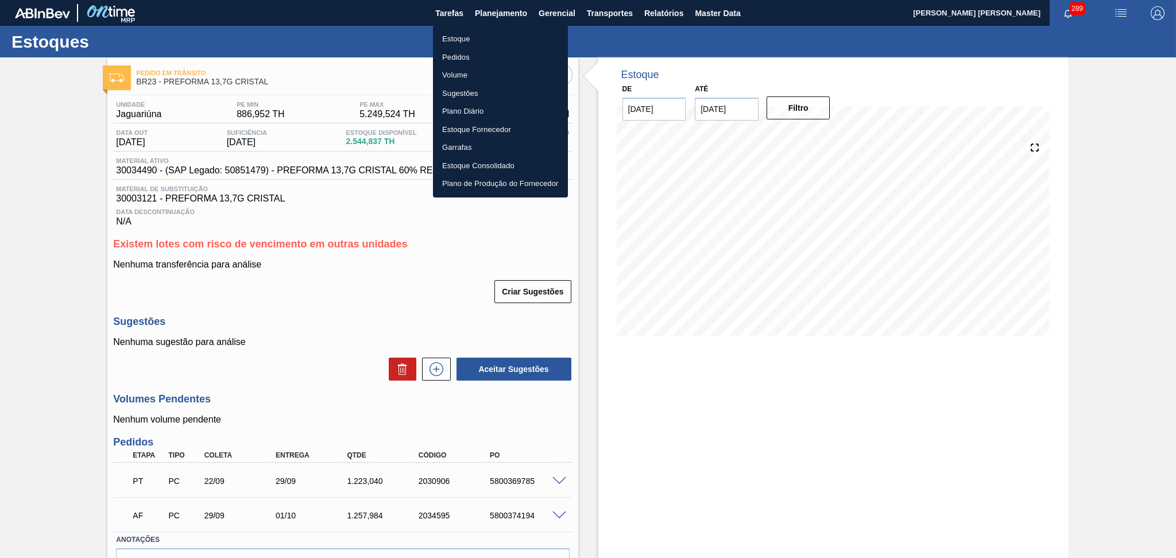
click at [463, 39] on li "Estoque" at bounding box center [500, 39] width 135 height 18
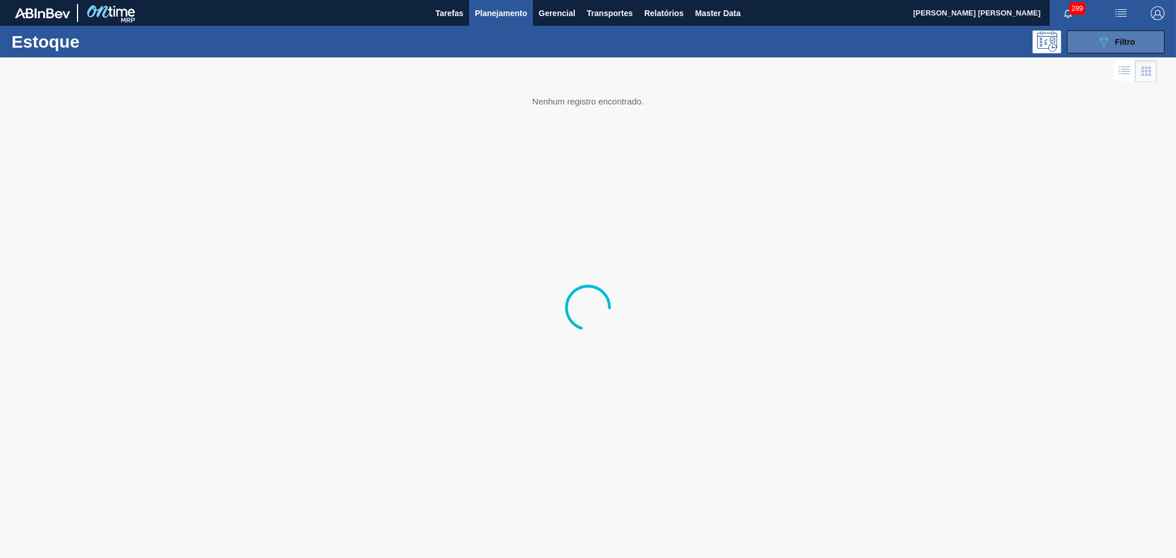
click at [1101, 39] on icon "089F7B8B-B2A5-4AFE-B5C0-19BA573D28AC" at bounding box center [1103, 42] width 14 height 14
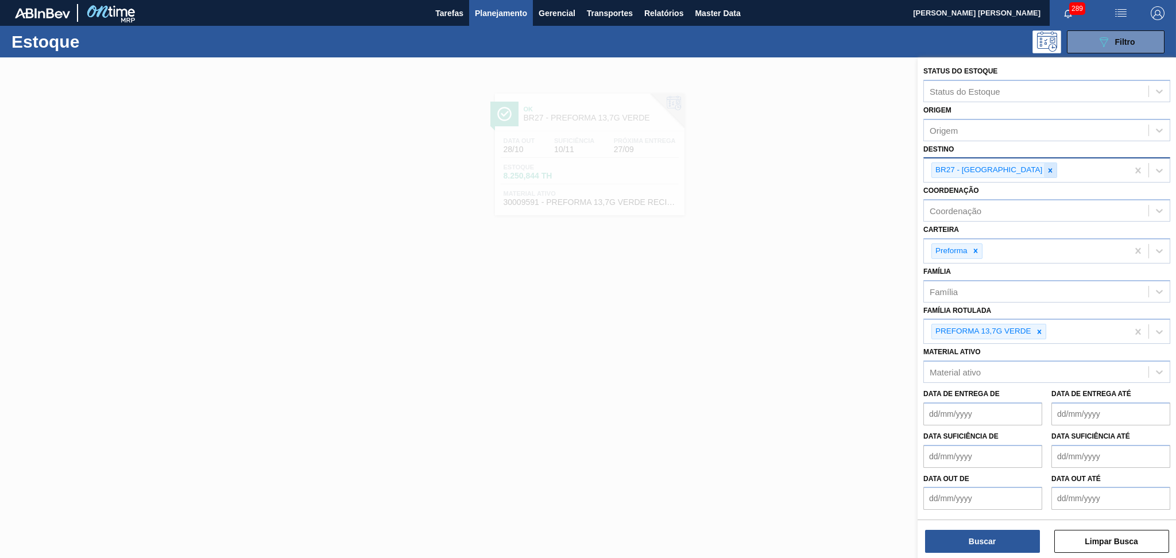
click at [1044, 169] on div at bounding box center [1050, 170] width 13 height 14
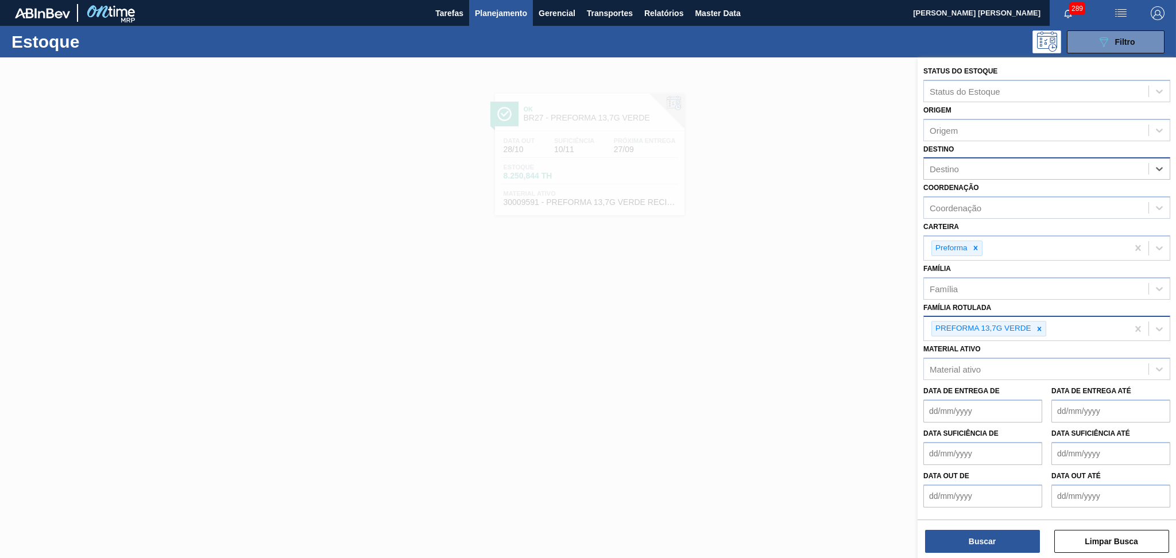
click at [1040, 327] on icon at bounding box center [1039, 329] width 4 height 4
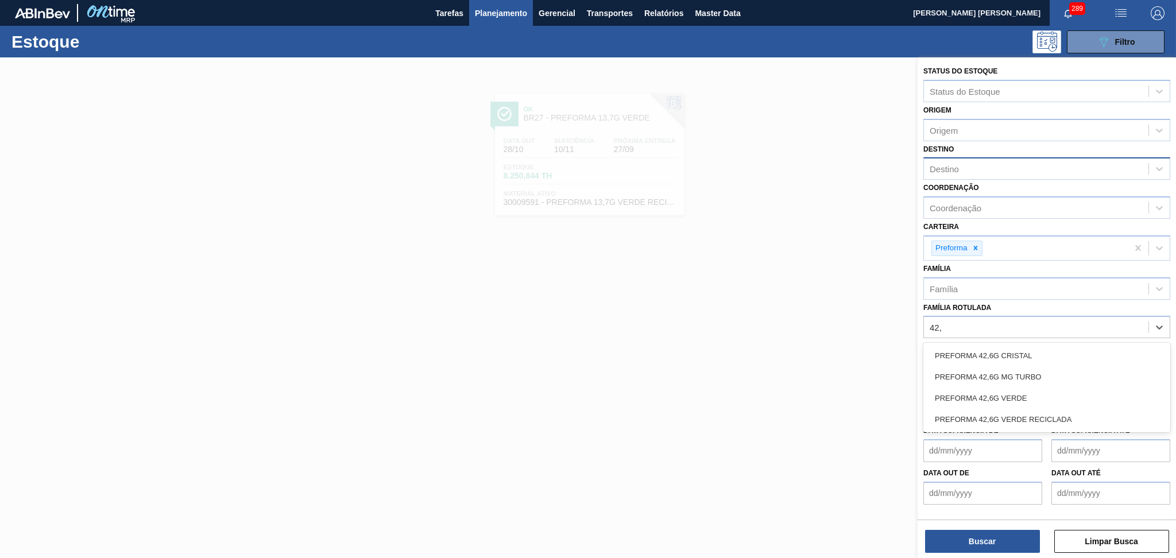
type Rotulada "42,6"
click at [1016, 390] on div "PREFORMA 42,6G VERDE" at bounding box center [1046, 397] width 247 height 21
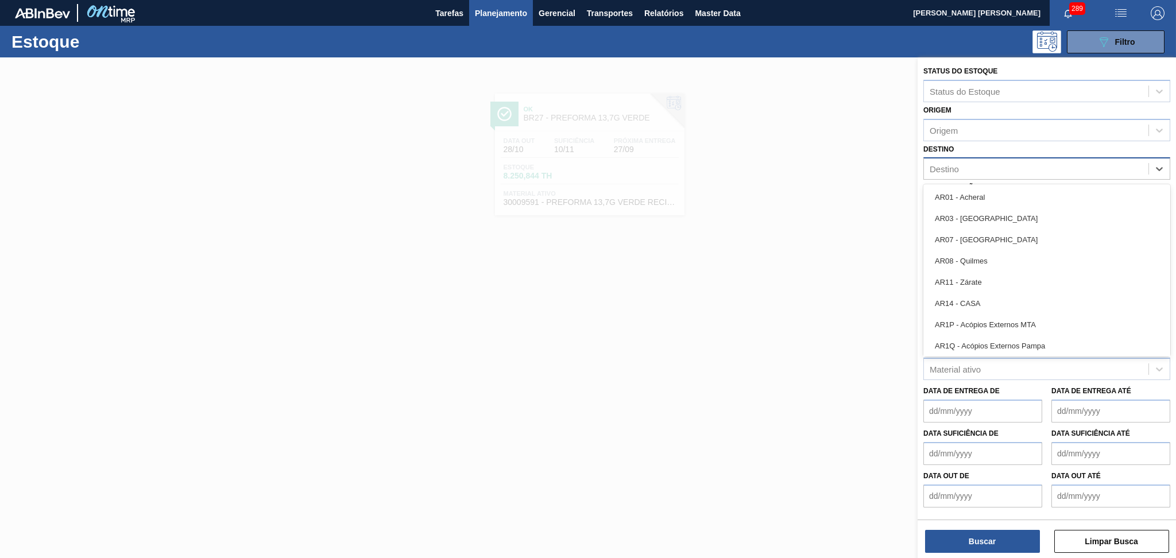
click at [959, 171] on div "Destino" at bounding box center [1036, 169] width 224 height 17
type input "v"
type input "br15"
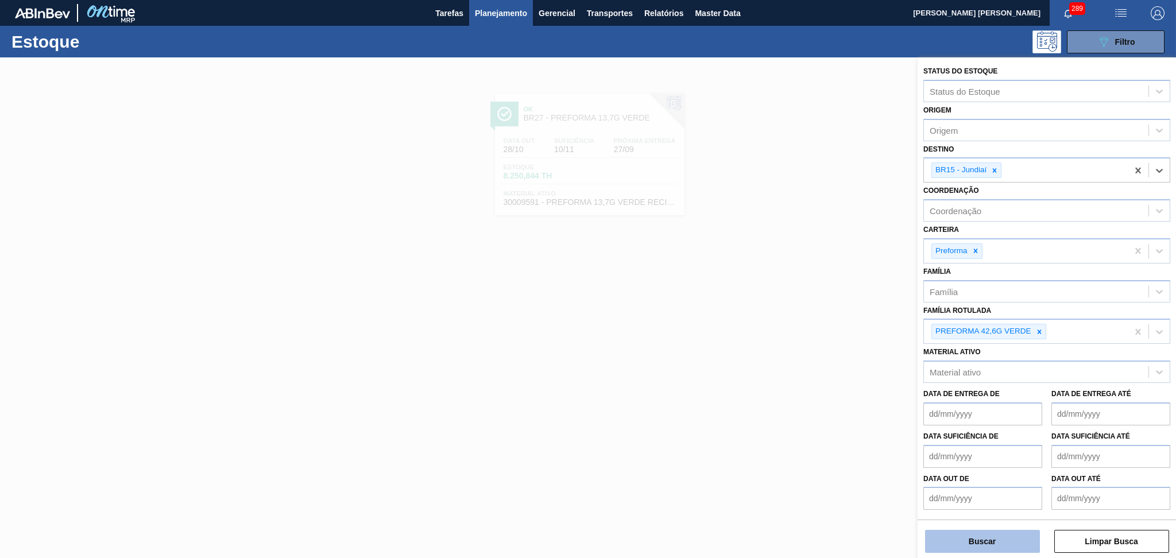
click at [967, 536] on button "Buscar" at bounding box center [982, 541] width 115 height 23
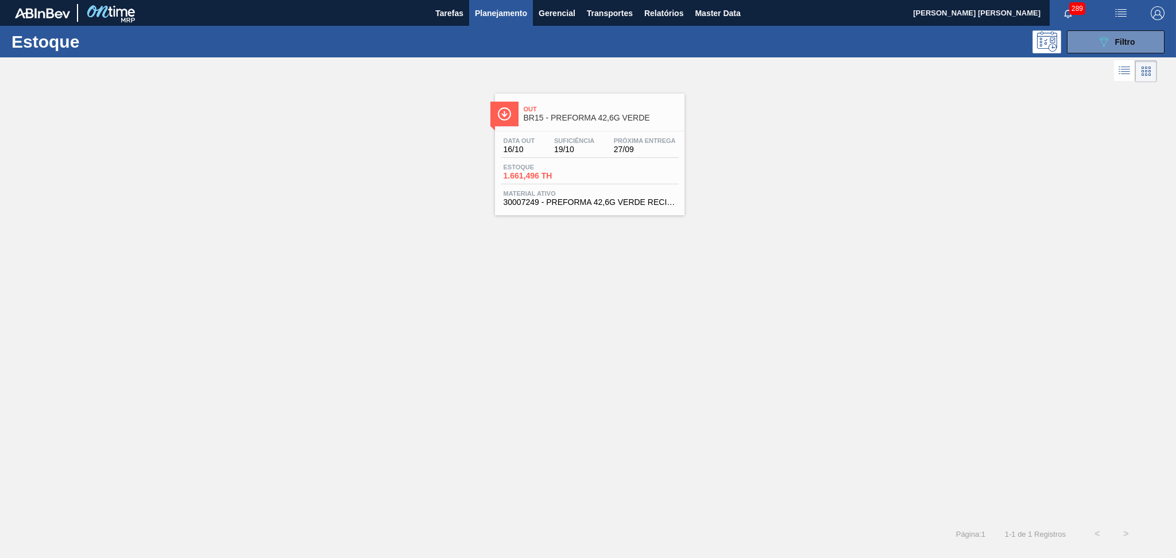
click at [625, 168] on div "Estoque 1.661,496 TH" at bounding box center [590, 174] width 178 height 21
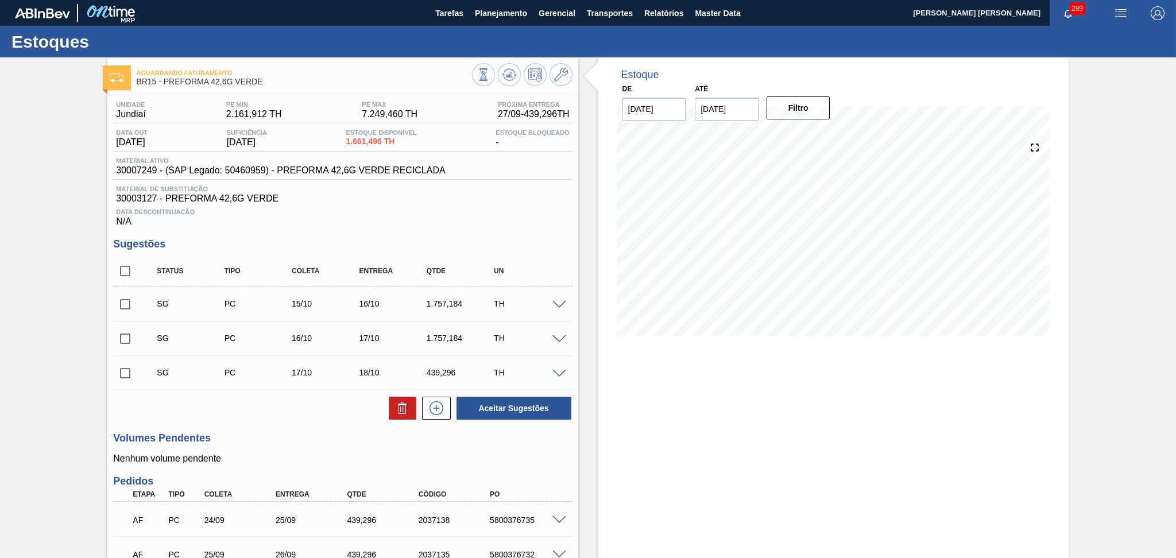
click at [476, 218] on div "Data Descontinuação N/A" at bounding box center [342, 215] width 459 height 23
click at [435, 212] on span "Data Descontinuação" at bounding box center [342, 211] width 453 height 7
click at [122, 268] on input "checkbox" at bounding box center [125, 271] width 24 height 24
checkbox input "true"
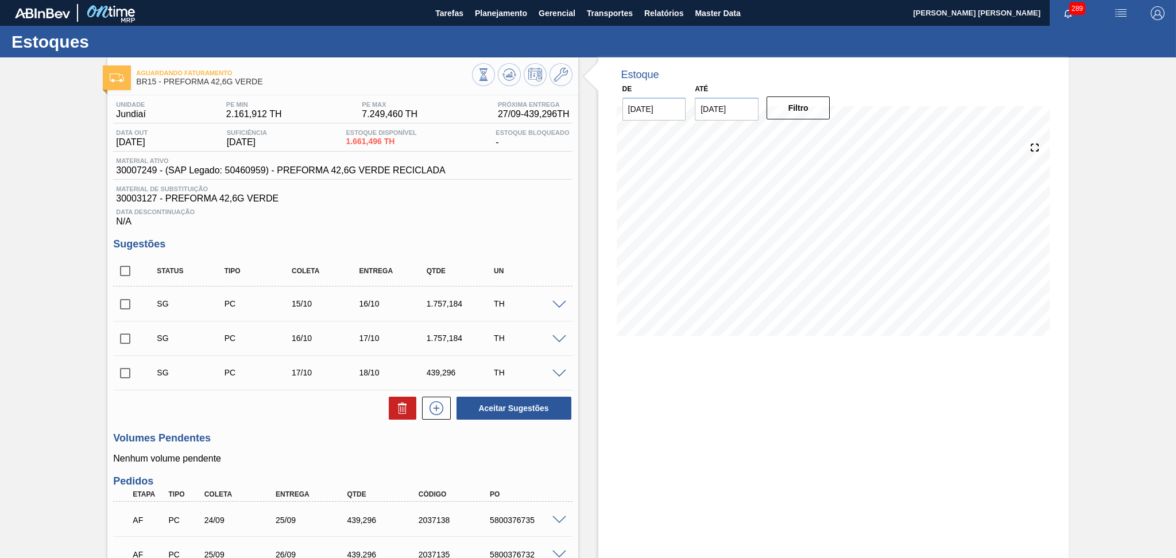
checkbox input "true"
click at [389, 405] on button at bounding box center [403, 408] width 28 height 23
checkbox input "false"
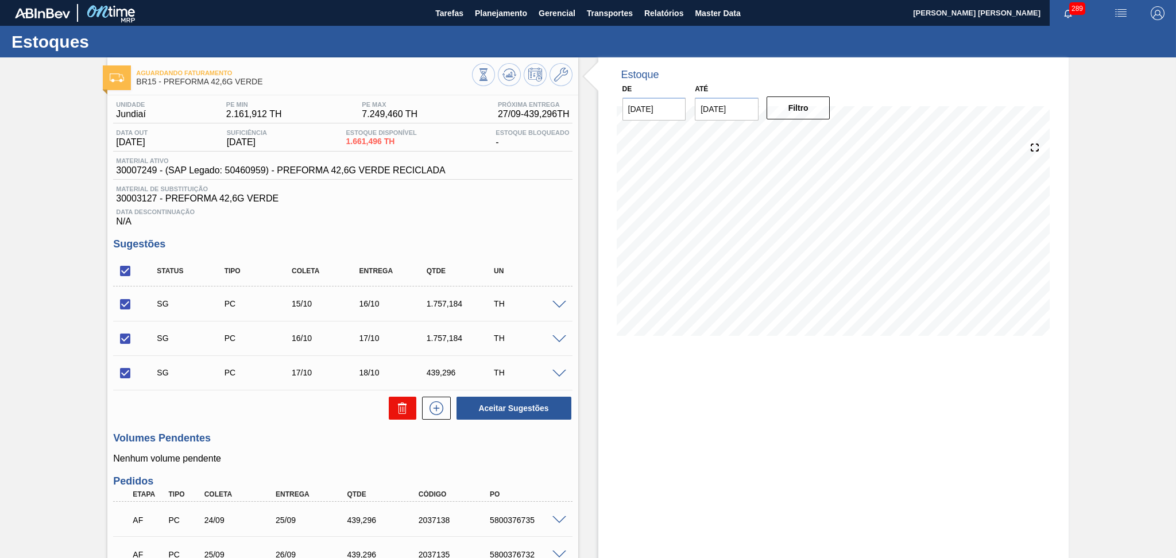
checkbox input "false"
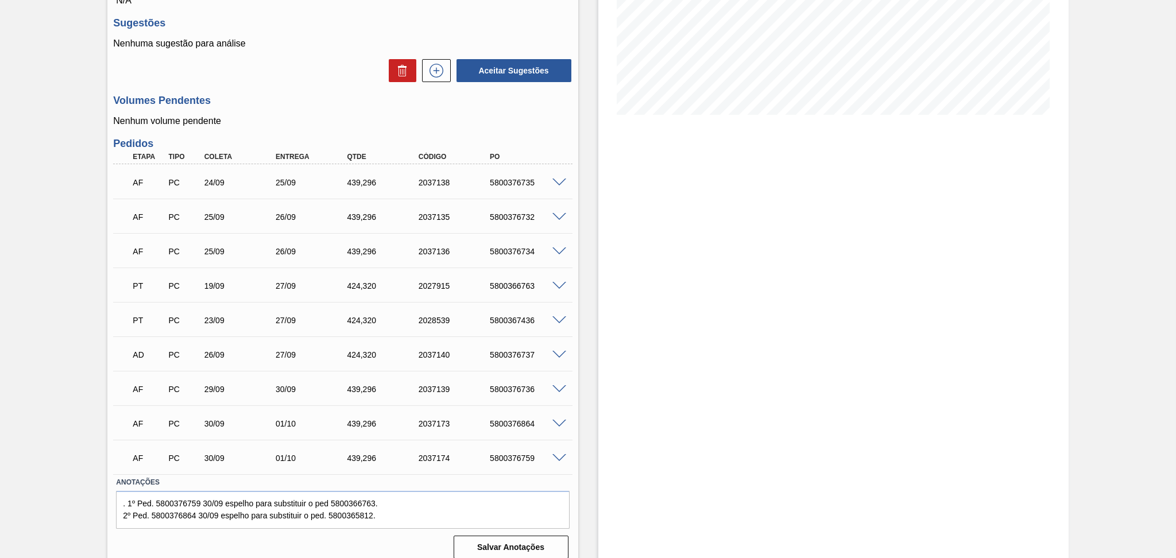
scroll to position [231, 0]
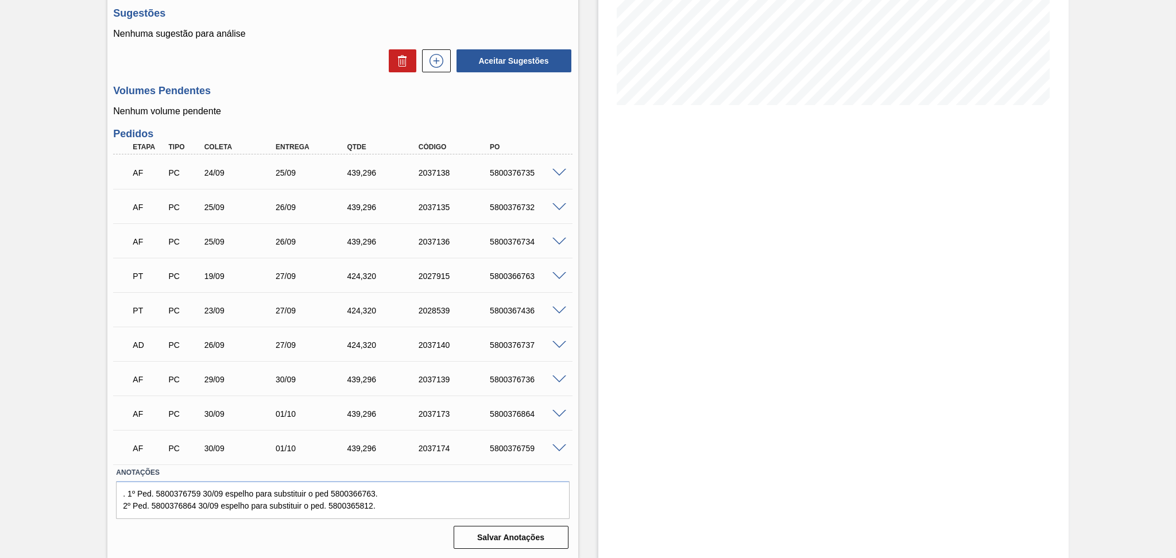
click at [200, 343] on div "26/09" at bounding box center [232, 344] width 71 height 9
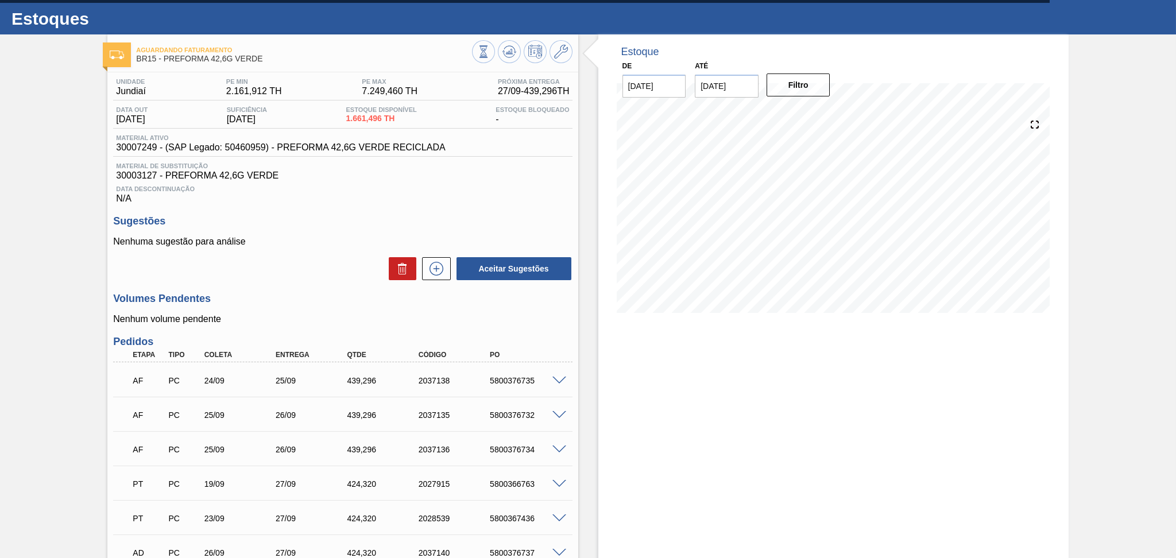
scroll to position [1, 0]
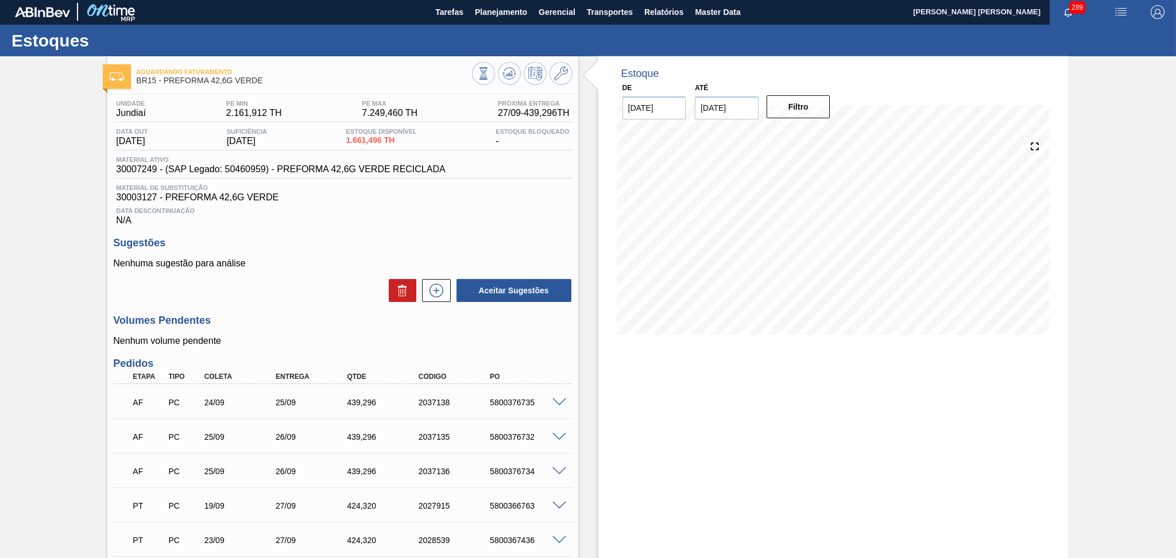
click at [313, 324] on h3 "Volumes Pendentes" at bounding box center [342, 321] width 459 height 12
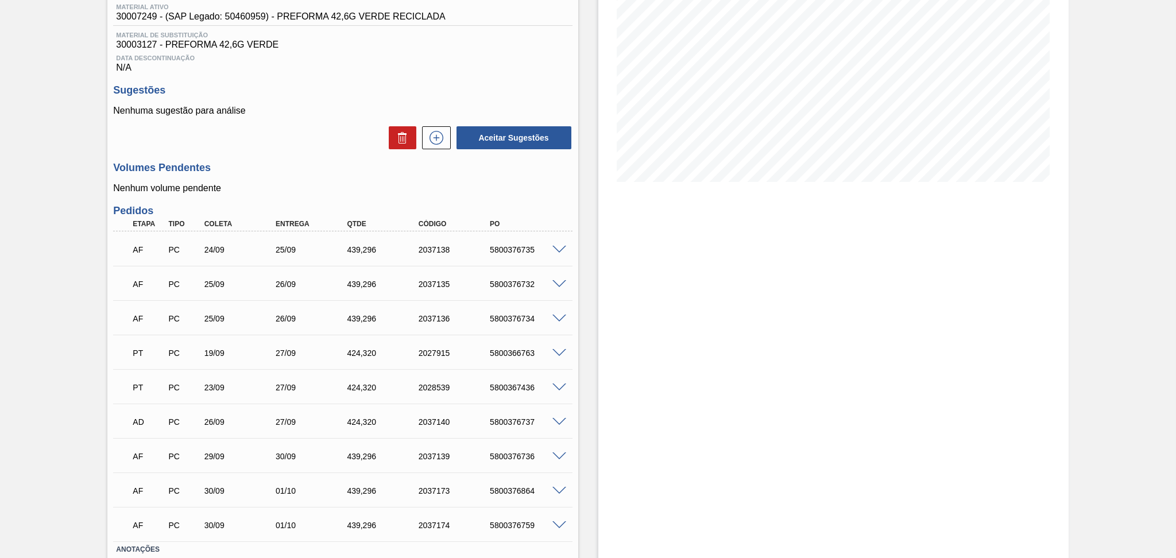
scroll to position [231, 0]
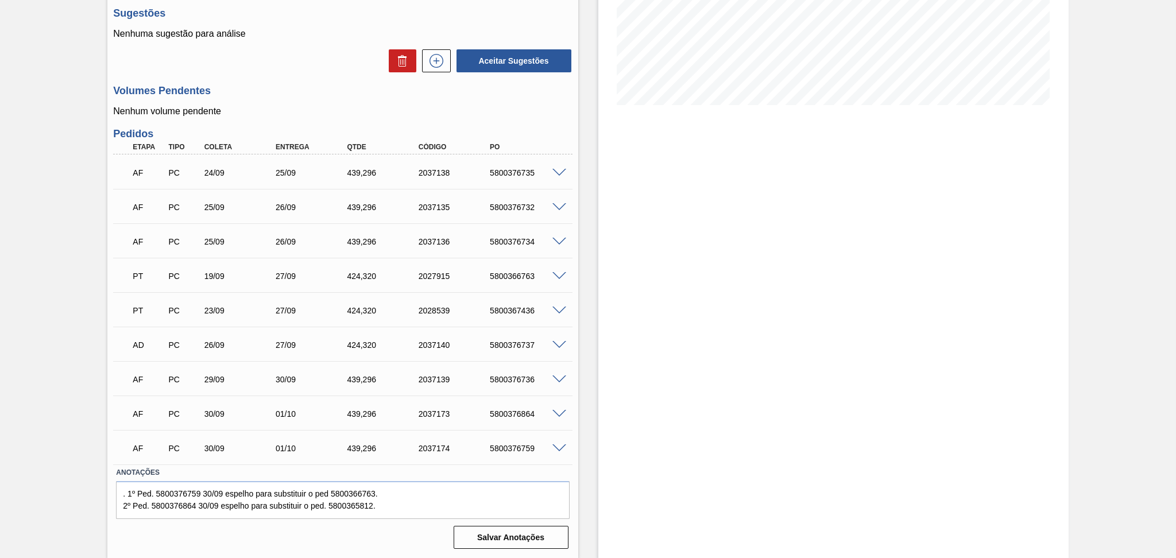
click at [252, 82] on div "Unidade Jundiaí PE MIN 2.161,912 TH PE MAX 7.249,460 TH Próxima Entrega 27/09 -…" at bounding box center [342, 209] width 470 height 688
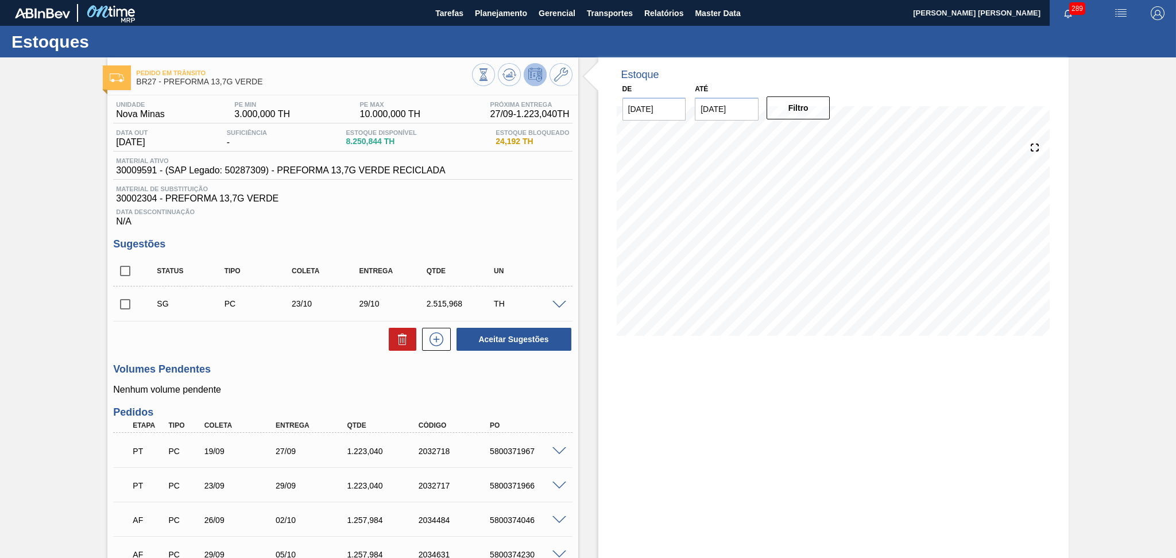
scroll to position [106, 0]
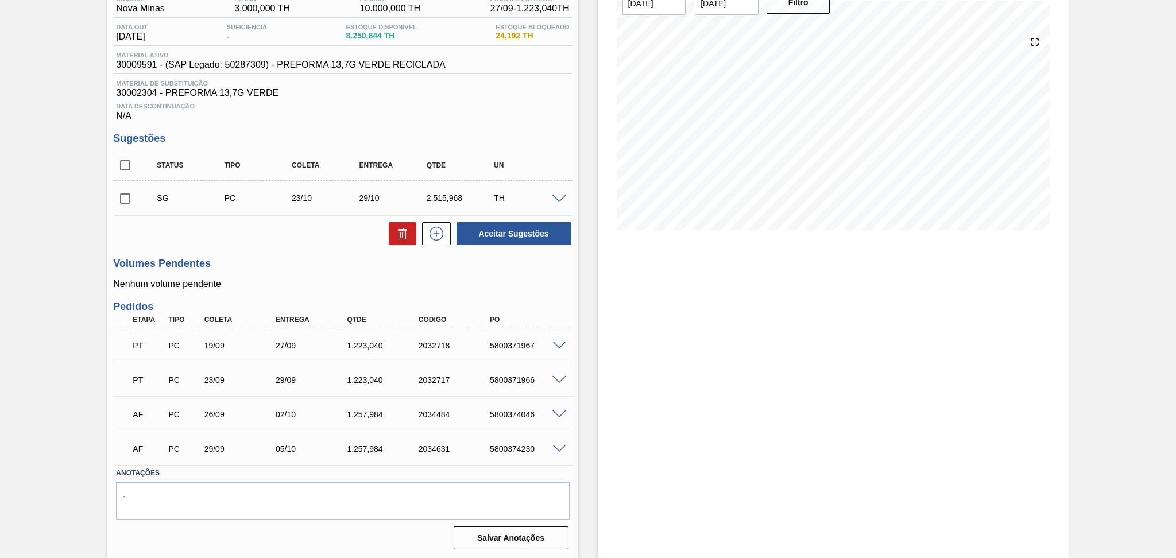
click at [606, 433] on div "Estoque De [DATE] Até [DATE] Filtro" at bounding box center [833, 255] width 470 height 607
